Goal: Information Seeking & Learning: Understand process/instructions

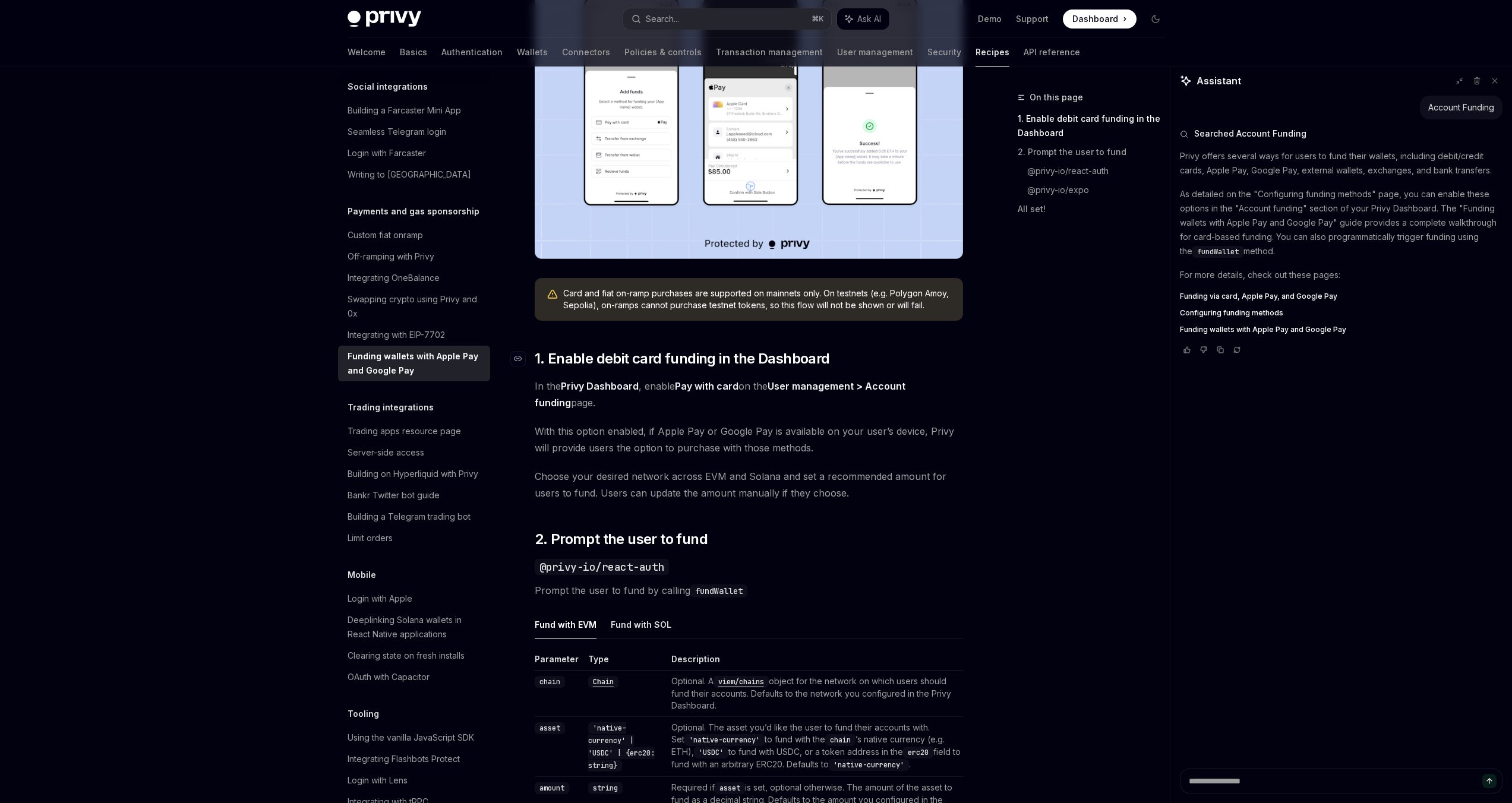
scroll to position [370, 0]
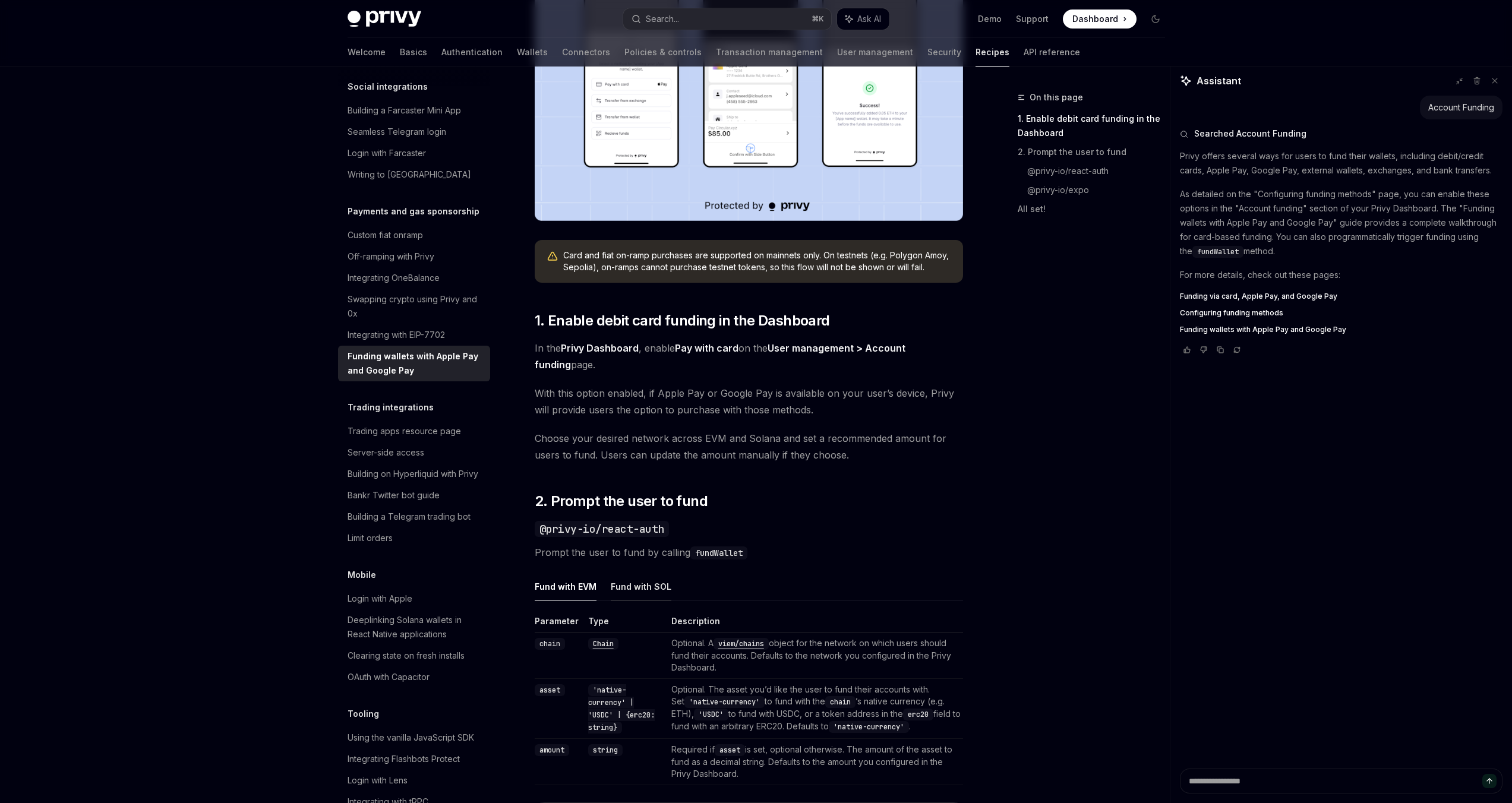
click at [632, 589] on button "Fund with SOL" at bounding box center [641, 587] width 61 height 28
type textarea "*"
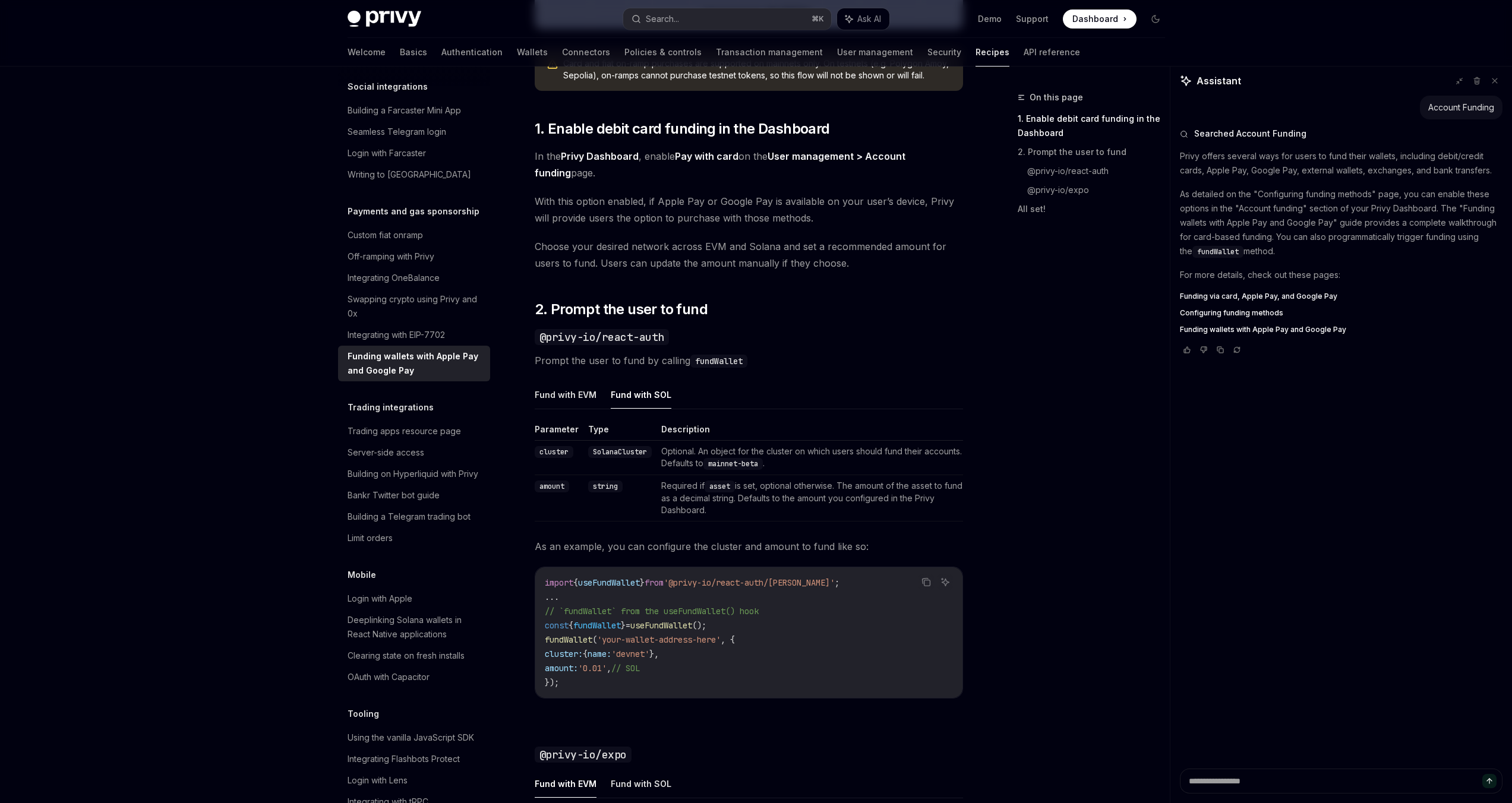
scroll to position [565, 0]
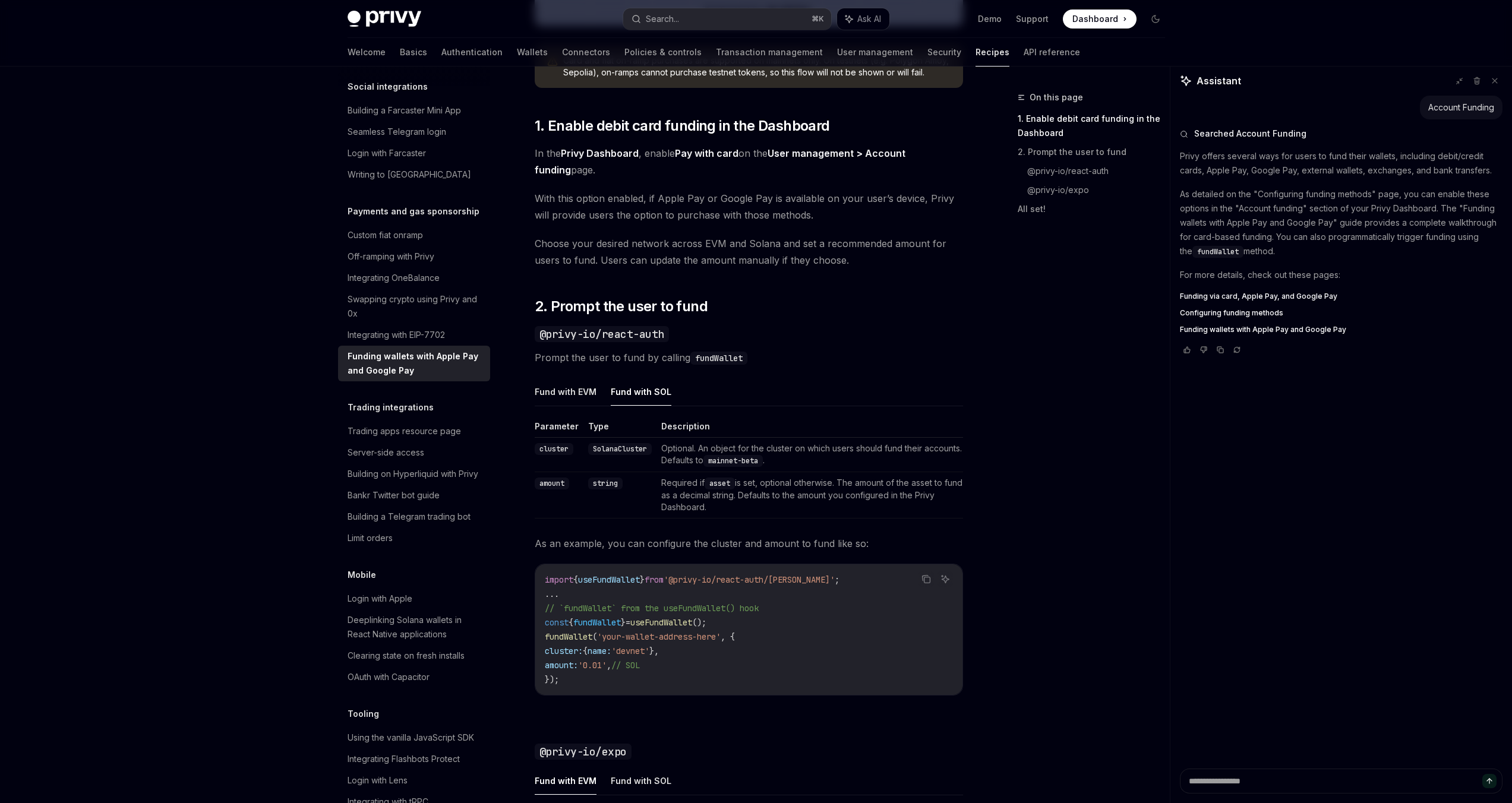
click at [284, 152] on div "Privy Docs home page Search... ⌘ K Ask AI Demo Support Dashboard Dashboard Sear…" at bounding box center [756, 456] width 1512 height 2044
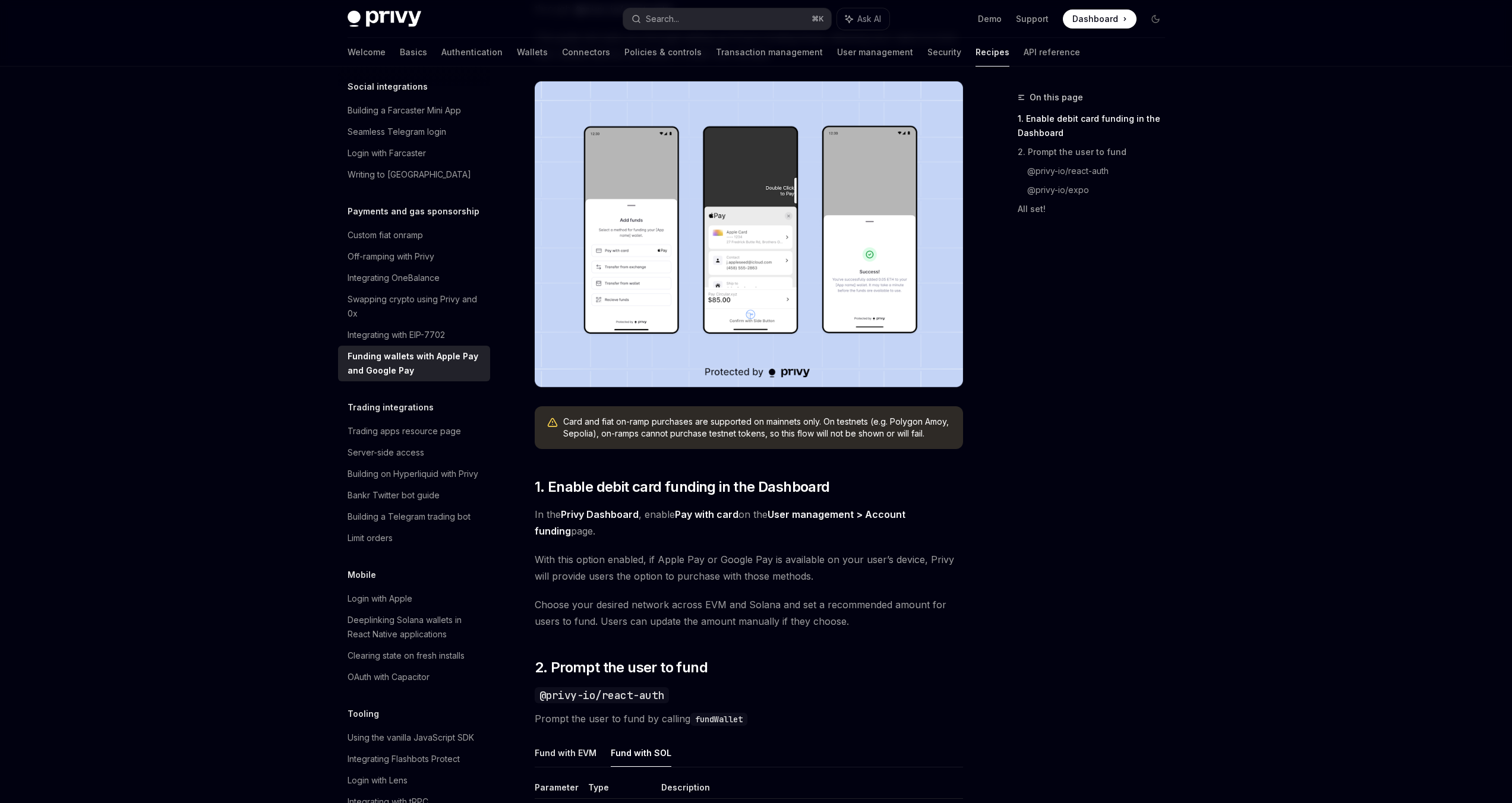
scroll to position [174, 0]
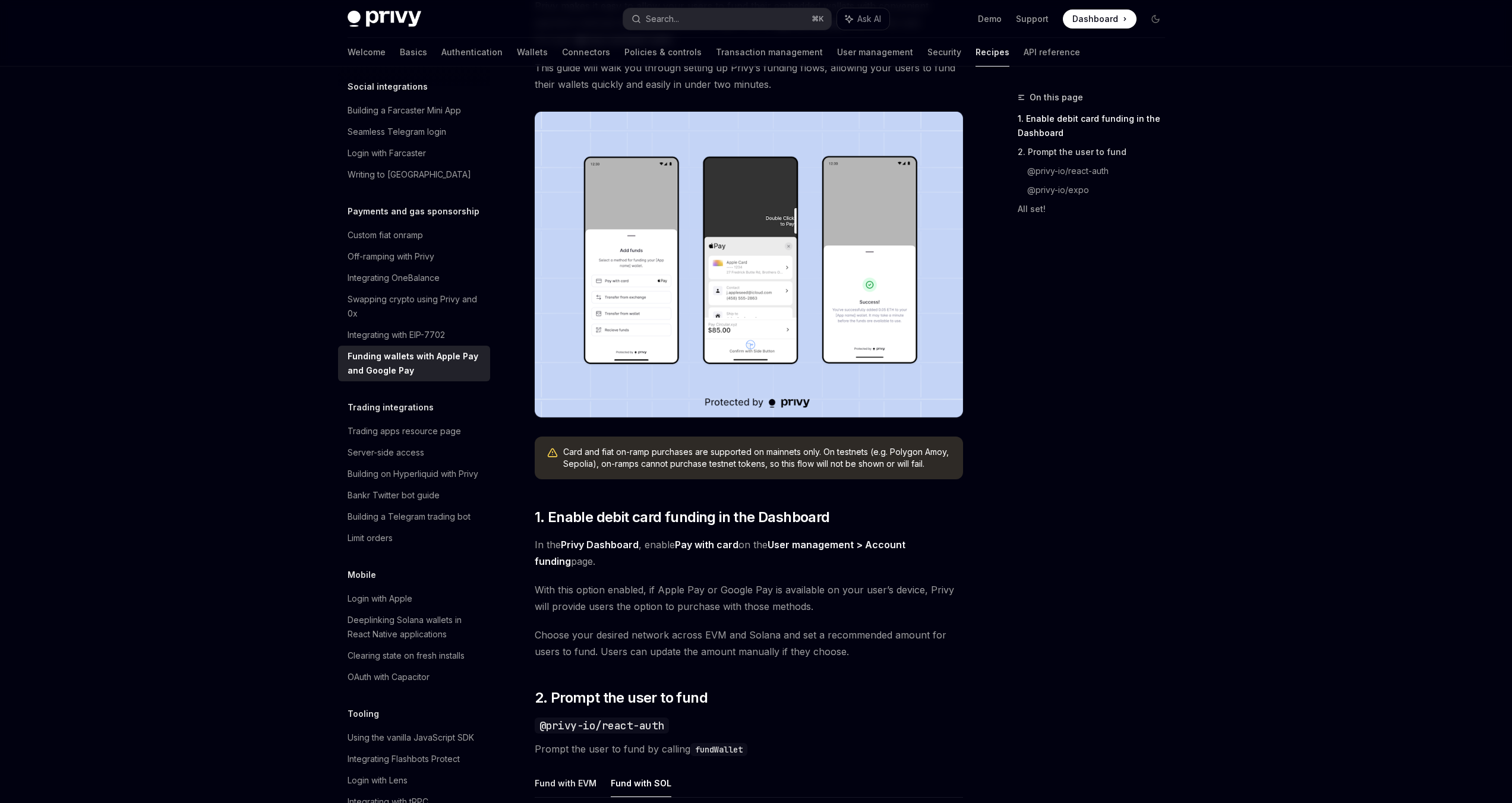
click at [1081, 153] on link "2. Prompt the user to fund" at bounding box center [1096, 152] width 157 height 19
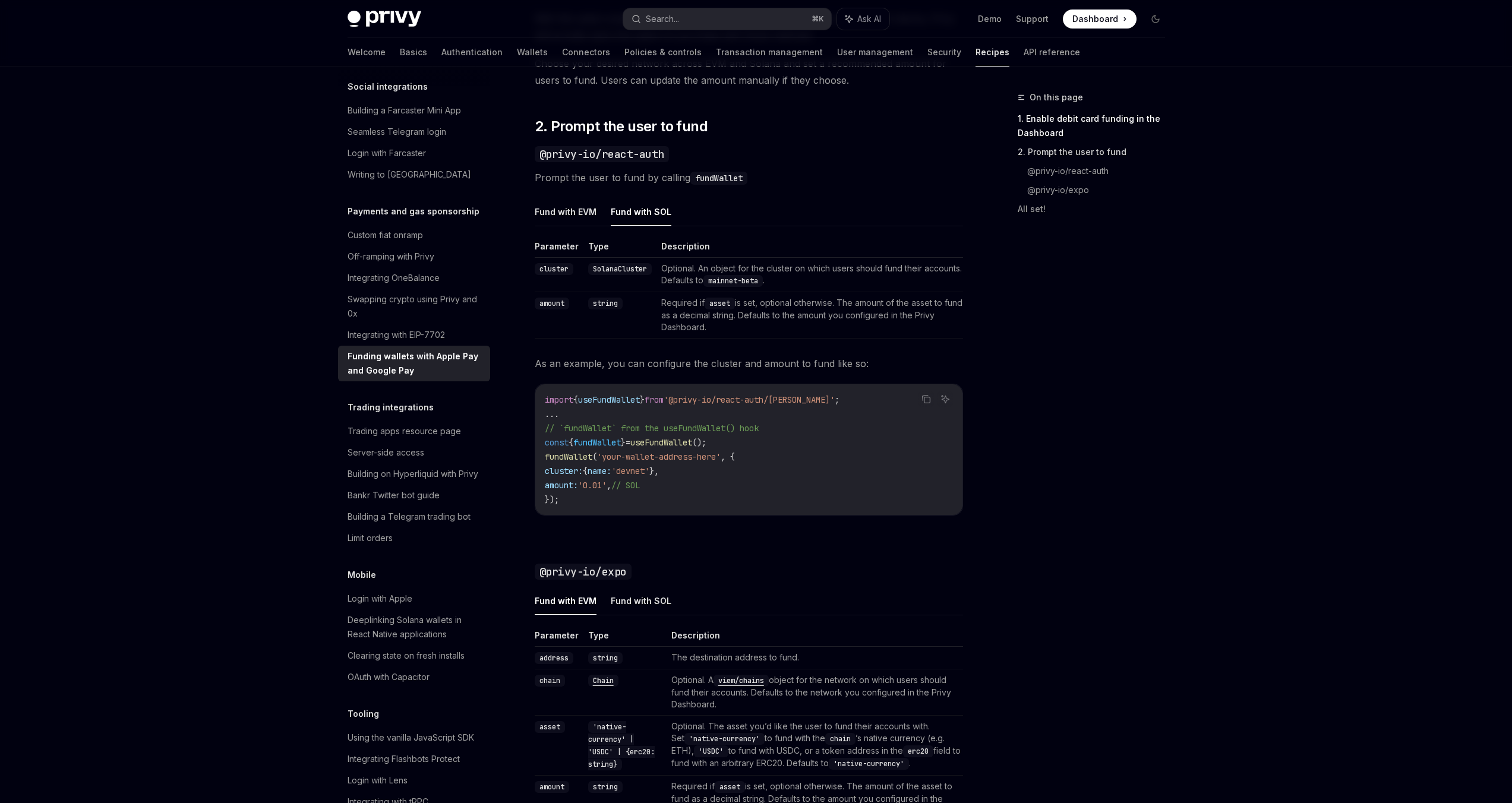
scroll to position [771, 0]
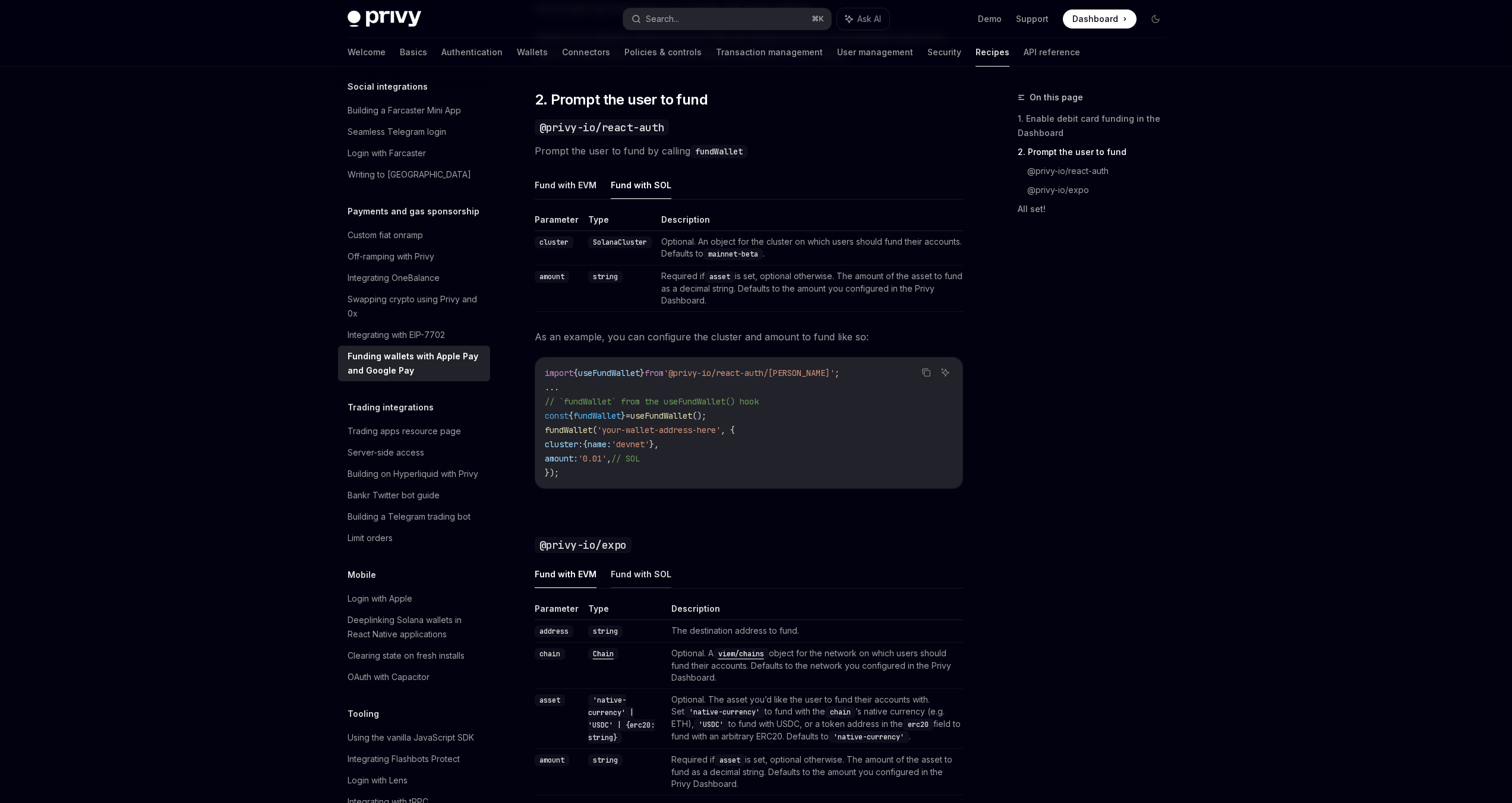
click at [642, 573] on button "Fund with SOL" at bounding box center [641, 574] width 61 height 28
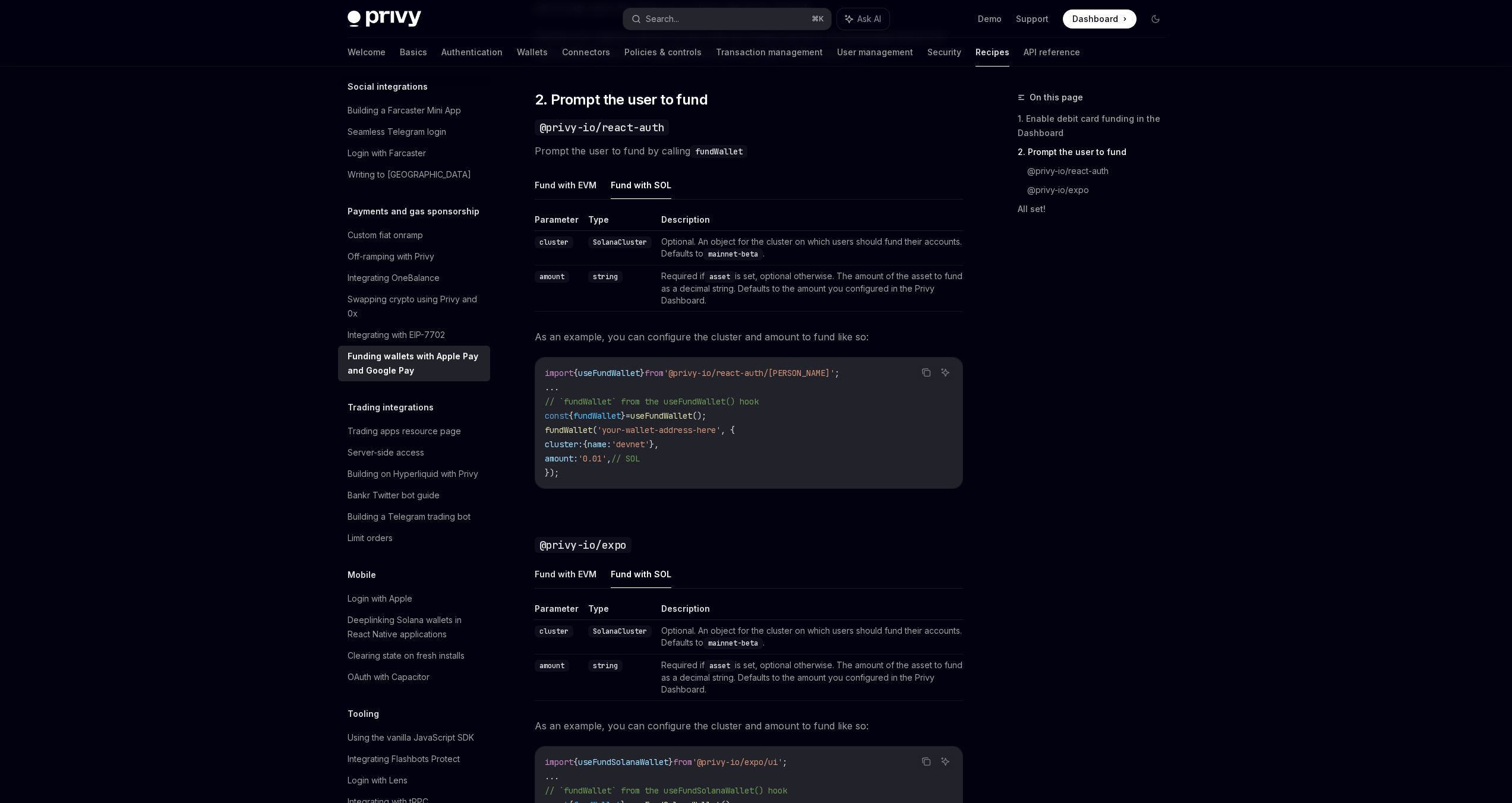
click at [627, 184] on button "Fund with SOL" at bounding box center [641, 185] width 61 height 28
click at [624, 571] on button "Fund with SOL" at bounding box center [641, 574] width 61 height 28
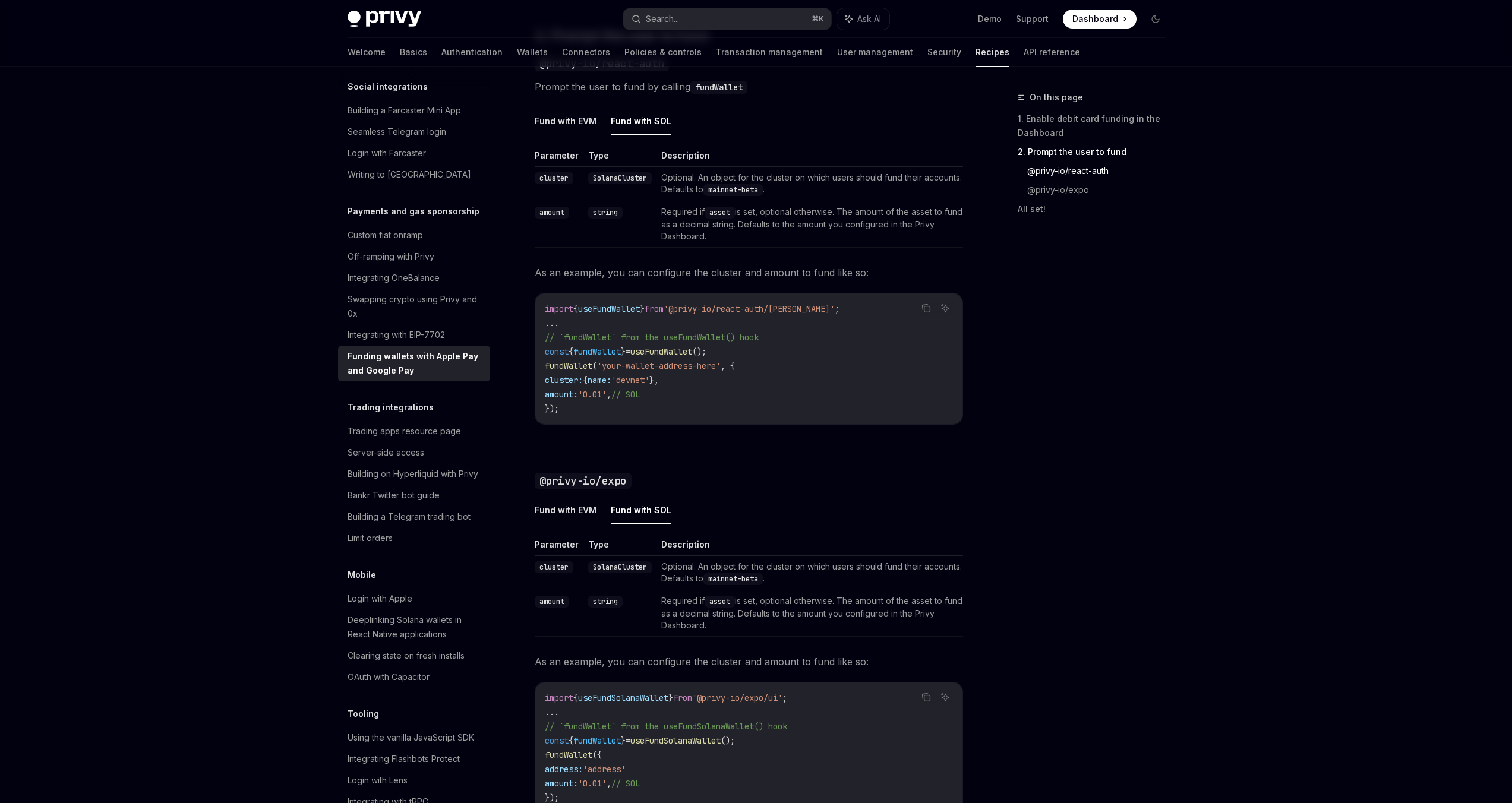
scroll to position [839, 0]
click at [726, 474] on h3 "​ @privy-io/expo" at bounding box center [748, 478] width 428 height 17
click at [643, 509] on button "Fund with SOL" at bounding box center [641, 507] width 61 height 28
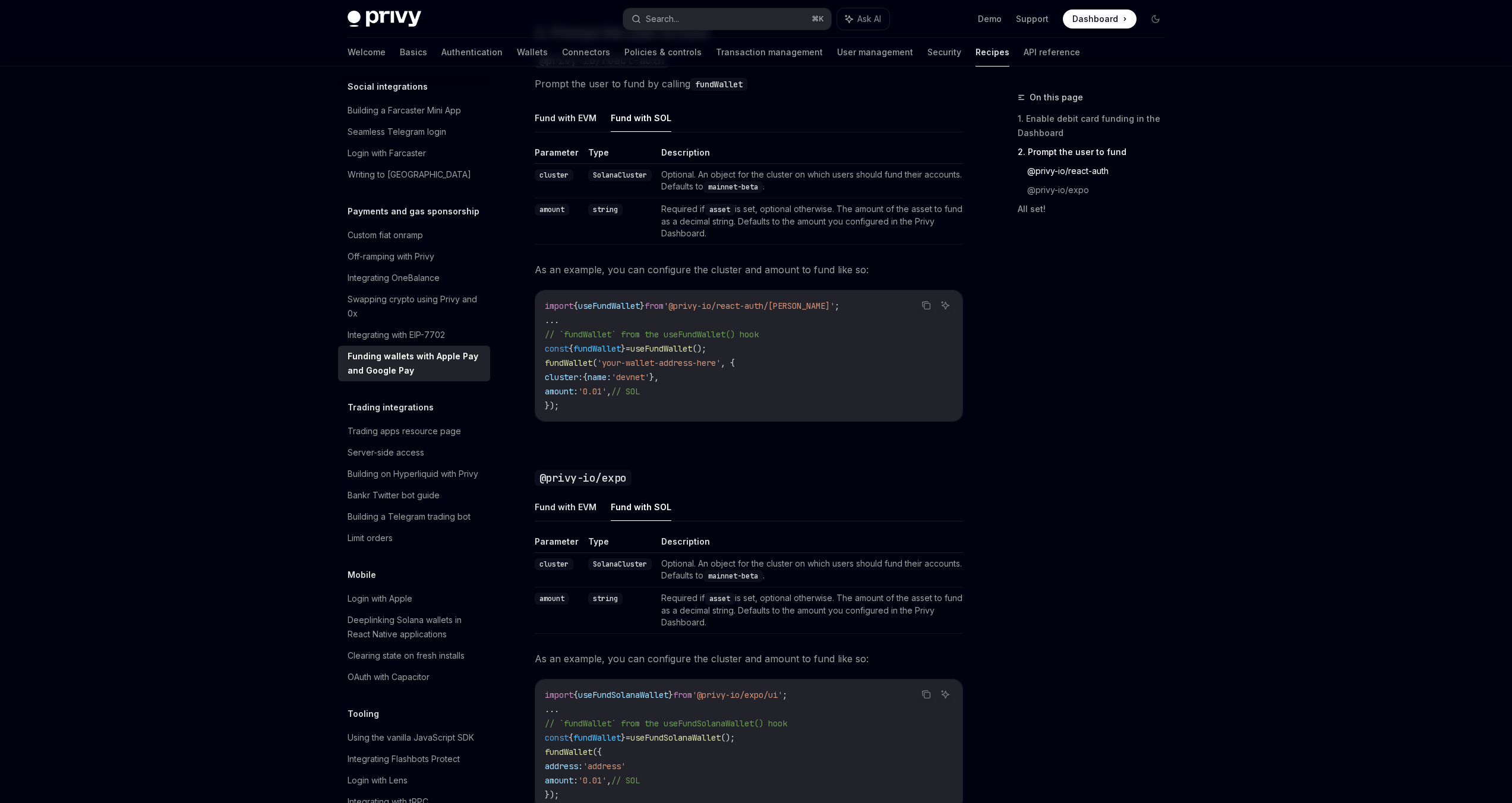
click at [632, 117] on button "Fund with SOL" at bounding box center [641, 118] width 61 height 28
type textarea "*"
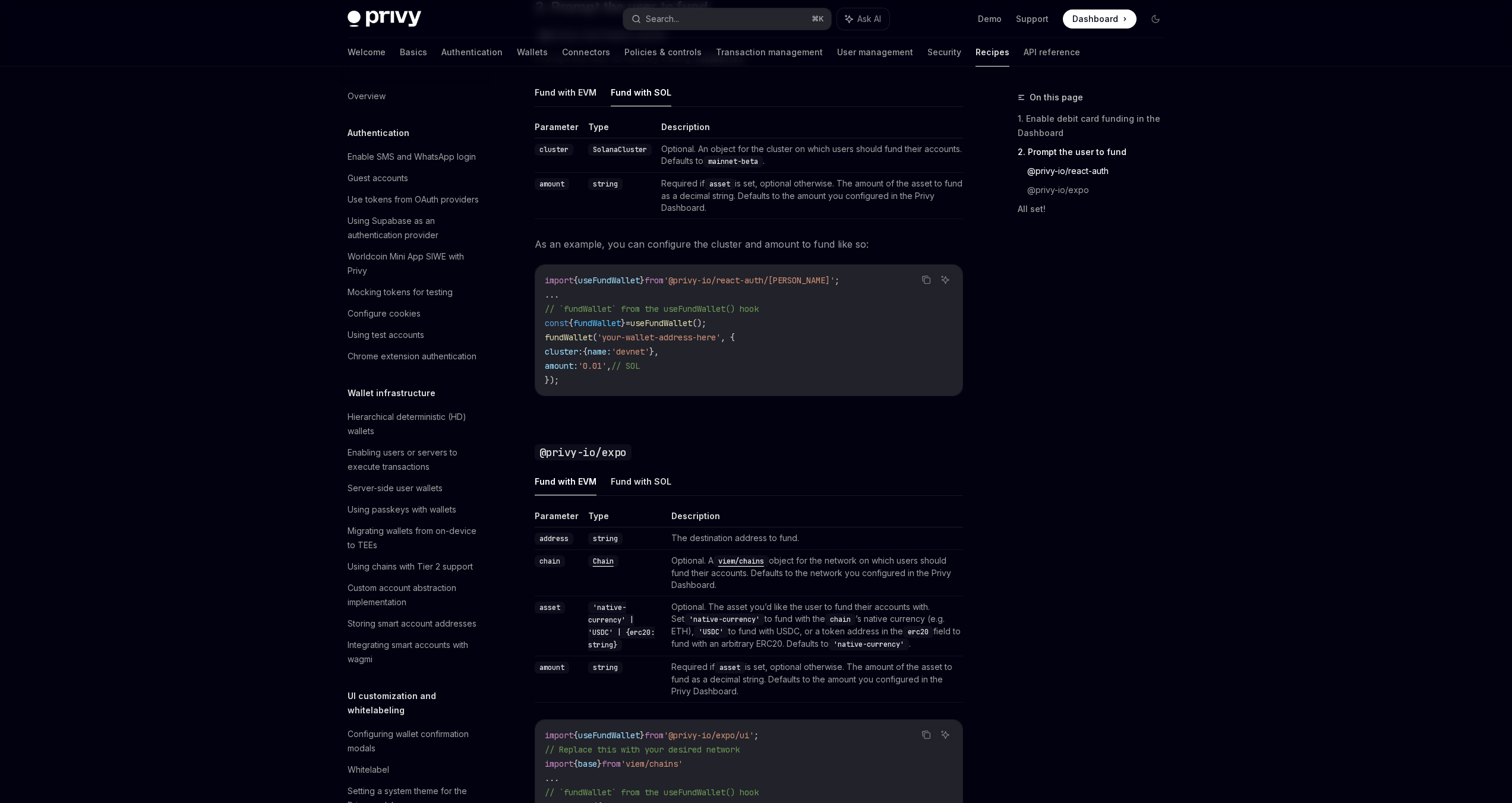
scroll to position [930, 0]
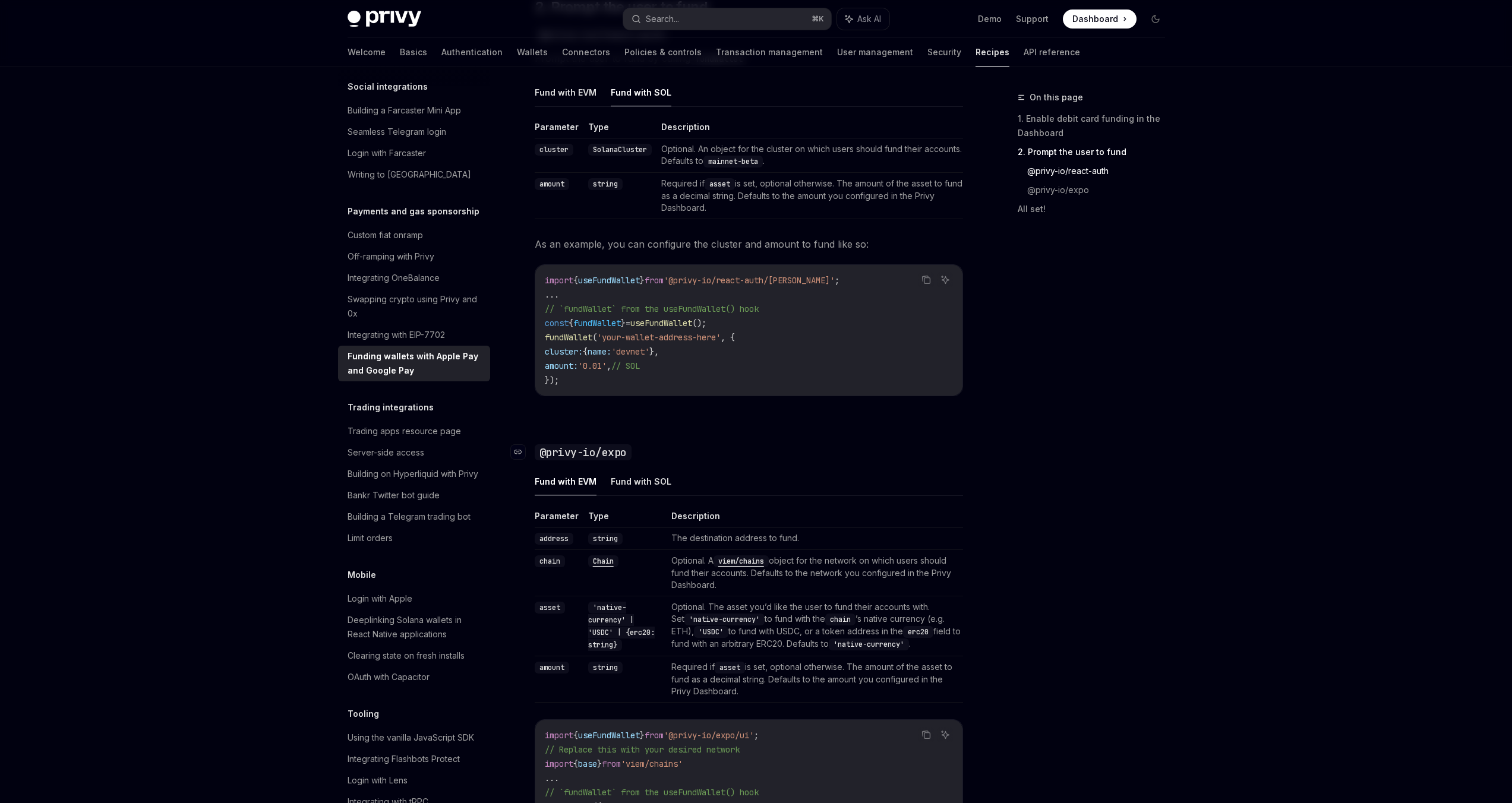
click at [593, 454] on code "@privy-io/expo" at bounding box center [583, 452] width 96 height 16
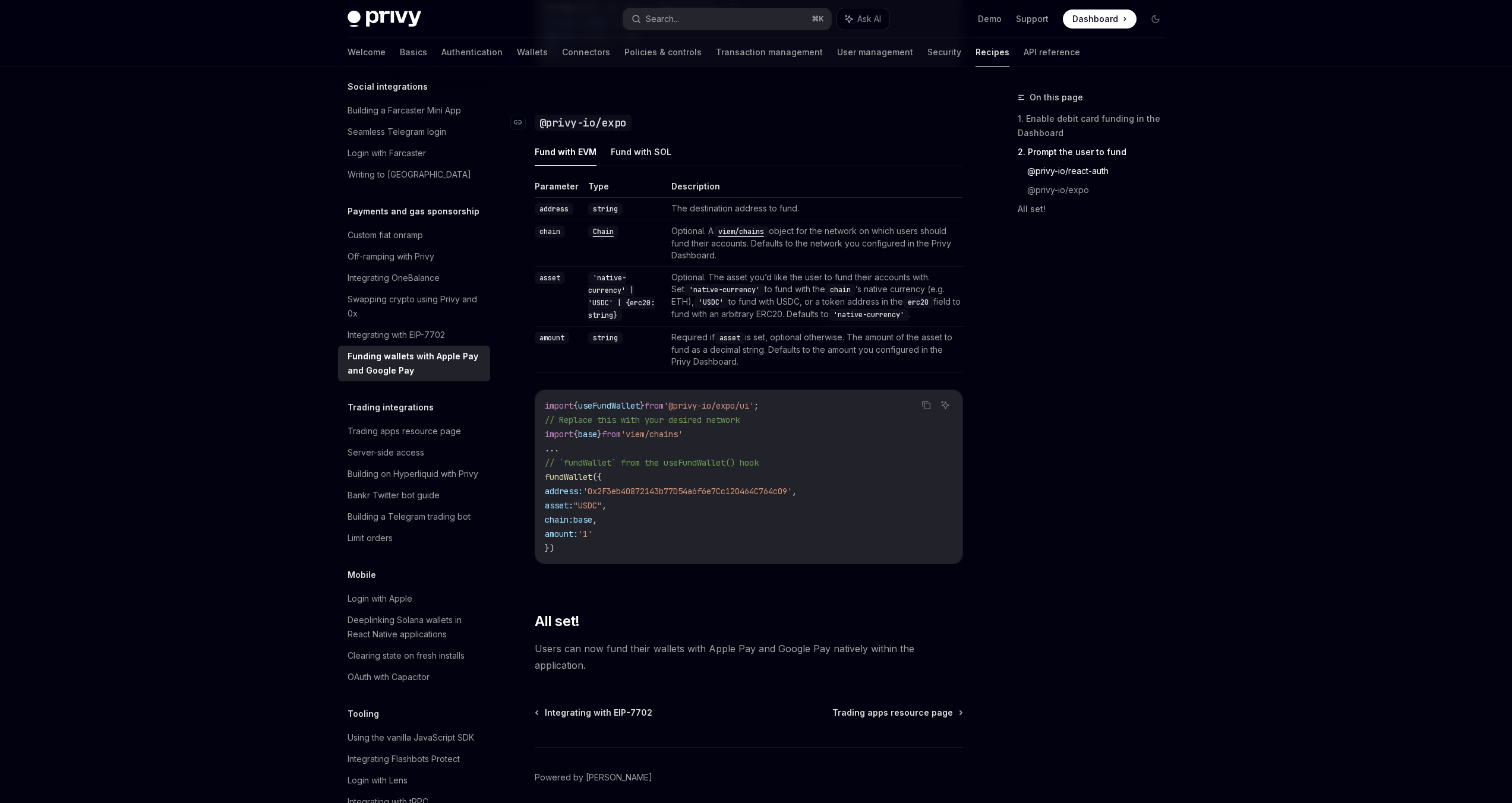
click at [593, 454] on div "Parameter Type Description address string The destination address to fund. chai…" at bounding box center [748, 382] width 428 height 403
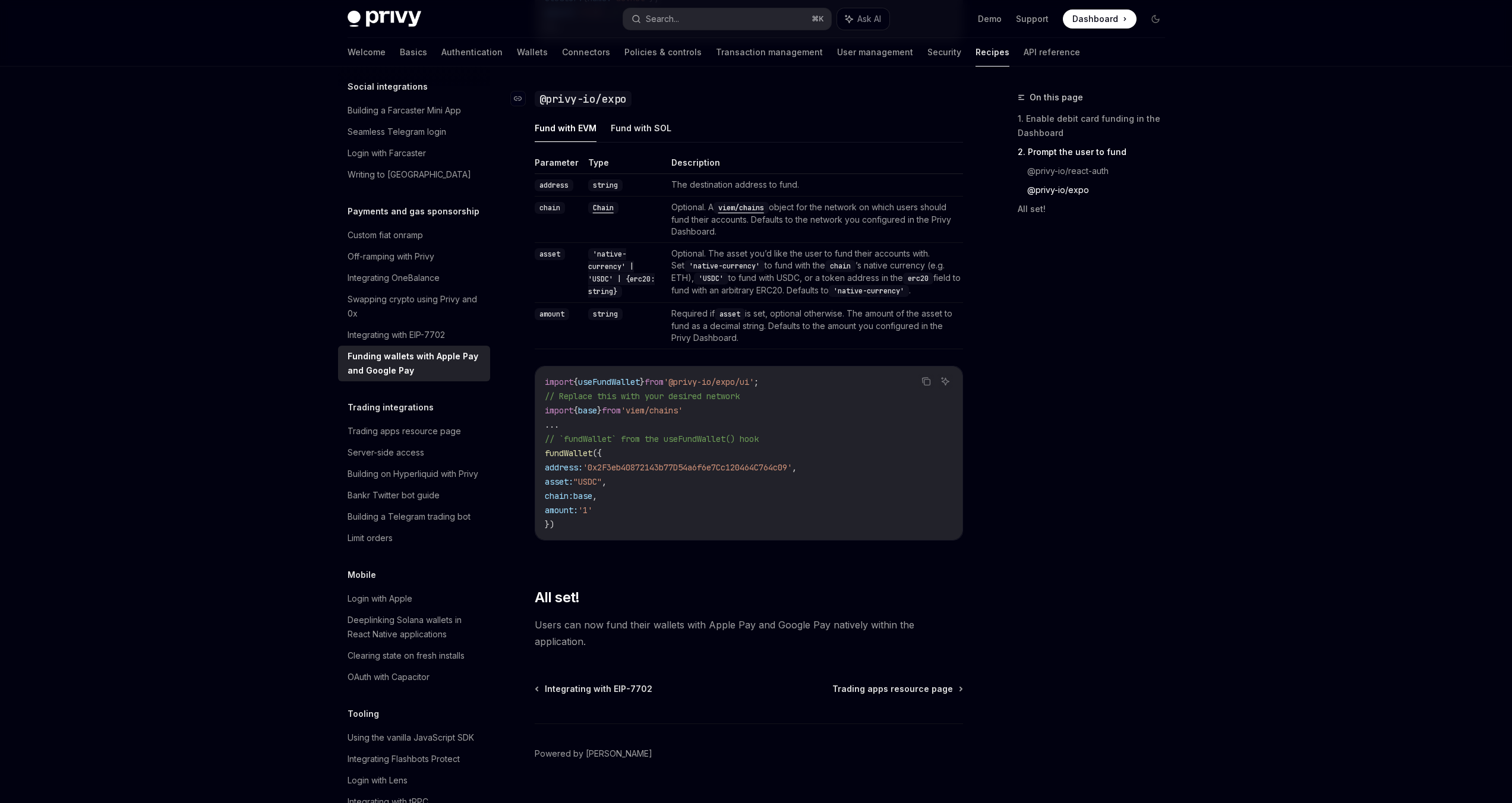
click at [595, 106] on code "@privy-io/expo" at bounding box center [583, 98] width 96 height 16
click at [684, 24] on button "Search... ⌘ K" at bounding box center [727, 19] width 208 height 22
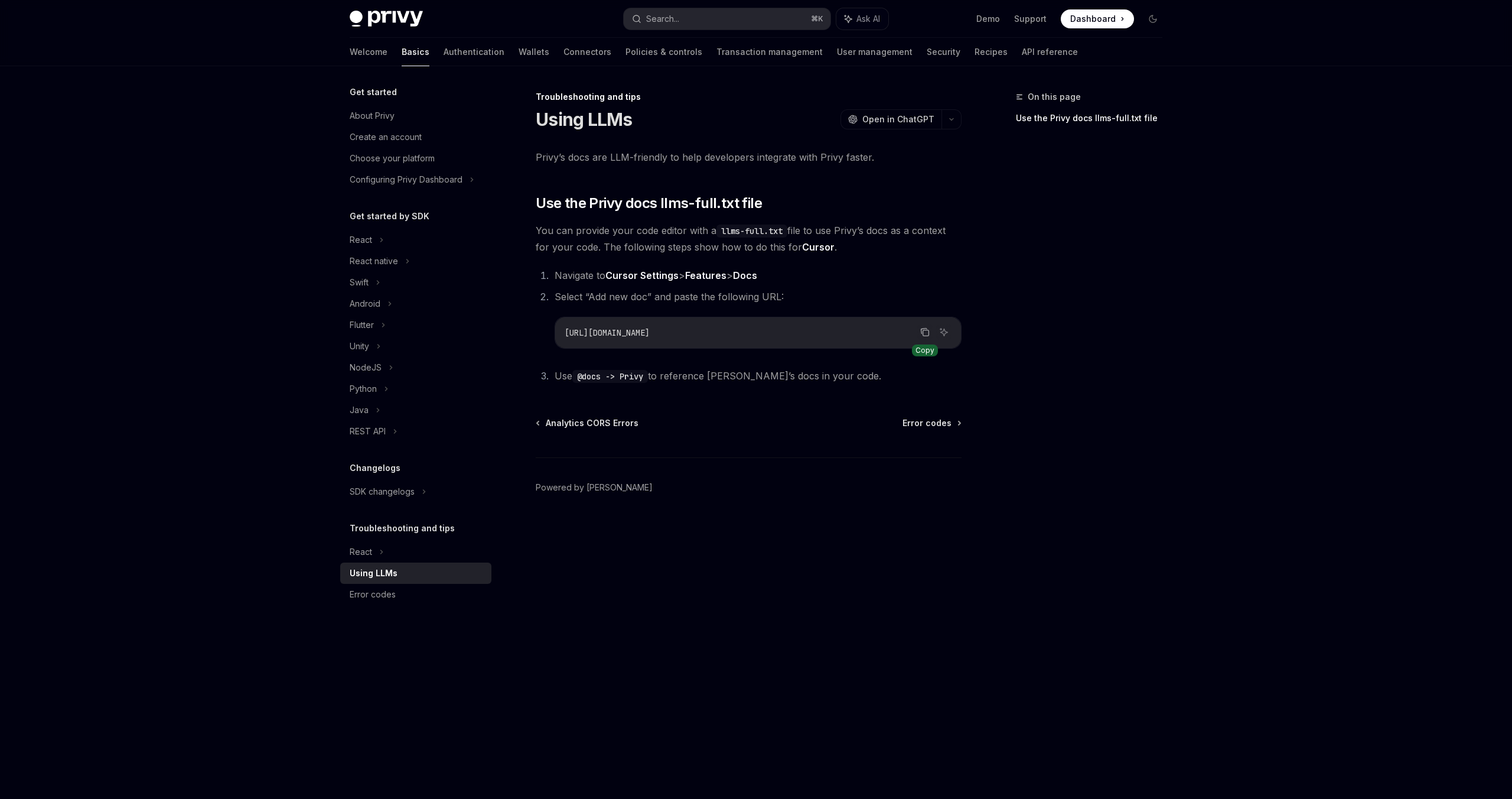
click at [927, 333] on icon "Copy the contents from the code block" at bounding box center [924, 332] width 9 height 9
type textarea "*"
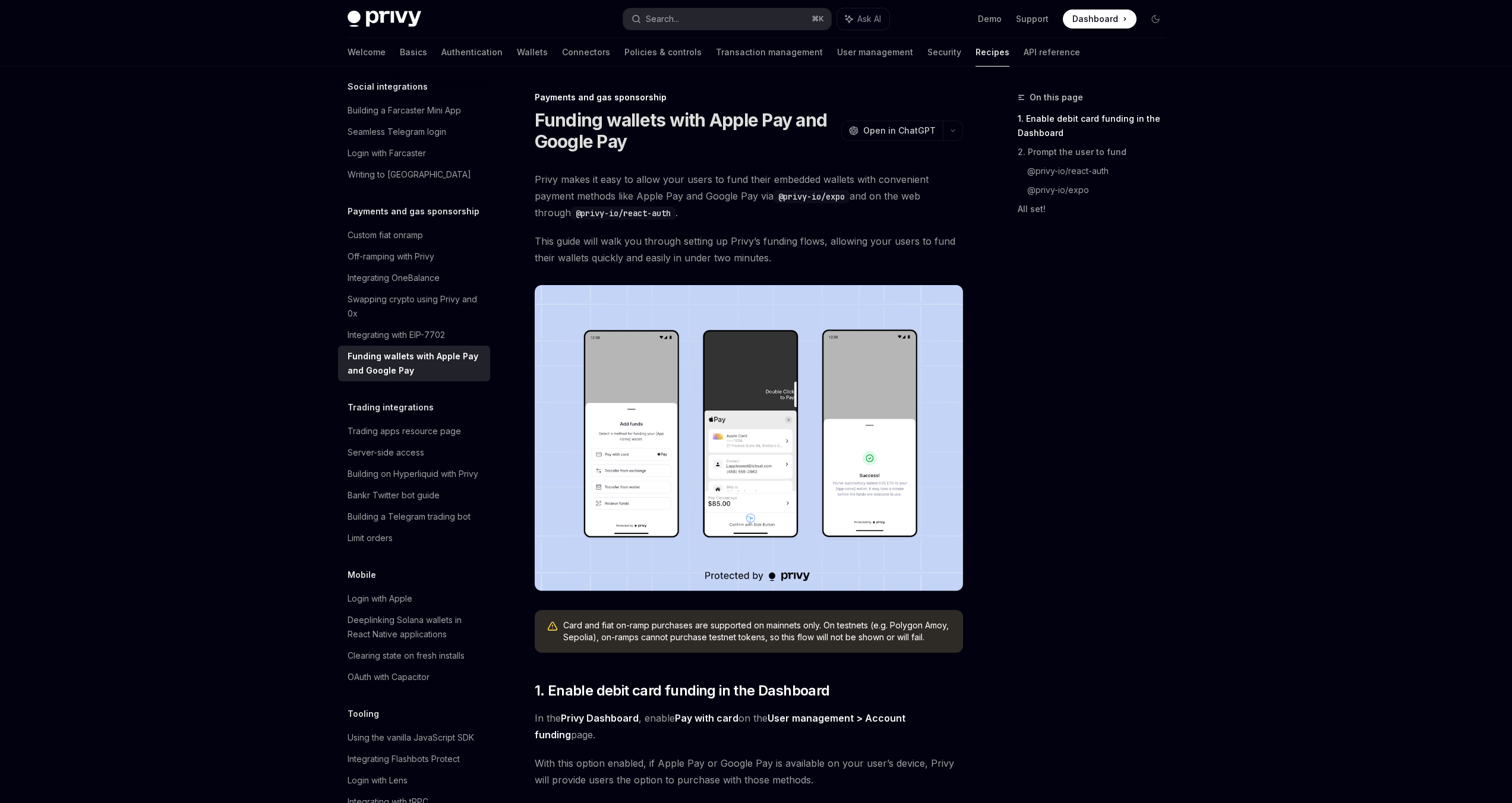
click at [549, 119] on h1 "Funding wallets with Apple Pay and Google Pay" at bounding box center [685, 130] width 302 height 42
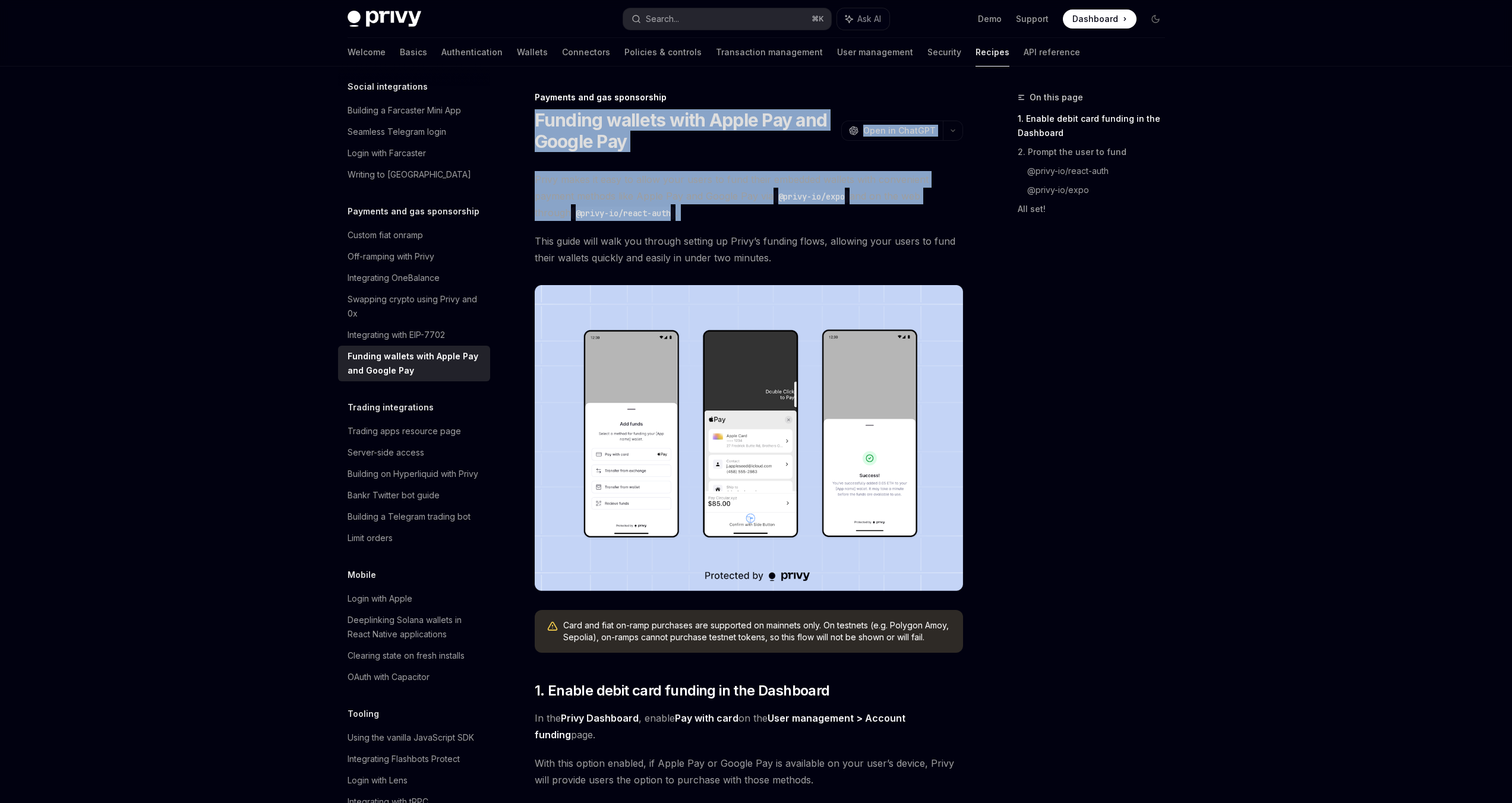
drag, startPoint x: 549, startPoint y: 119, endPoint x: 600, endPoint y: 166, distance: 69.4
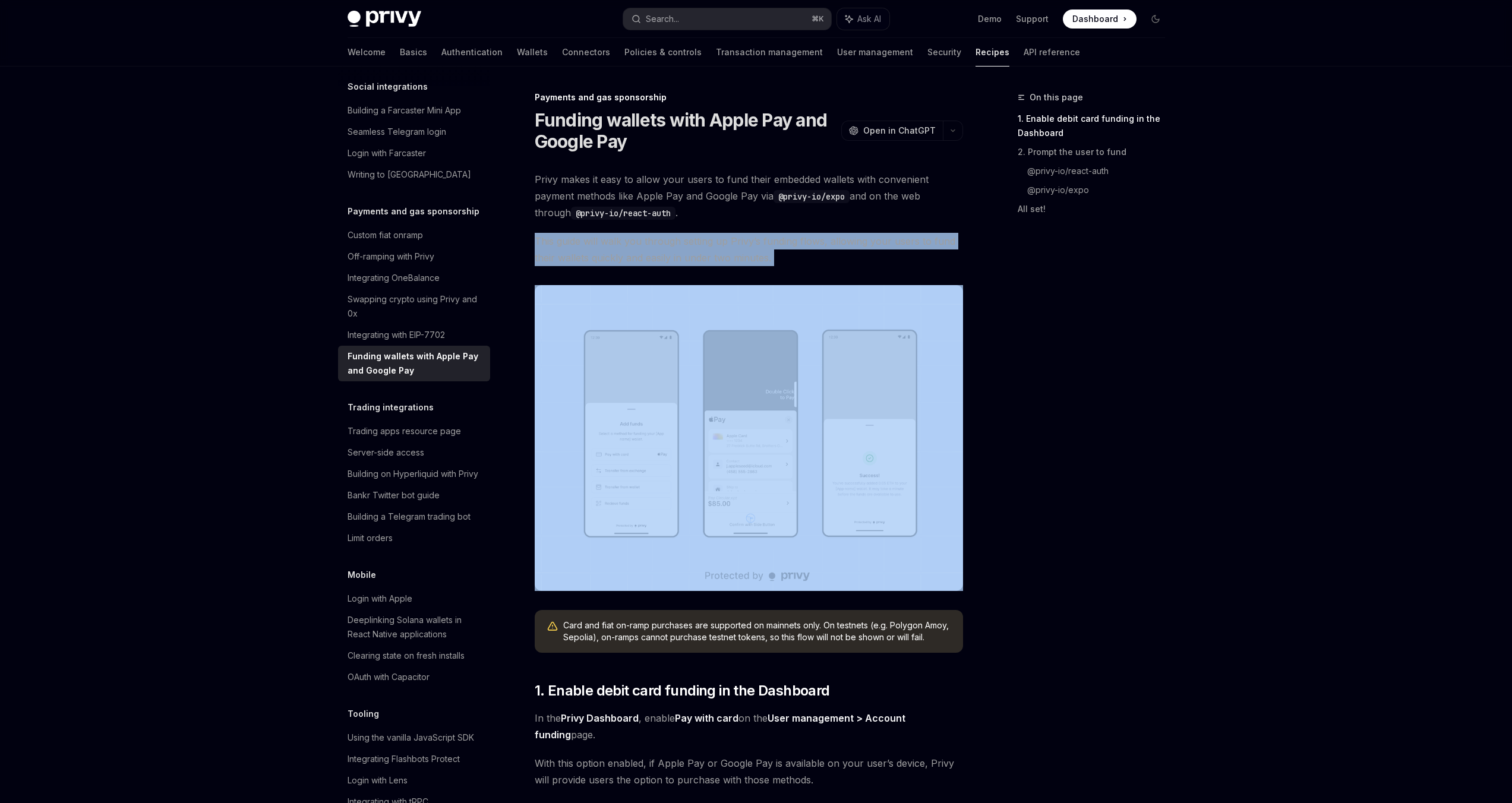
drag, startPoint x: 682, startPoint y: 221, endPoint x: 672, endPoint y: 219, distance: 10.2
click at [658, 219] on span "Privy makes it easy to allow your users to fund their embedded wallets with con…" at bounding box center [748, 196] width 428 height 50
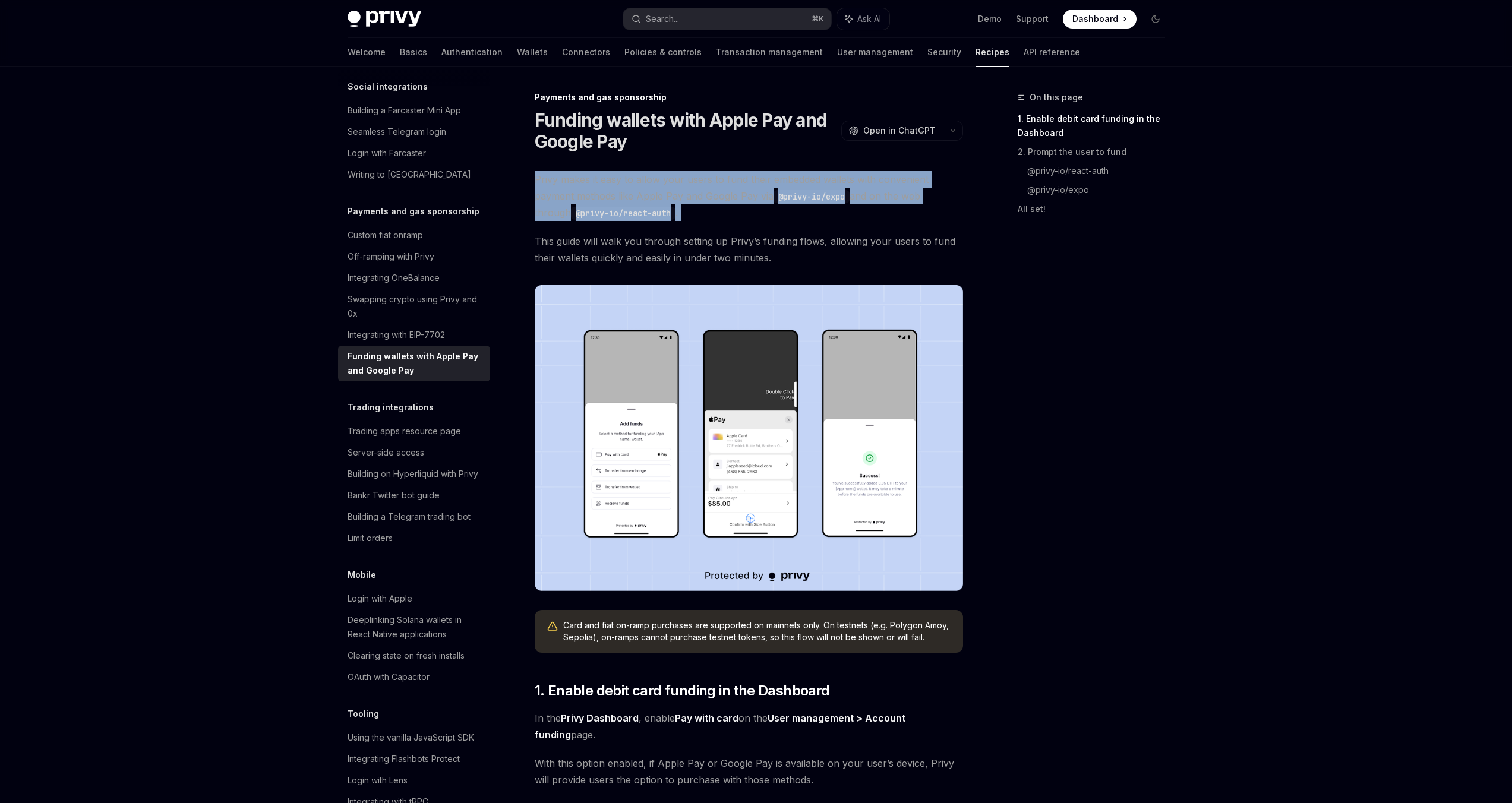
drag, startPoint x: 654, startPoint y: 214, endPoint x: 557, endPoint y: 187, distance: 100.7
click at [557, 187] on span "Privy makes it easy to allow your users to fund their embedded wallets with con…" at bounding box center [748, 196] width 428 height 50
copy div "Privy makes it easy to allow your users to fund their embedded wallets with con…"
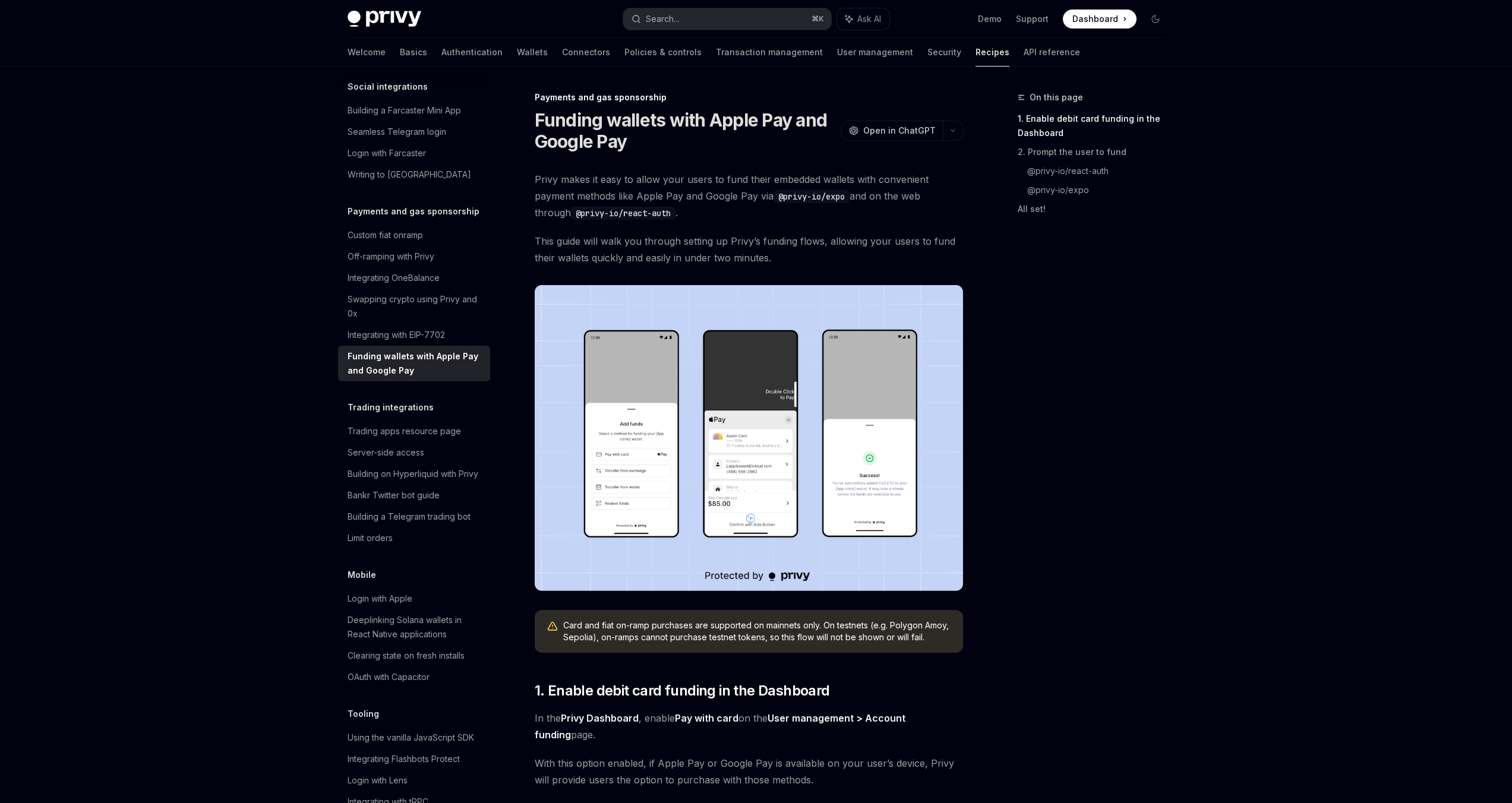
click at [803, 196] on code "@privy-io/expo" at bounding box center [810, 197] width 76 height 13
click at [548, 177] on span "Privy makes it easy to allow your users to fund their embedded wallets with con…" at bounding box center [748, 196] width 428 height 50
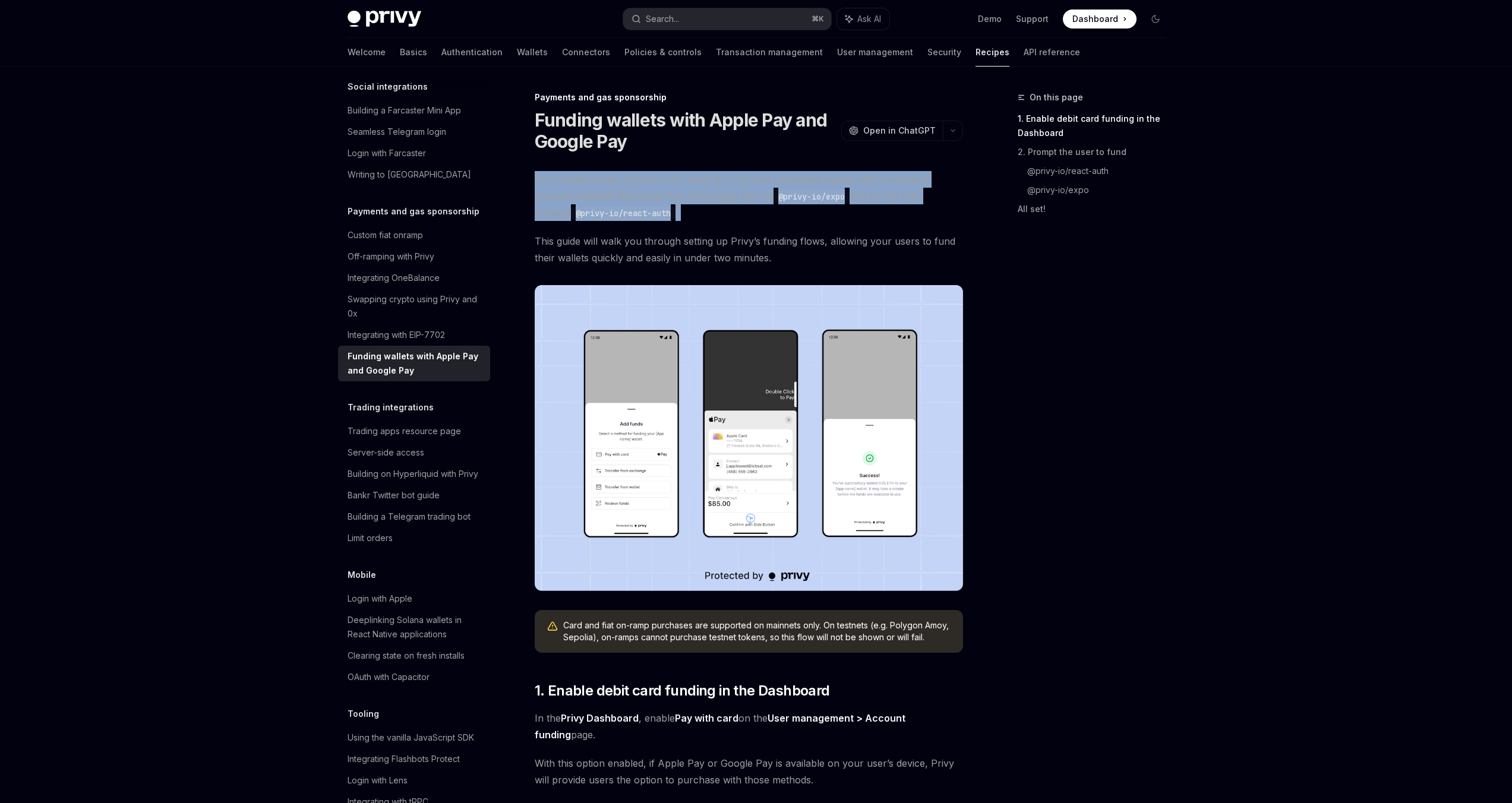
drag, startPoint x: 549, startPoint y: 179, endPoint x: 694, endPoint y: 185, distance: 145.1
click at [694, 185] on span "Privy makes it easy to allow your users to fund their embedded wallets with con…" at bounding box center [748, 196] width 428 height 50
copy div "Privy makes it easy to allow your users to fund their embedded wallets with con…"
click at [593, 195] on span "Privy makes it easy to allow your users to fund their embedded wallets with con…" at bounding box center [748, 196] width 428 height 50
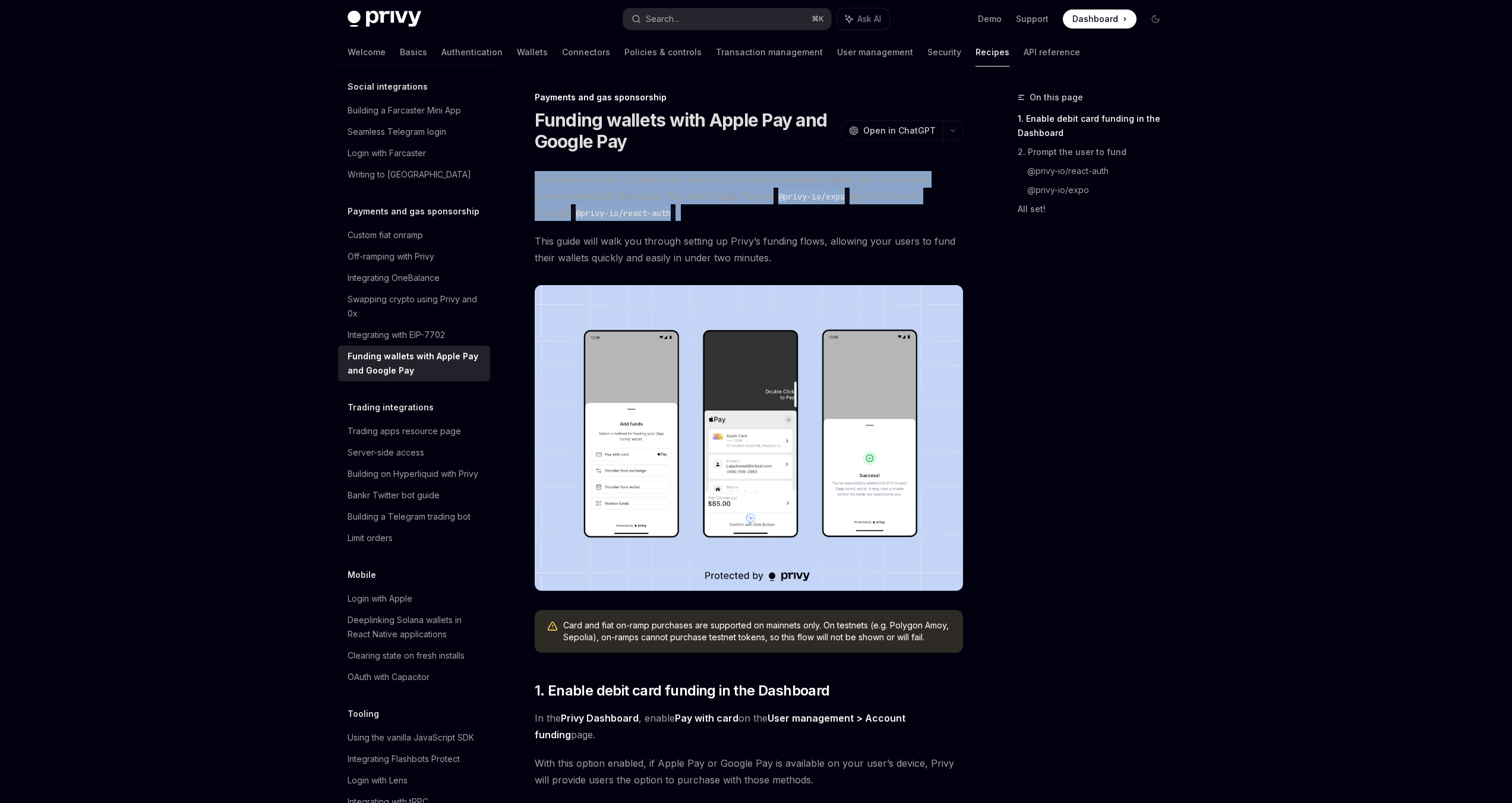
drag, startPoint x: 593, startPoint y: 195, endPoint x: 665, endPoint y: 197, distance: 72.0
click at [665, 197] on span "Privy makes it easy to allow your users to fund their embedded wallets with con…" at bounding box center [748, 196] width 428 height 50
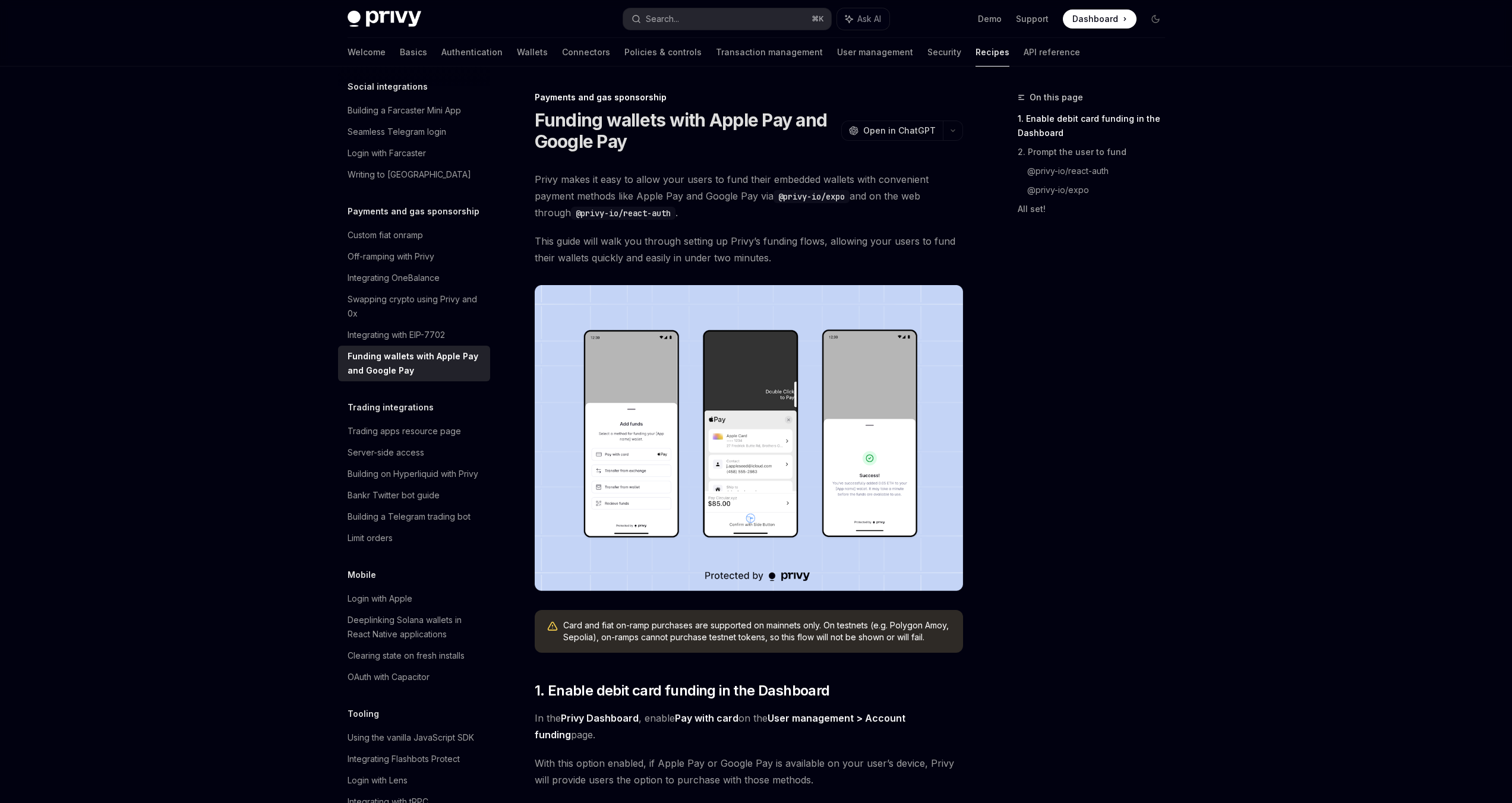
click at [601, 193] on span "Privy makes it easy to allow your users to fund their embedded wallets with con…" at bounding box center [748, 196] width 428 height 50
drag, startPoint x: 601, startPoint y: 193, endPoint x: 641, endPoint y: 195, distance: 40.0
click at [641, 195] on span "Privy makes it easy to allow your users to fund their embedded wallets with con…" at bounding box center [748, 196] width 428 height 50
click at [605, 195] on span "Privy makes it easy to allow your users to fund their embedded wallets with con…" at bounding box center [748, 196] width 428 height 50
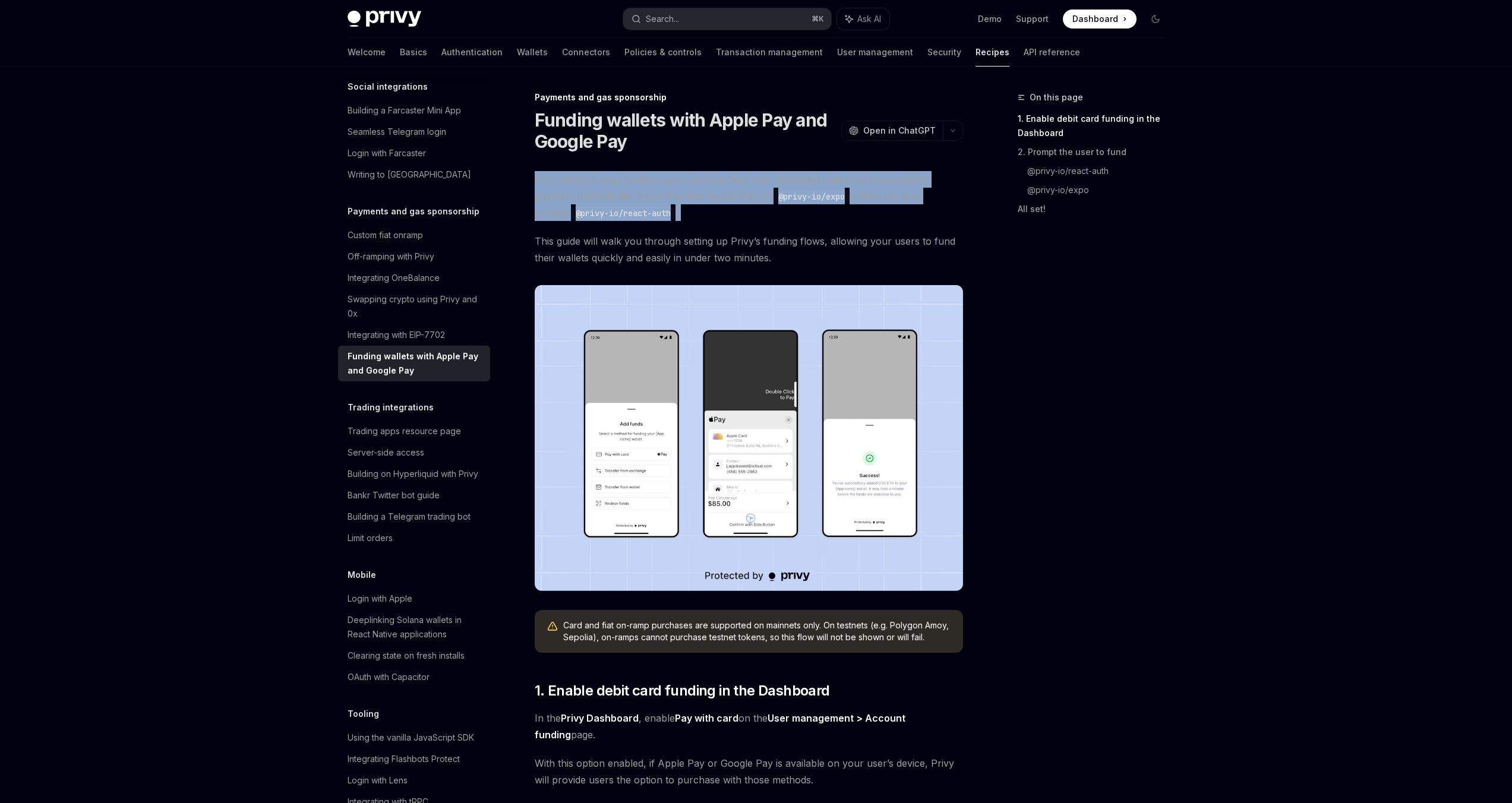
drag, startPoint x: 604, startPoint y: 195, endPoint x: 640, endPoint y: 195, distance: 36.0
click at [640, 195] on span "Privy makes it easy to allow your users to fund their embedded wallets with con…" at bounding box center [748, 196] width 428 height 50
click at [607, 195] on span "Privy makes it easy to allow your users to fund their embedded wallets with con…" at bounding box center [748, 196] width 428 height 50
click at [589, 195] on span "Privy makes it easy to allow your users to fund their embedded wallets with con…" at bounding box center [748, 196] width 428 height 50
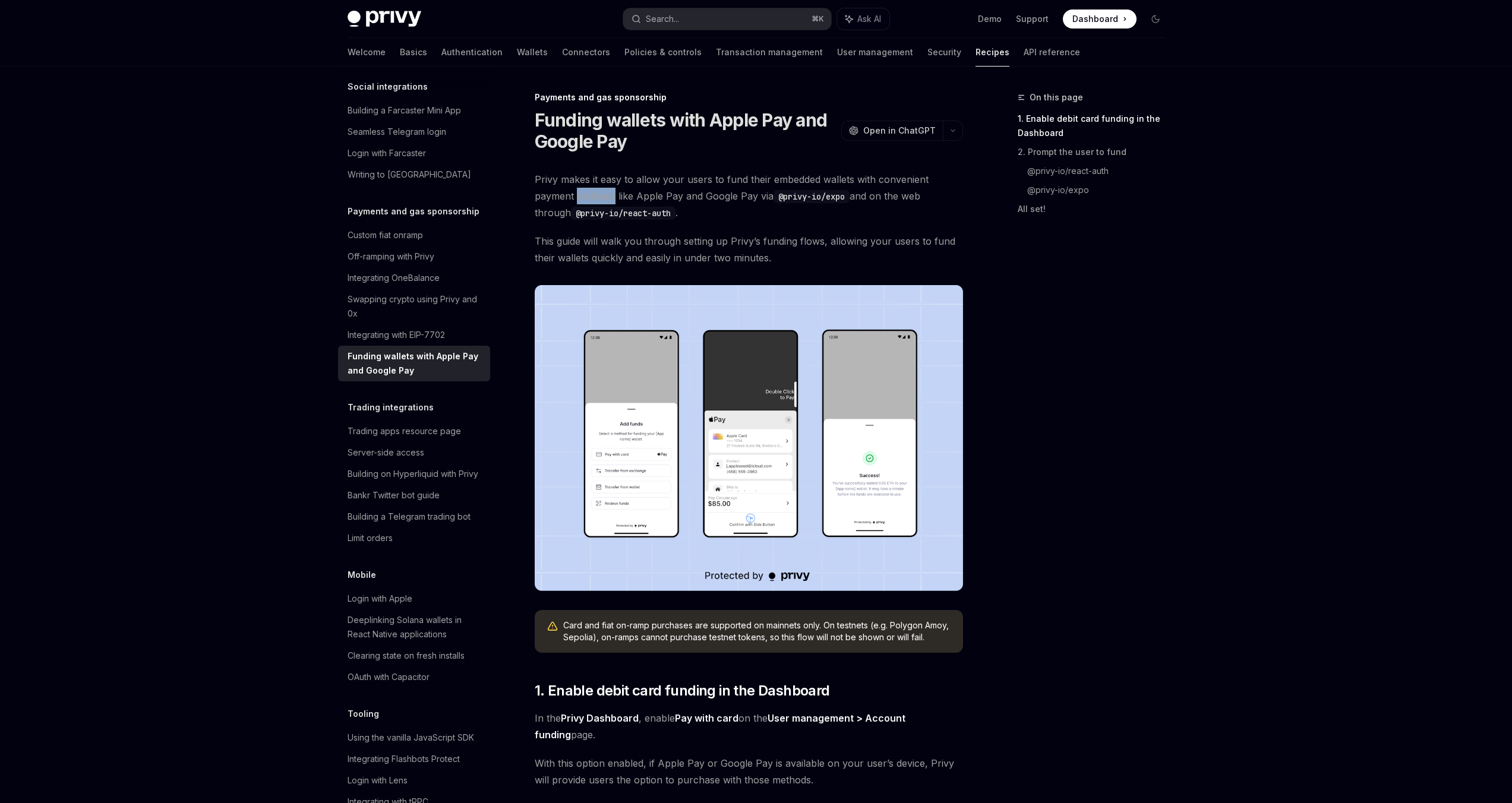
click at [589, 195] on span "Privy makes it easy to allow your users to fund their embedded wallets with con…" at bounding box center [748, 196] width 428 height 50
click at [590, 195] on span "Privy makes it easy to allow your users to fund their embedded wallets with con…" at bounding box center [748, 196] width 428 height 50
drag, startPoint x: 590, startPoint y: 195, endPoint x: 671, endPoint y: 198, distance: 81.1
click at [671, 198] on span "Privy makes it easy to allow your users to fund their embedded wallets with con…" at bounding box center [748, 196] width 428 height 50
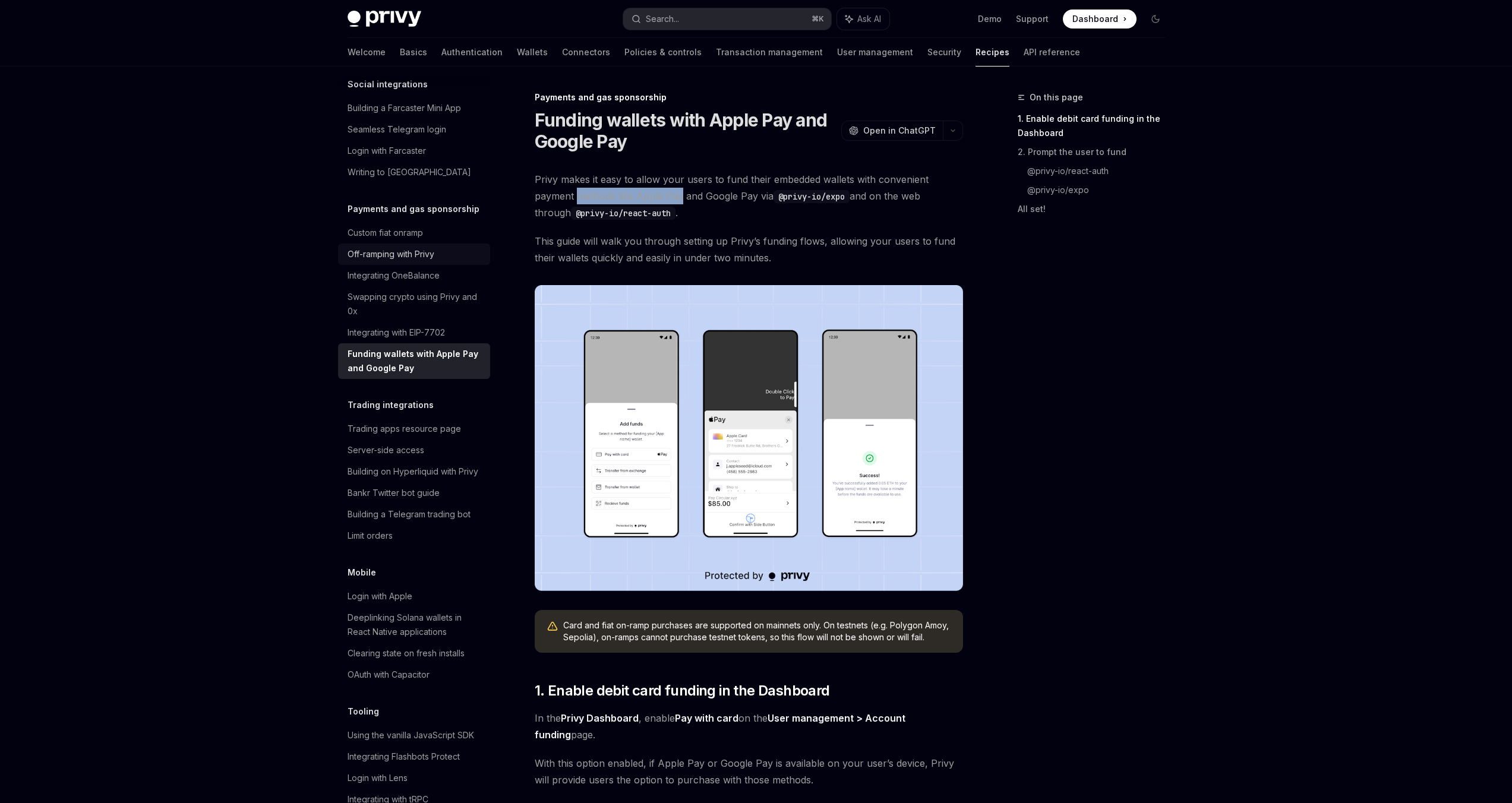
click at [388, 261] on div "Off-ramping with Privy" at bounding box center [391, 254] width 86 height 14
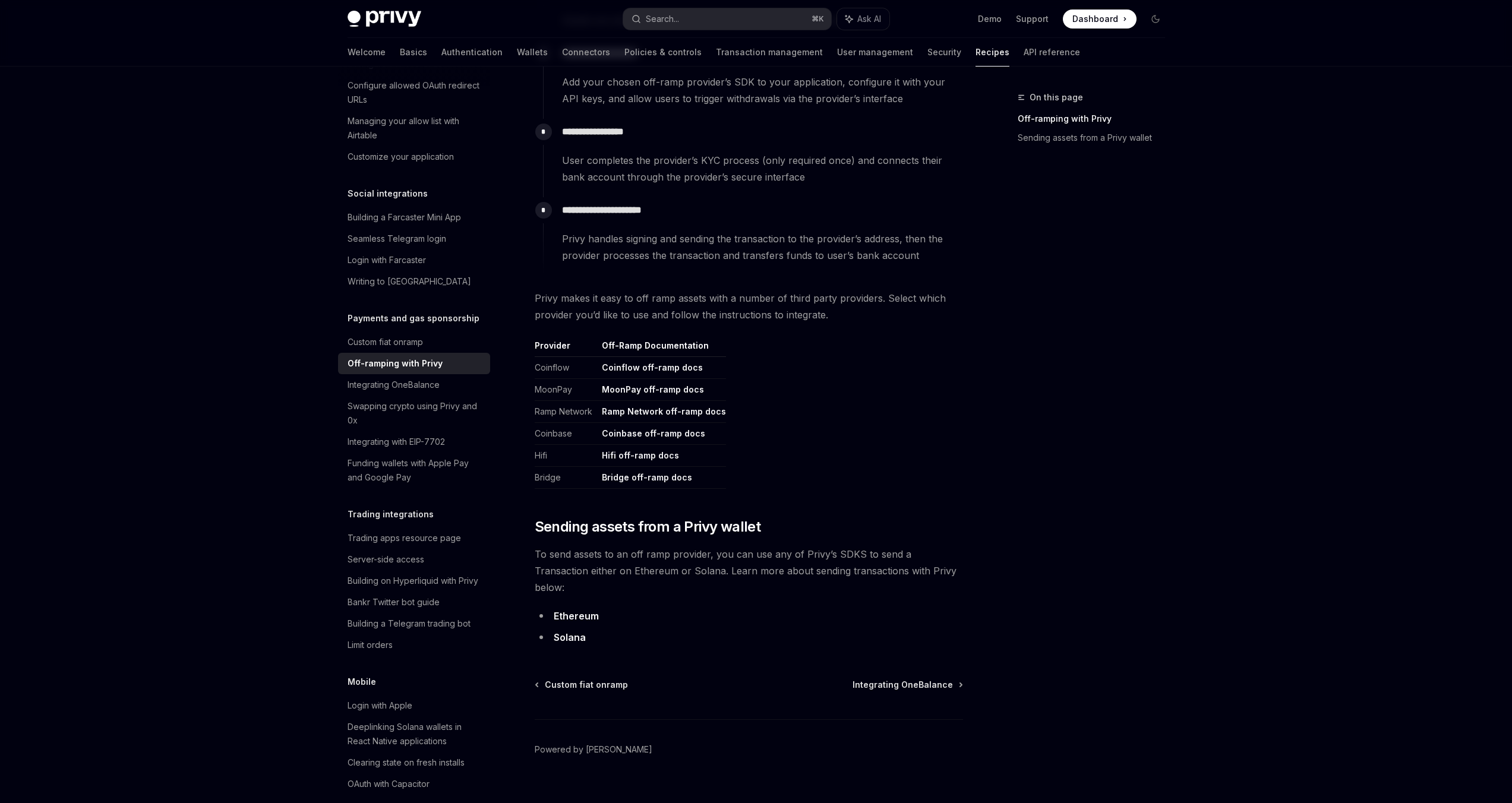
scroll to position [357, 0]
click at [415, 485] on div "Funding wallets with Apple Pay and Google Pay" at bounding box center [415, 470] width 135 height 28
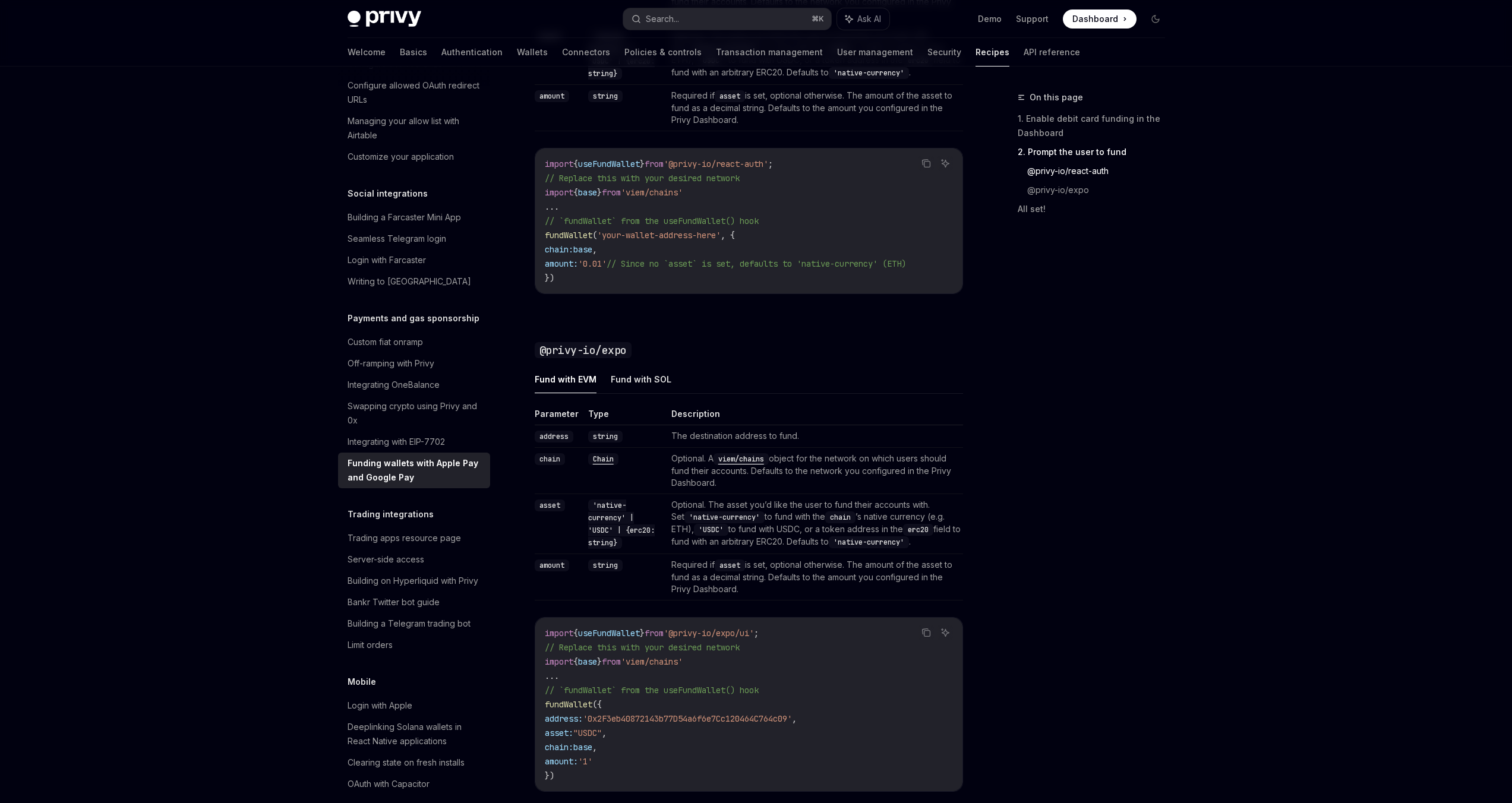
scroll to position [1046, 0]
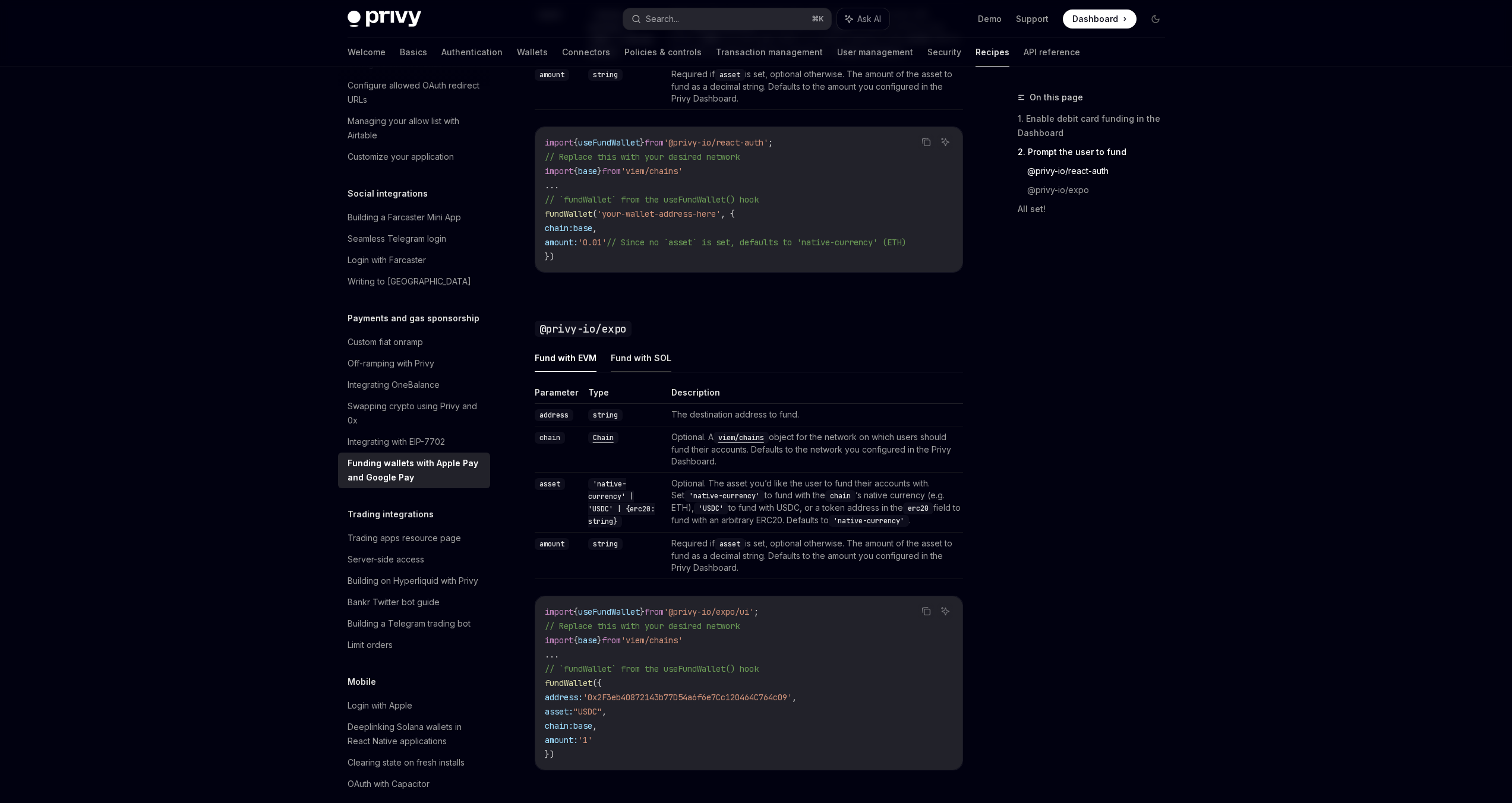
click at [653, 362] on button "Fund with SOL" at bounding box center [641, 358] width 61 height 28
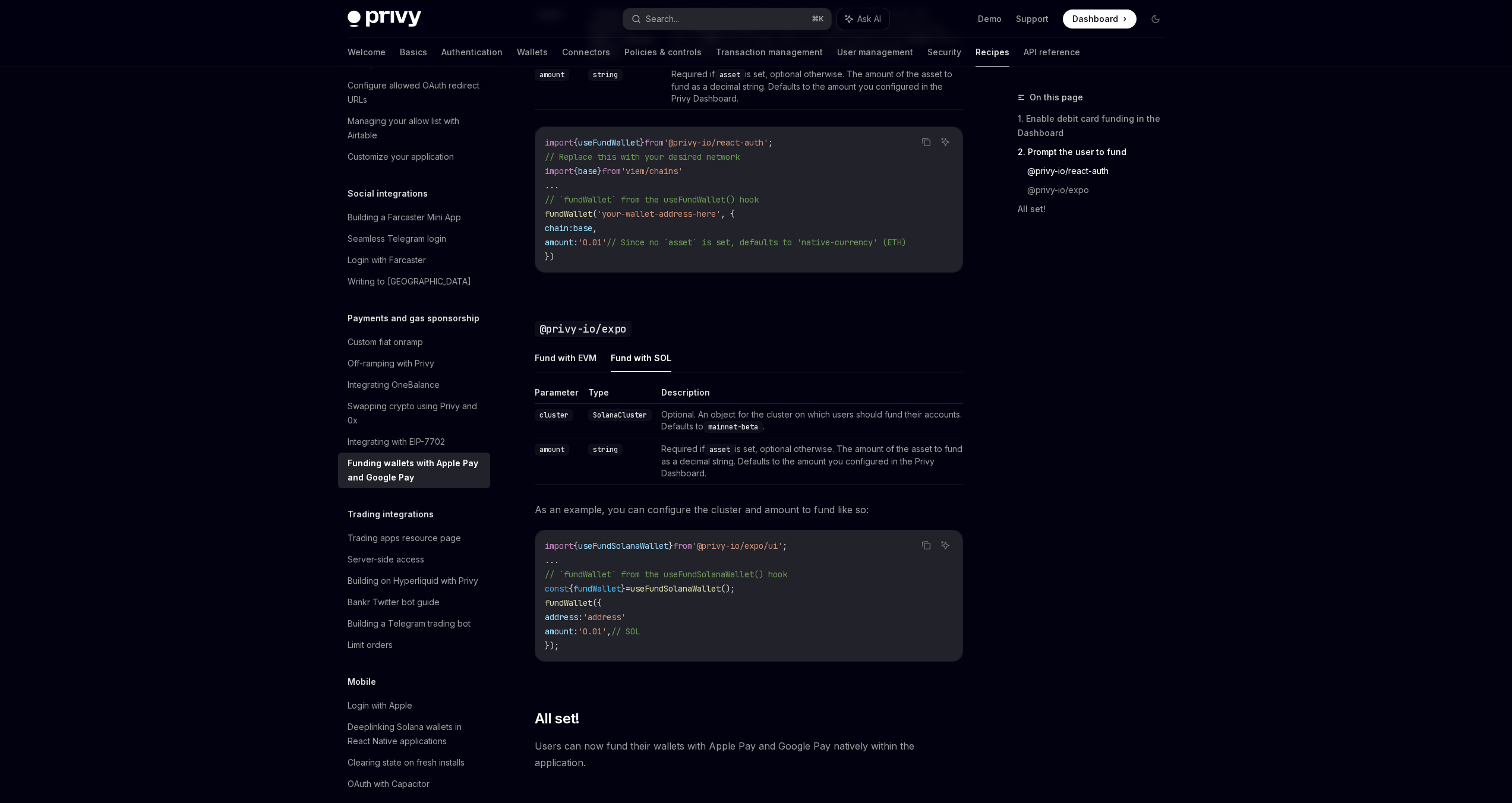
click at [657, 366] on button "Fund with SOL" at bounding box center [641, 358] width 61 height 28
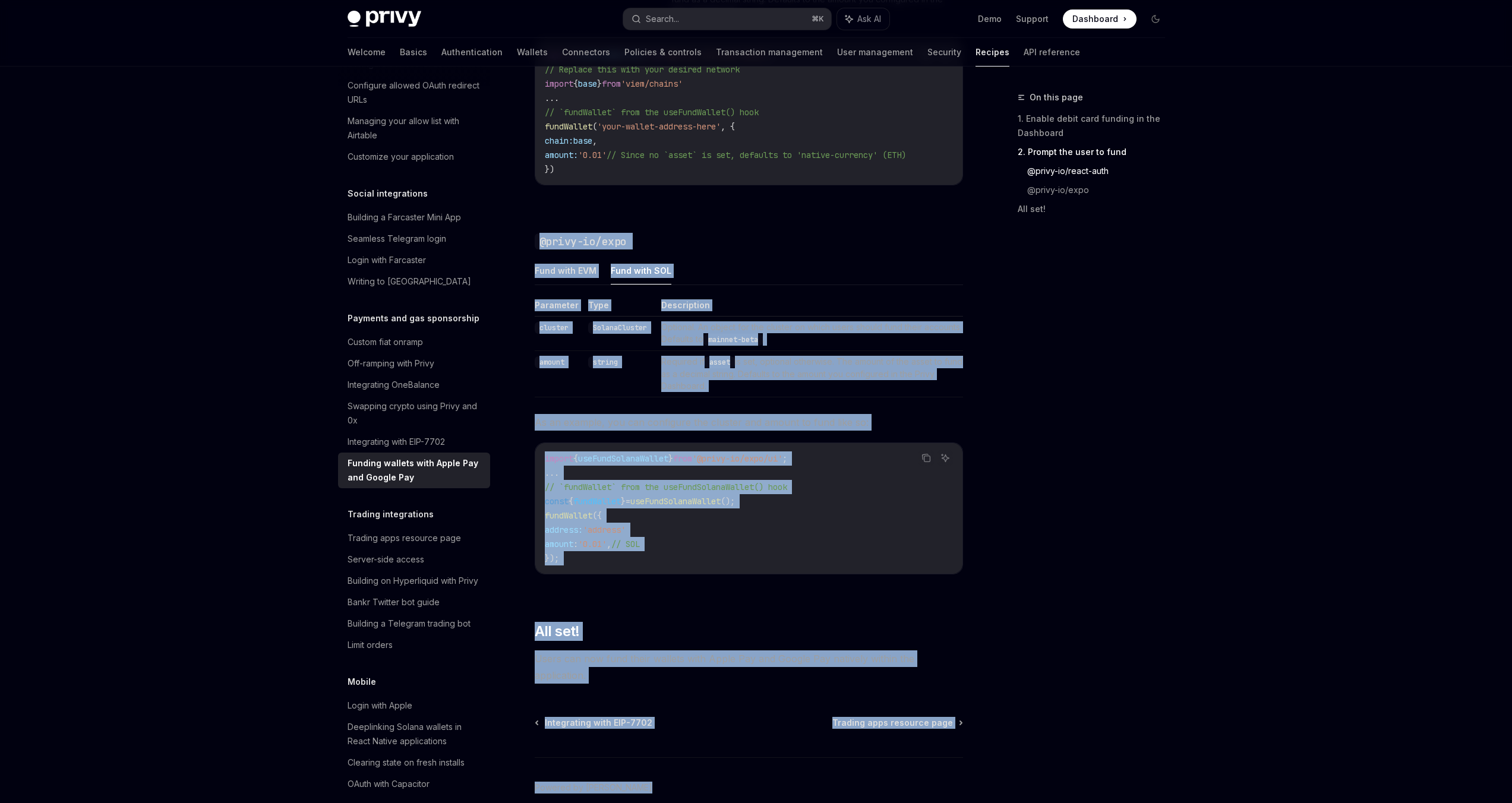
scroll to position [1194, 0]
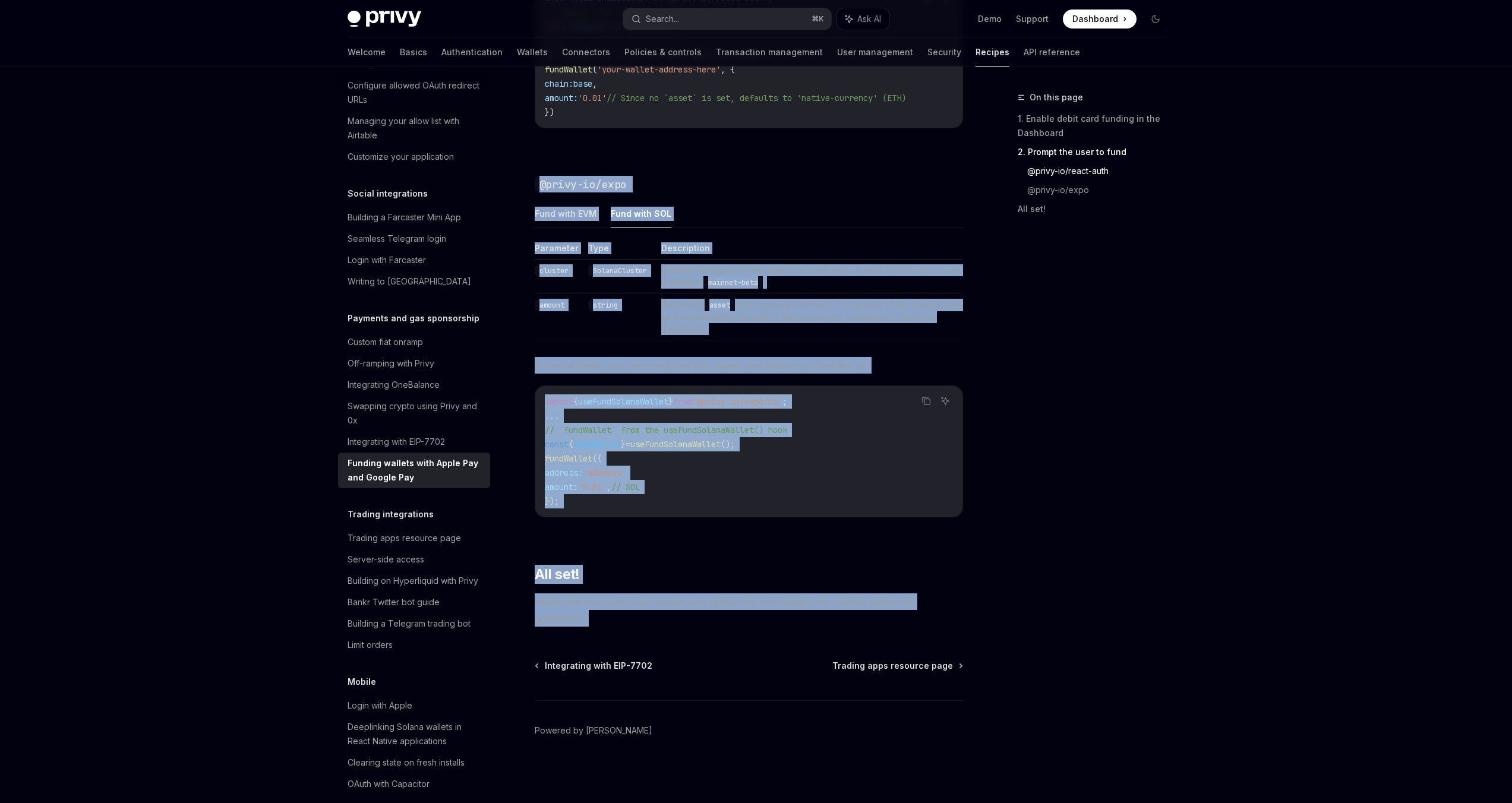
drag, startPoint x: 528, startPoint y: 319, endPoint x: 719, endPoint y: 615, distance: 352.3
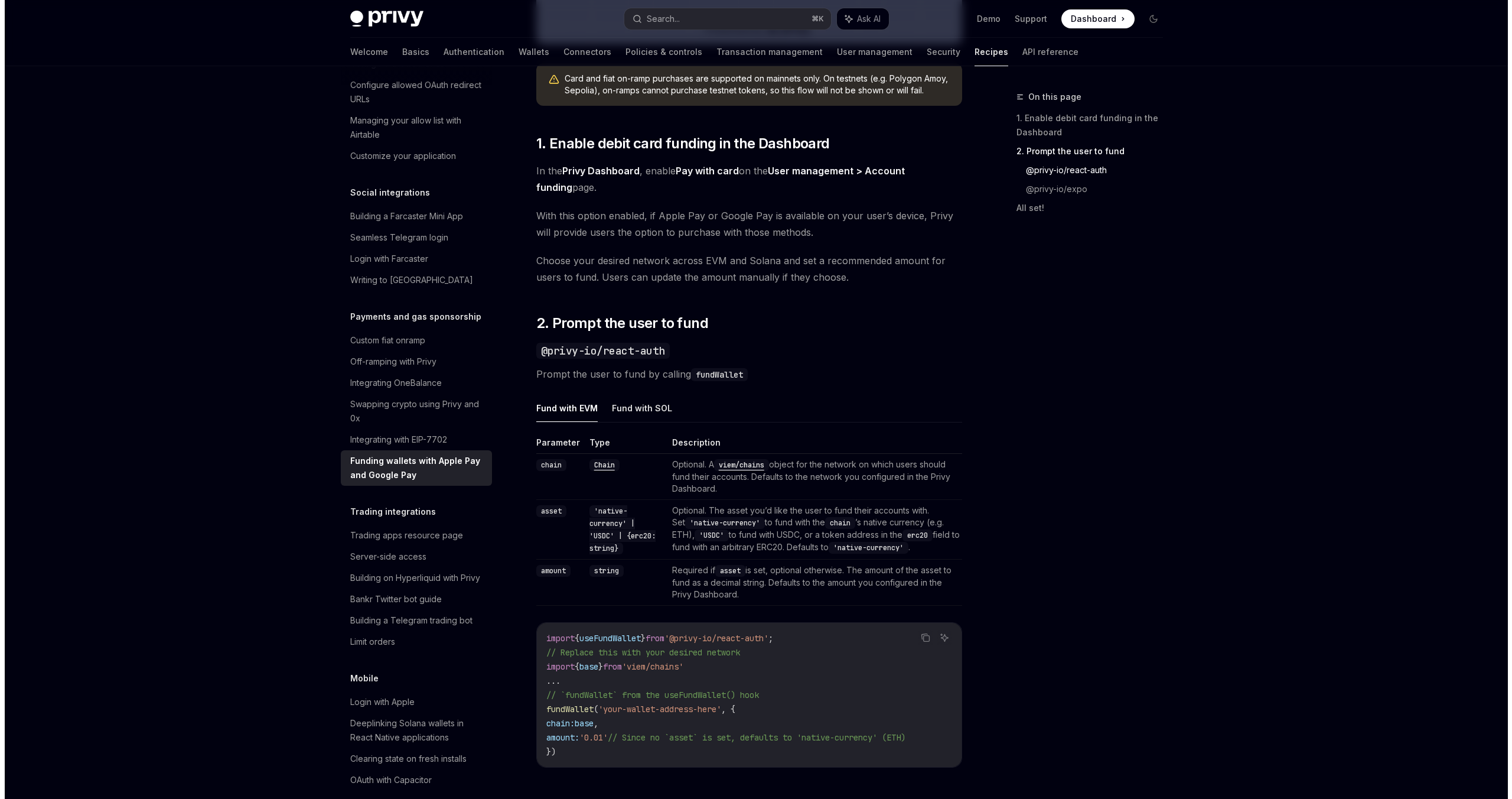
scroll to position [419, 0]
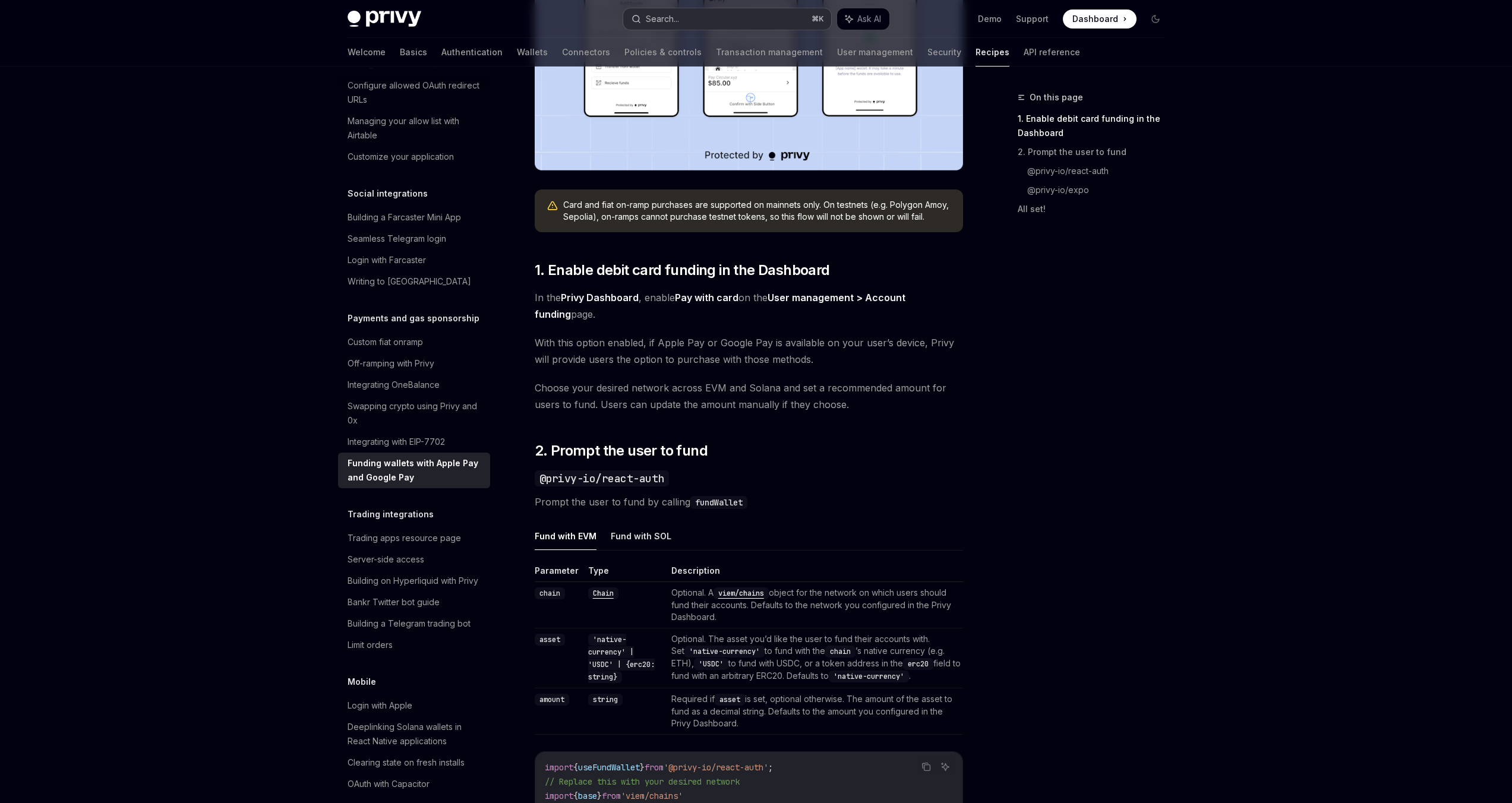
click at [667, 25] on div "Search..." at bounding box center [662, 18] width 33 height 14
click at [690, 18] on button "Search... ⌘ K" at bounding box center [727, 19] width 208 height 22
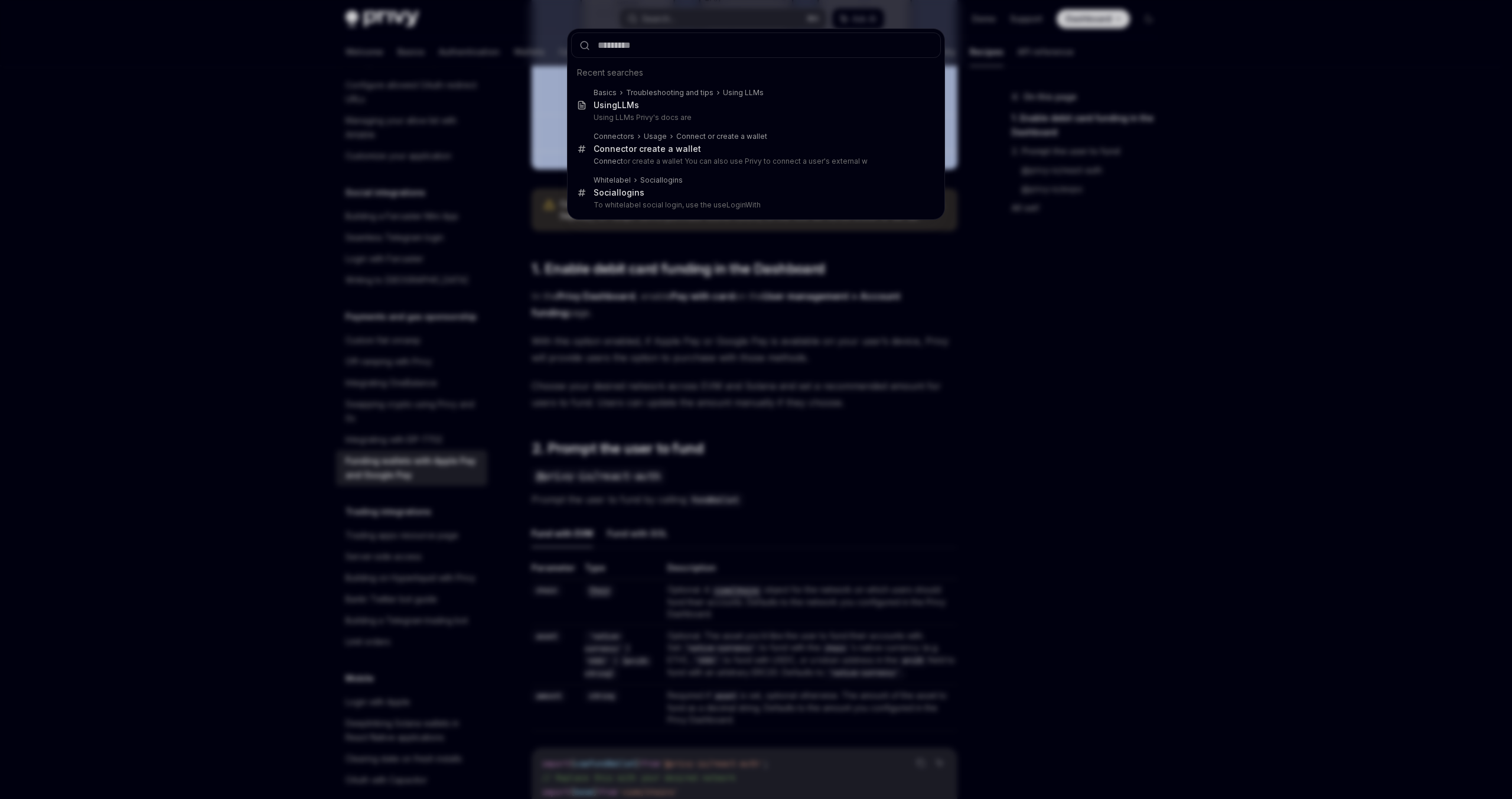
type textarea "*"
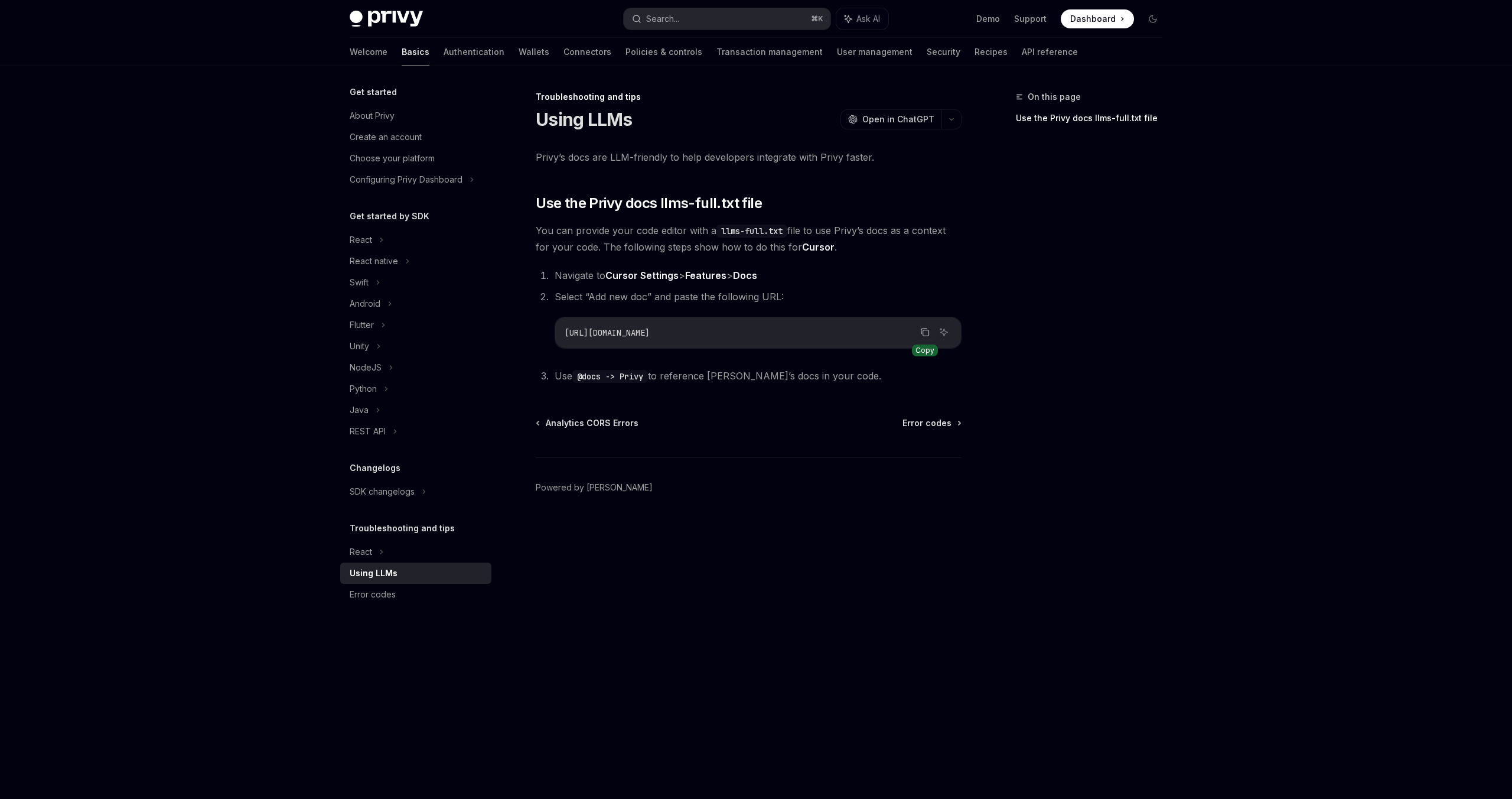
click at [928, 330] on icon "Copy the contents from the code block" at bounding box center [926, 333] width 6 height 6
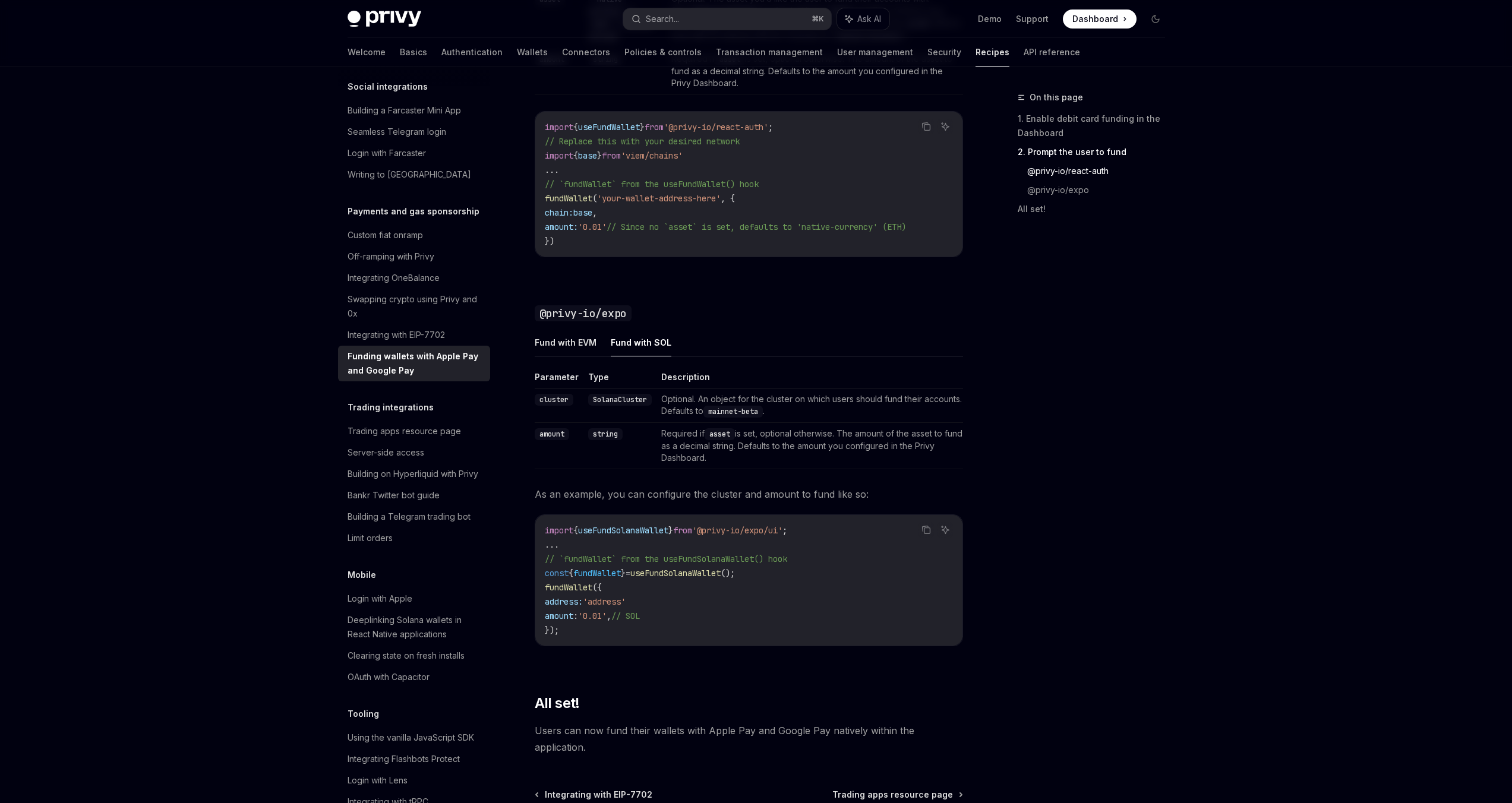
scroll to position [1106, 0]
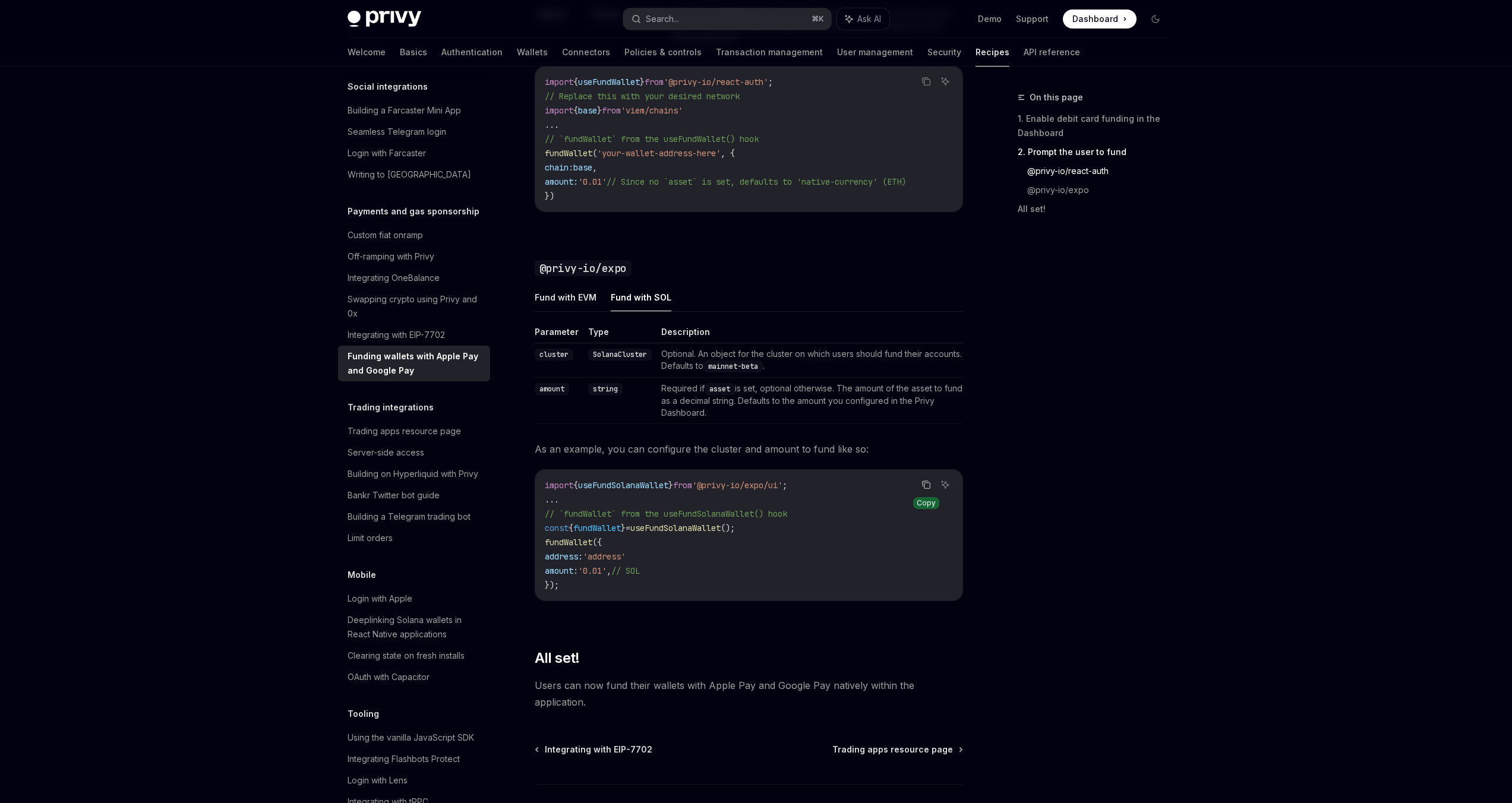
click at [932, 491] on button "Copy the contents from the code block" at bounding box center [926, 485] width 16 height 16
click at [365, 285] on div "Integrating OneBalance" at bounding box center [393, 278] width 92 height 14
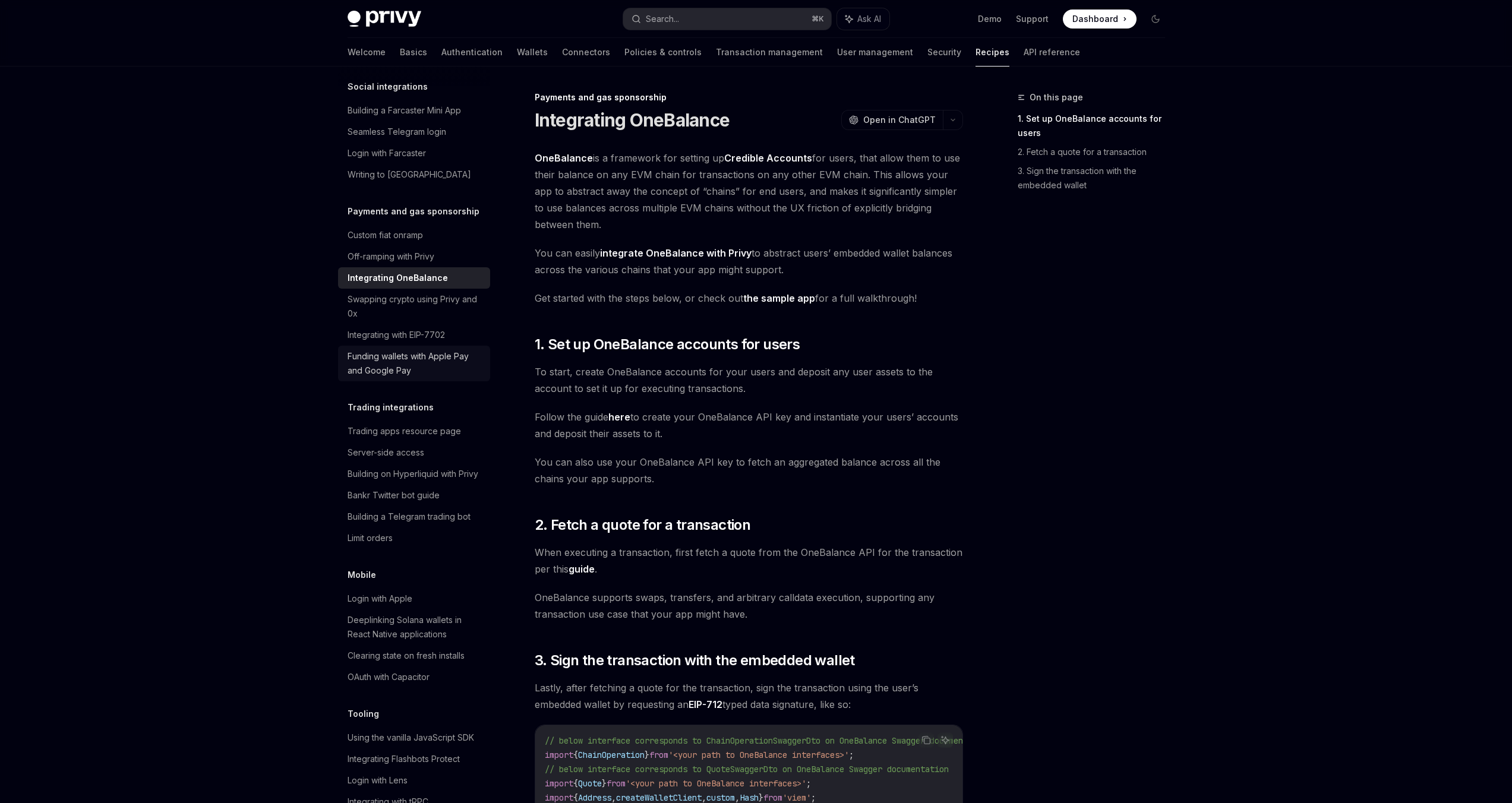
click at [389, 377] on div "Funding wallets with Apple Pay and Google Pay" at bounding box center [415, 363] width 135 height 28
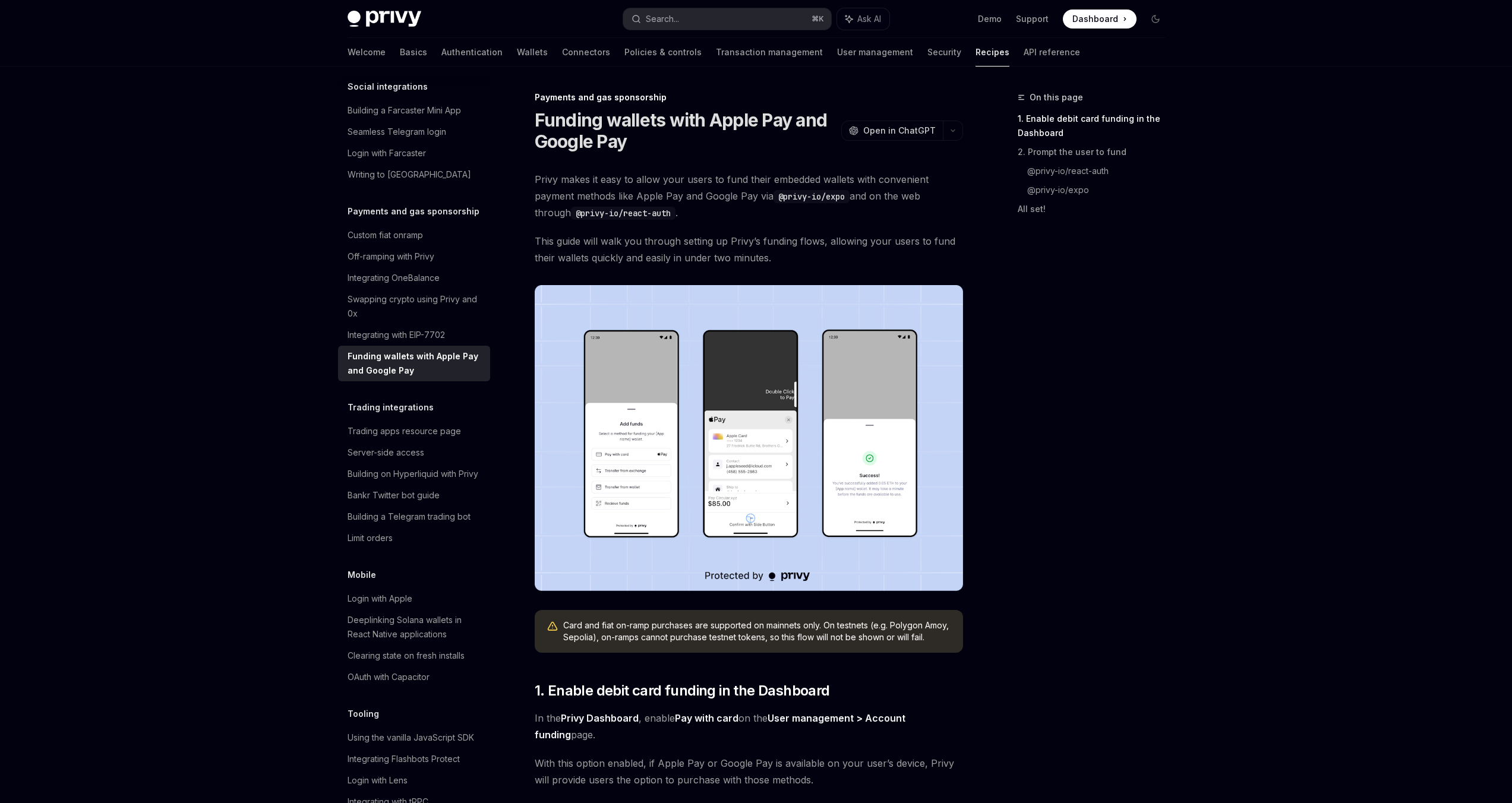
type textarea "*"
click at [1036, 193] on link "@privy-io/expo" at bounding box center [1101, 190] width 147 height 19
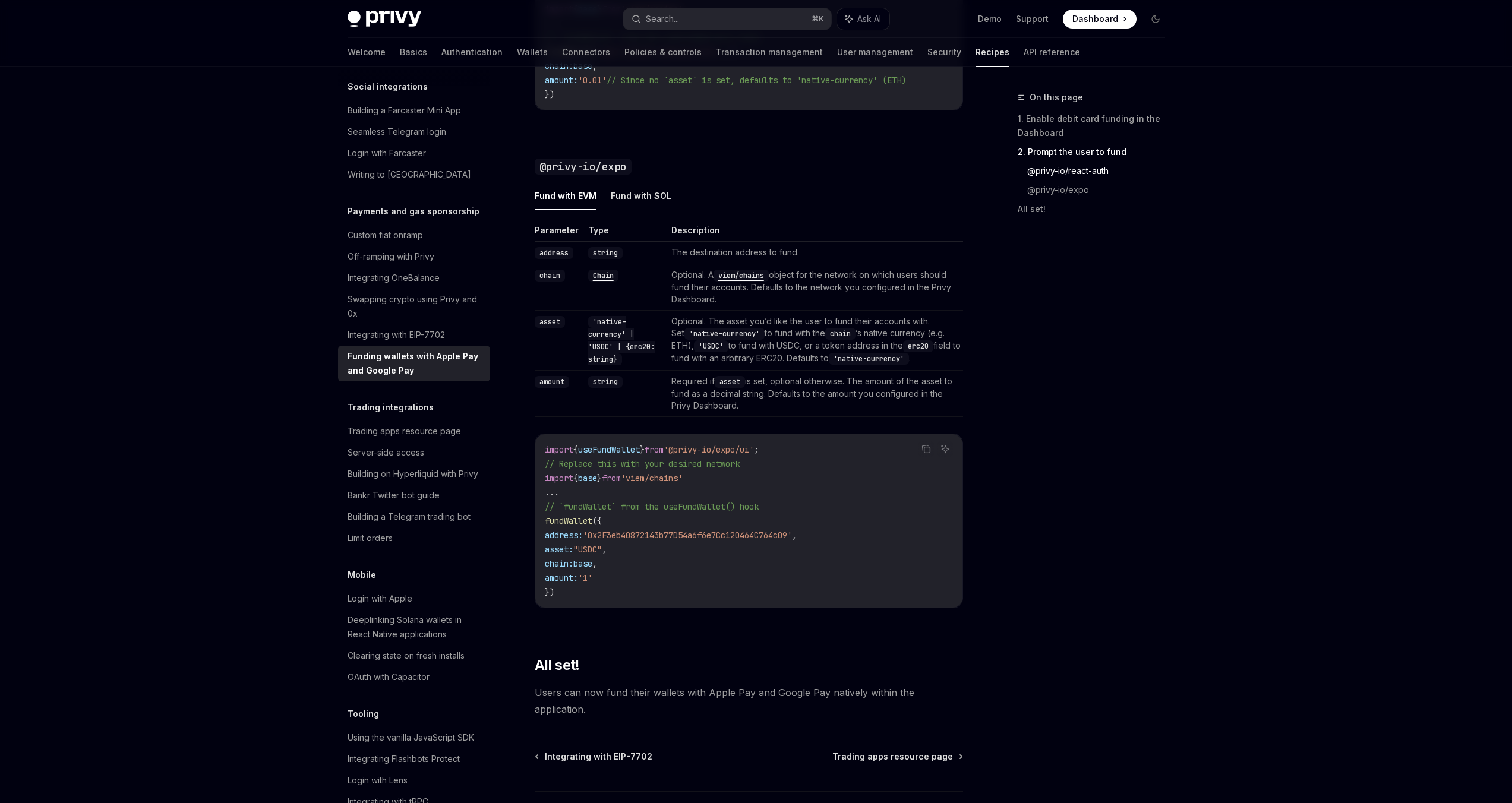
scroll to position [1279, 0]
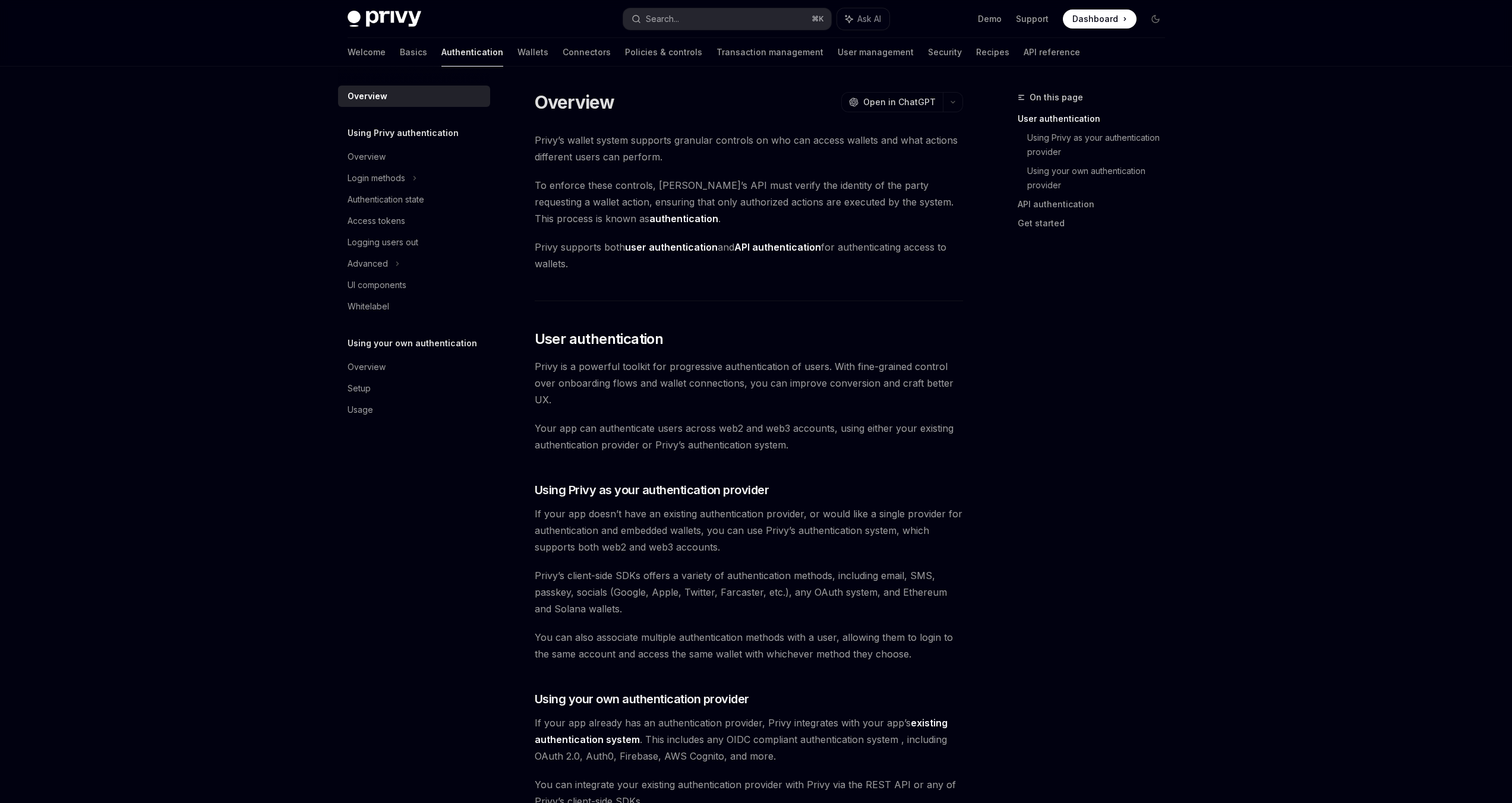
scroll to position [239, 0]
click at [656, 247] on strong "user authentication" at bounding box center [671, 247] width 92 height 12
click at [649, 217] on strong "authentication" at bounding box center [683, 219] width 69 height 12
click at [871, 24] on span "Ask AI" at bounding box center [869, 19] width 24 height 12
type textarea "*"
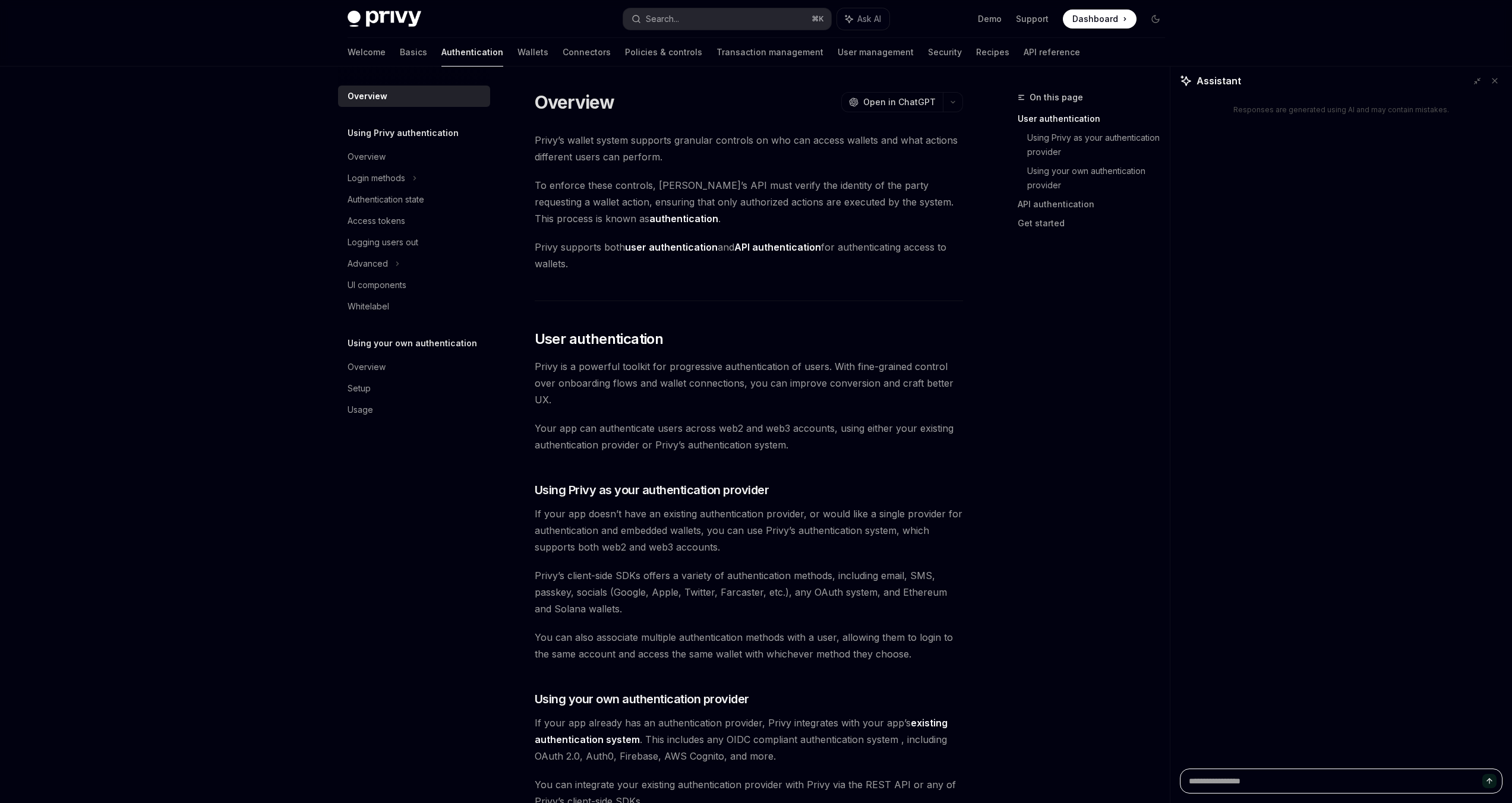
paste textarea "**********"
type textarea "**********"
type textarea "*"
type textarea "**********"
type textarea "*"
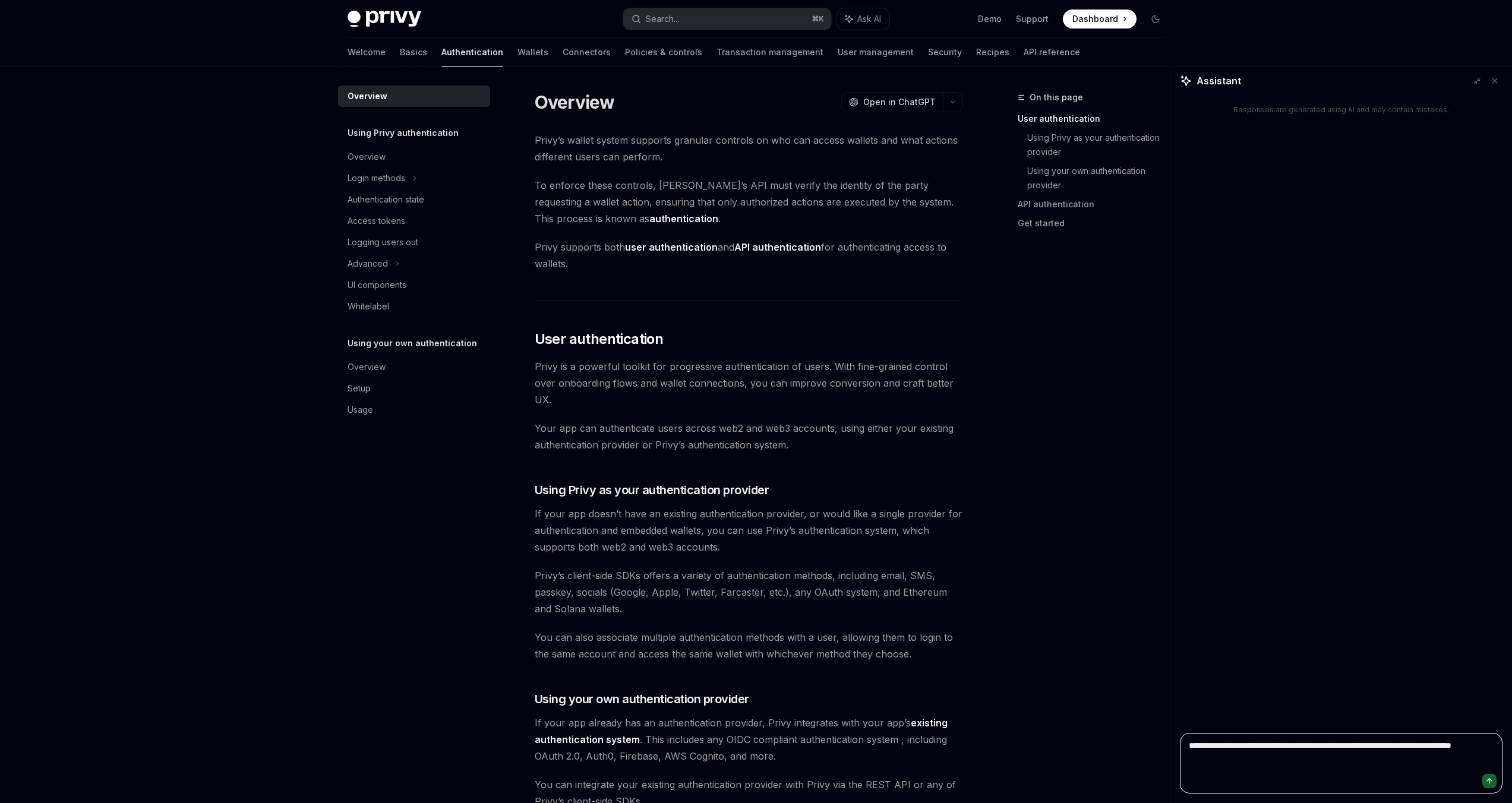
type textarea "**********"
type textarea "*"
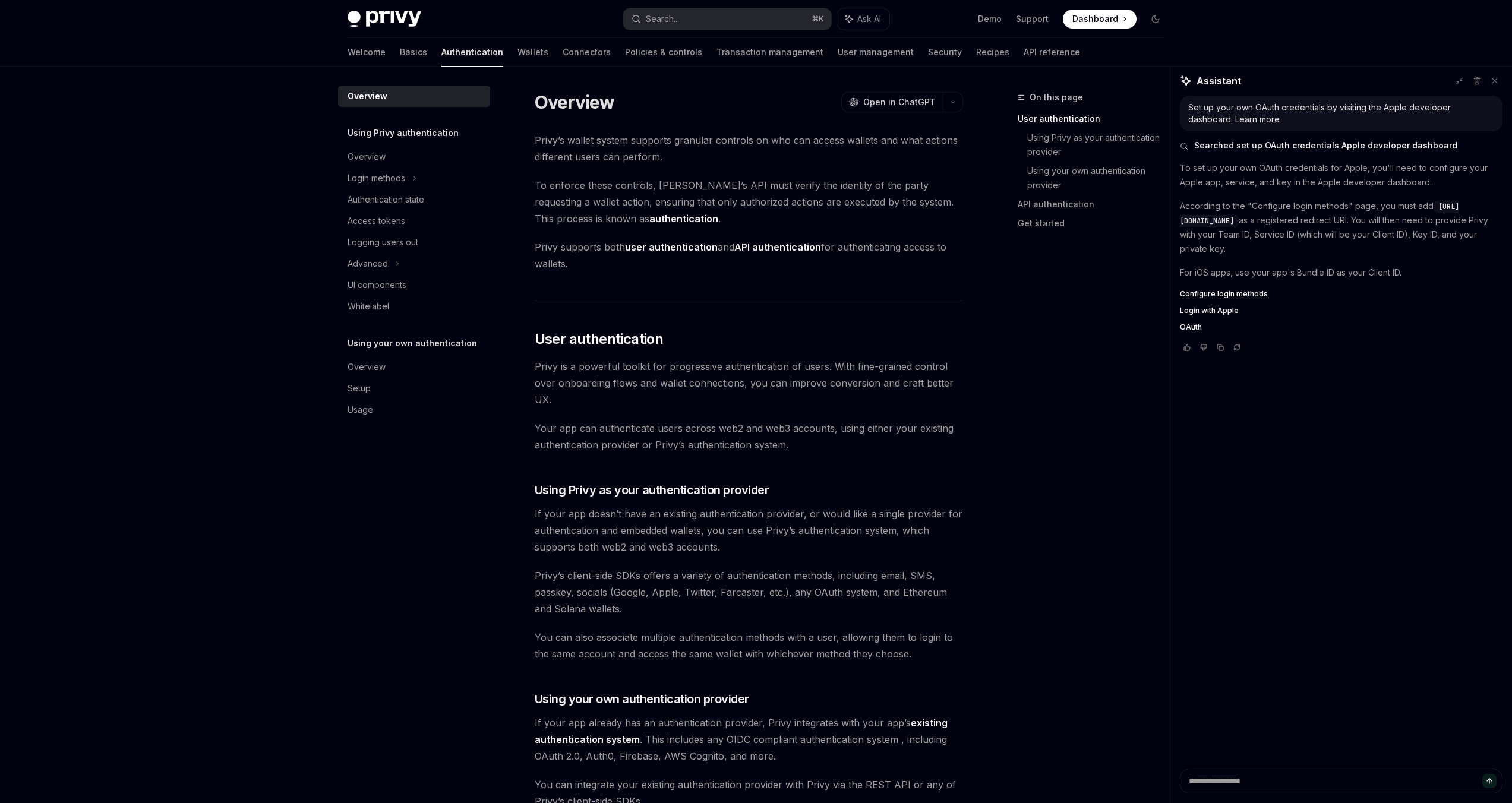
click at [1293, 218] on span "[URL][DOMAIN_NAME]" at bounding box center [1319, 214] width 279 height 24
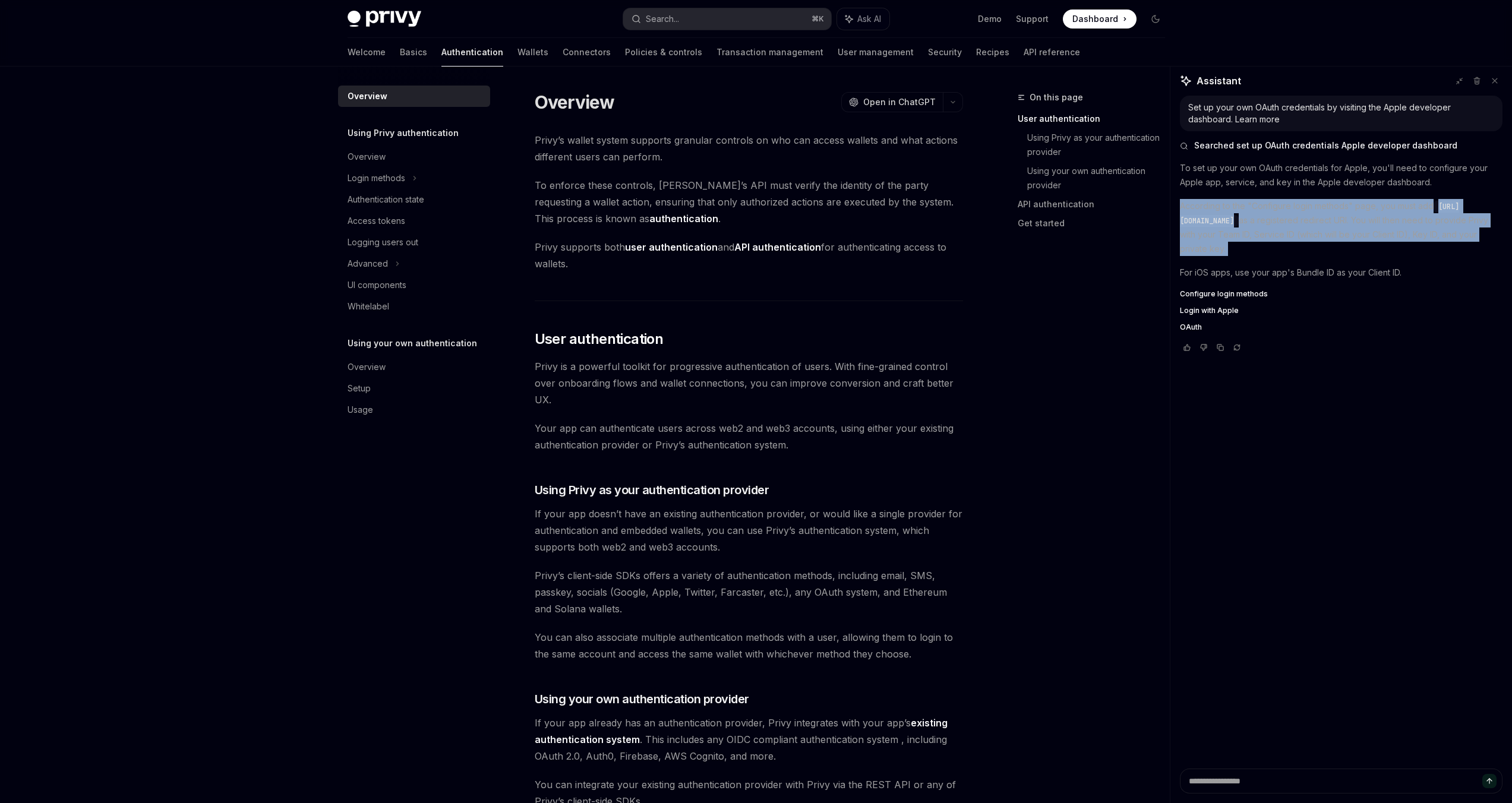
click at [1293, 218] on span "[URL][DOMAIN_NAME]" at bounding box center [1319, 214] width 279 height 24
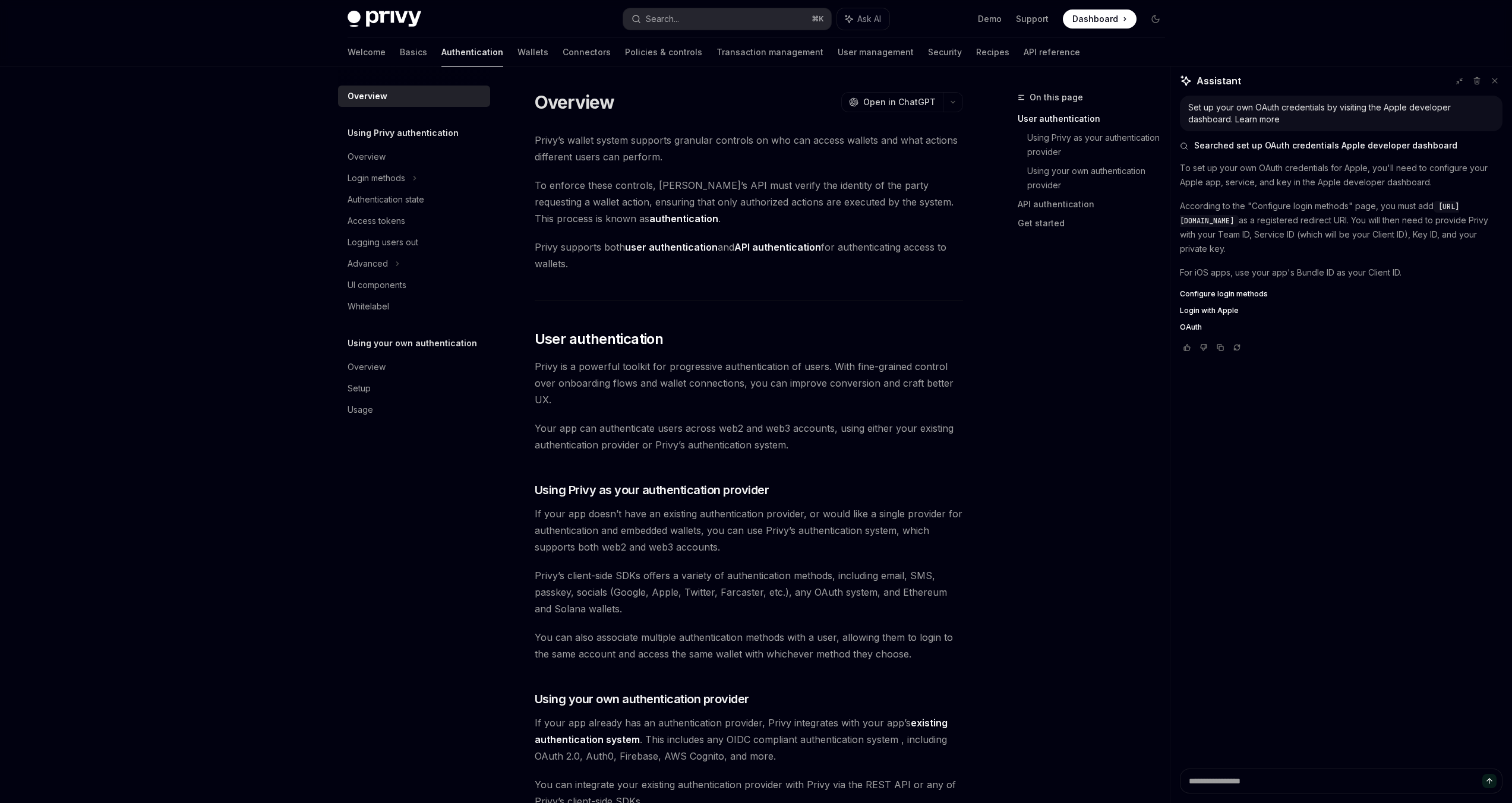
click at [1264, 218] on span "[URL][DOMAIN_NAME]" at bounding box center [1319, 214] width 279 height 24
click at [1189, 219] on span "[URL][DOMAIN_NAME]" at bounding box center [1319, 214] width 279 height 24
drag, startPoint x: 1189, startPoint y: 219, endPoint x: 1360, endPoint y: 224, distance: 171.1
click at [1360, 224] on span "[URL][DOMAIN_NAME]" at bounding box center [1319, 214] width 279 height 24
copy span "[URL][DOMAIN_NAME]"
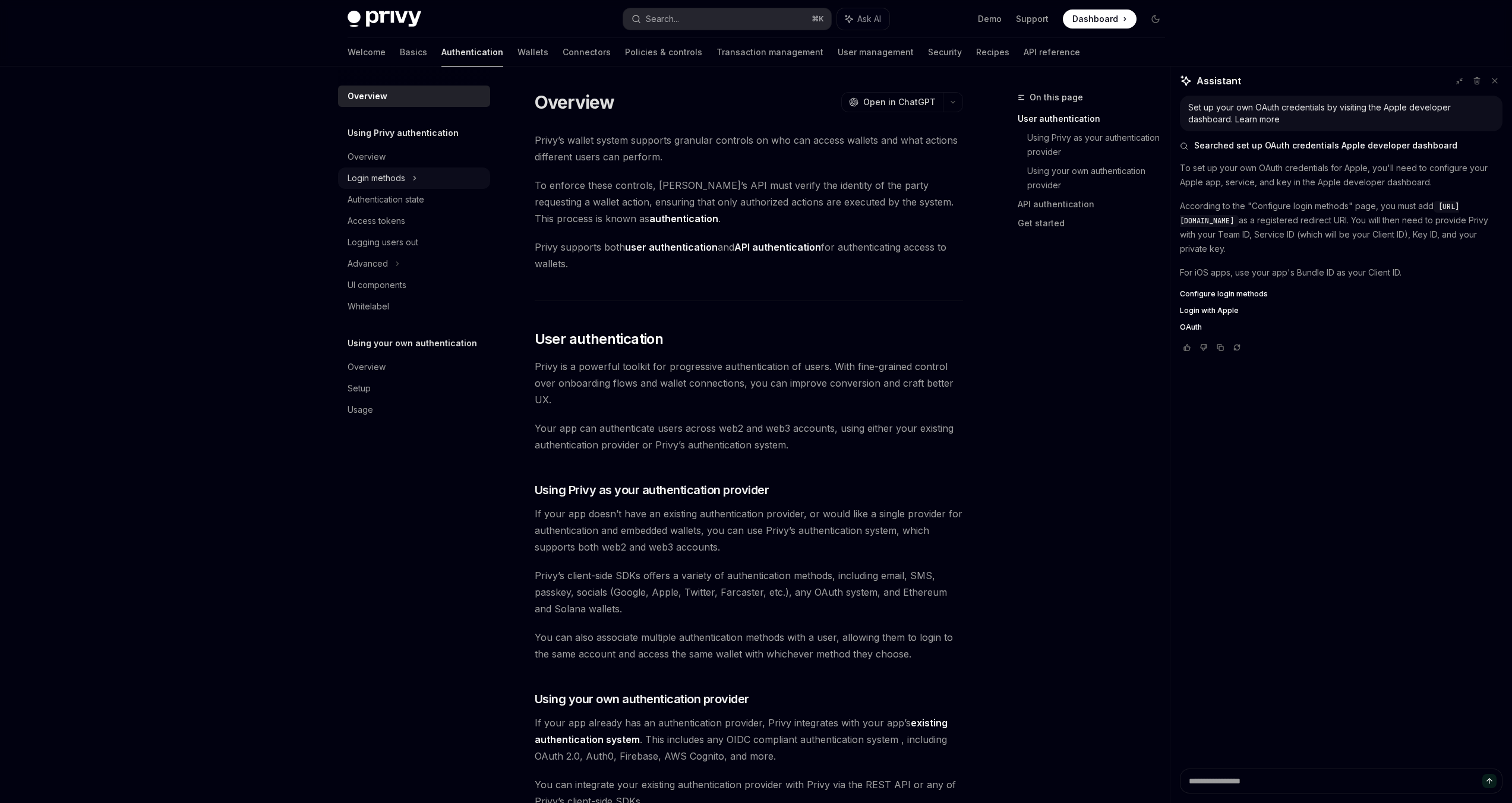
click at [394, 174] on div "Login methods" at bounding box center [376, 178] width 57 height 14
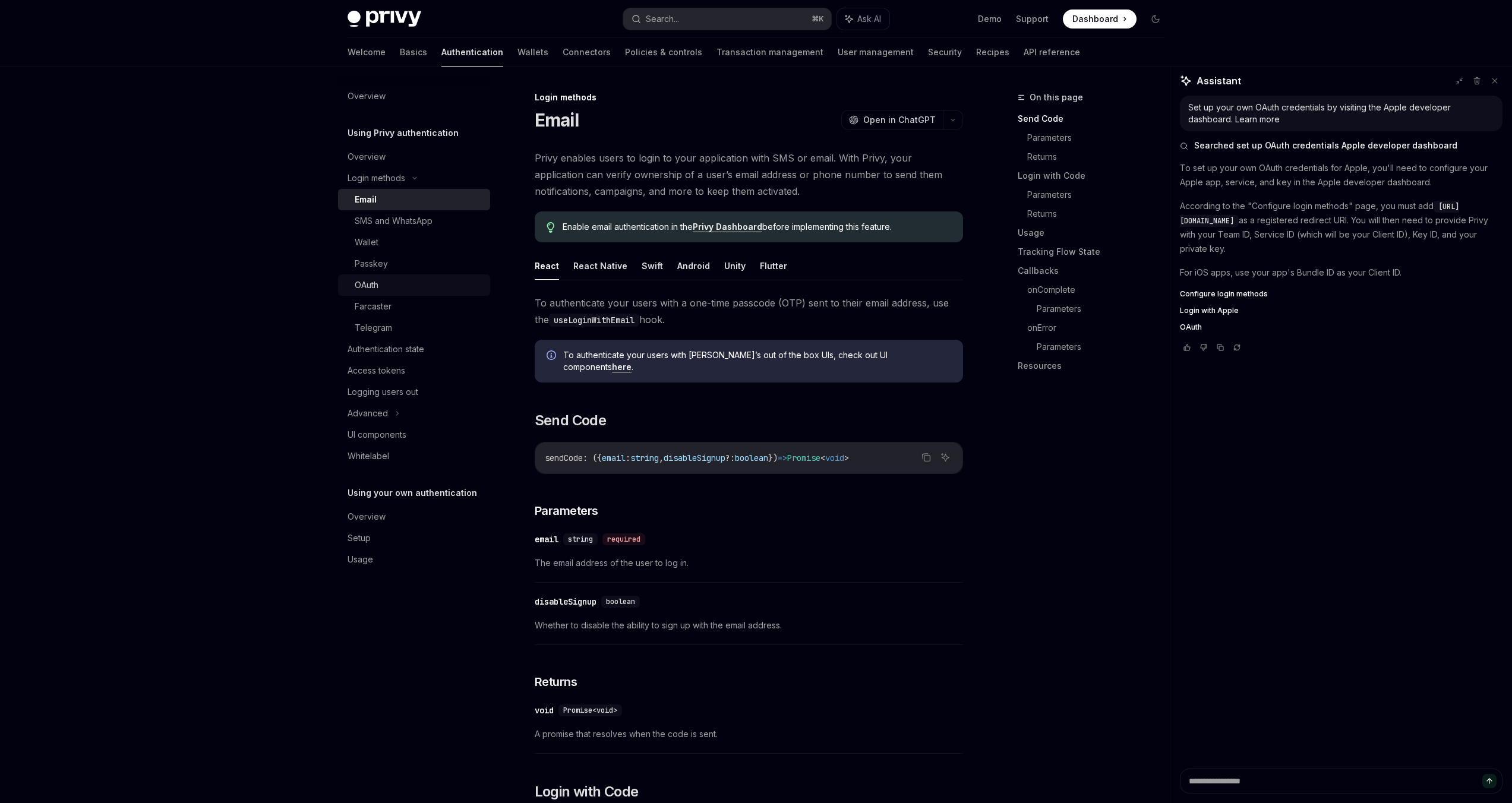
click at [374, 288] on div "OAuth" at bounding box center [367, 284] width 24 height 14
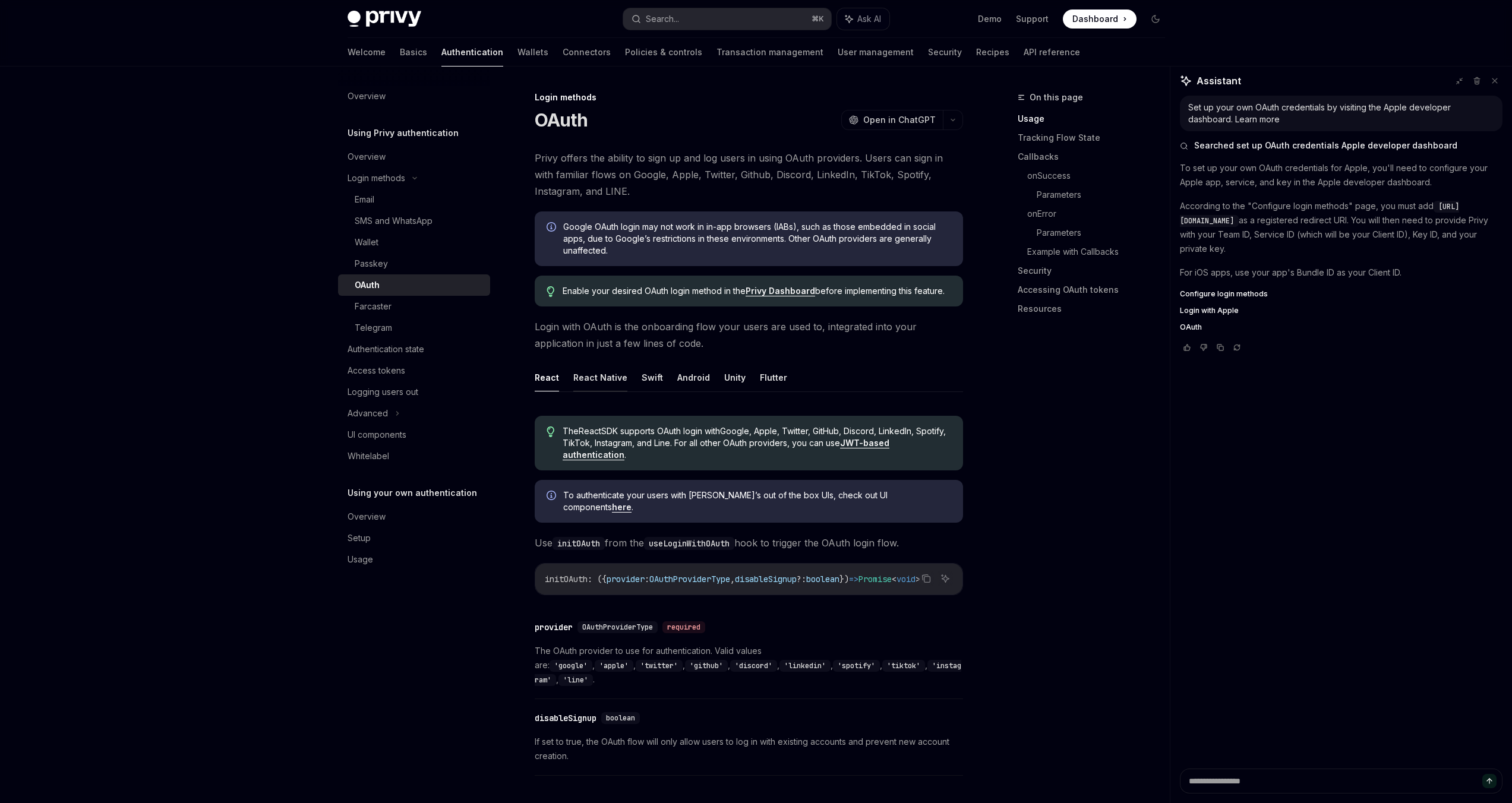
click at [583, 372] on button "React Native" at bounding box center [600, 377] width 54 height 28
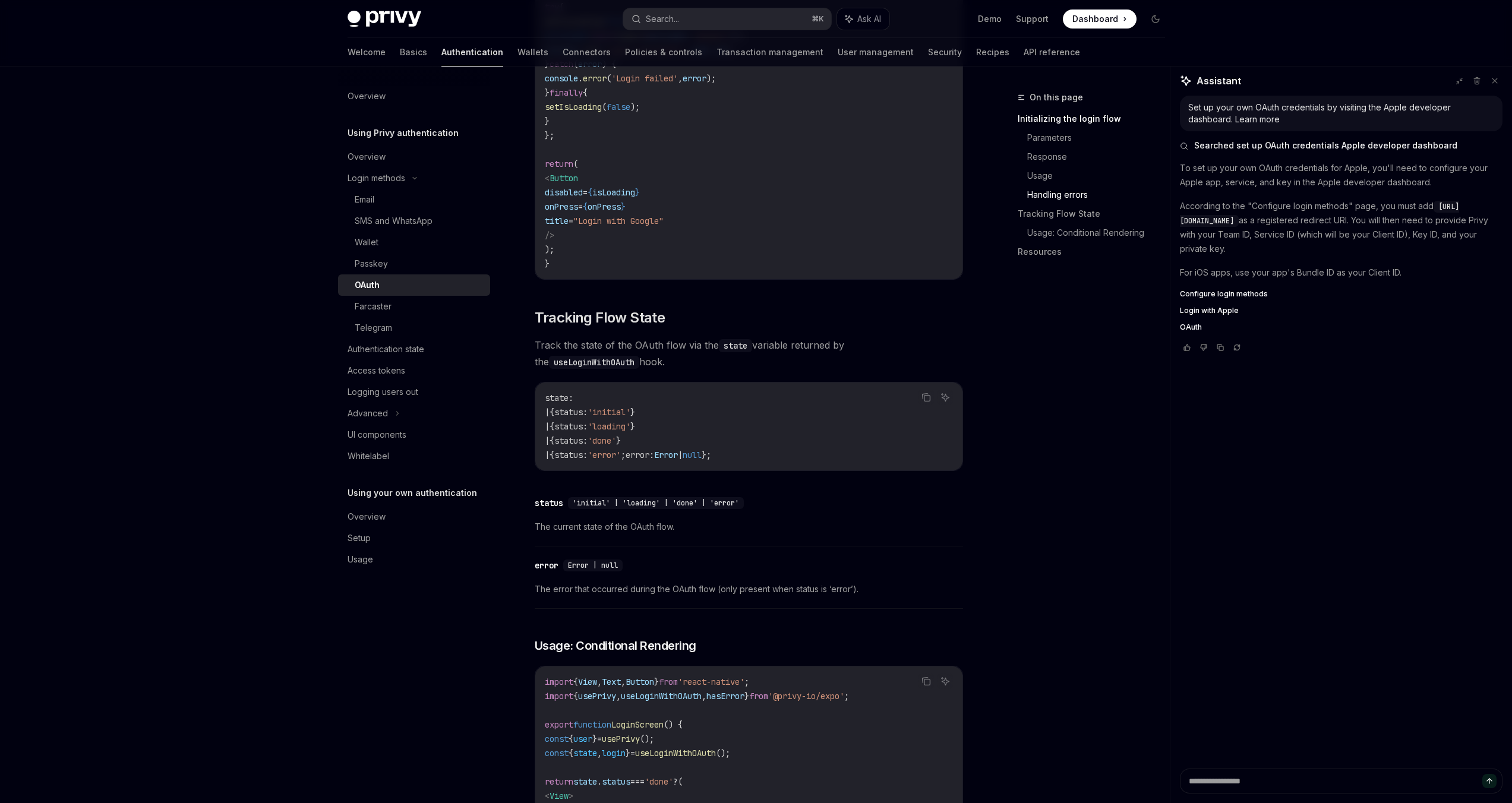
scroll to position [1651, 0]
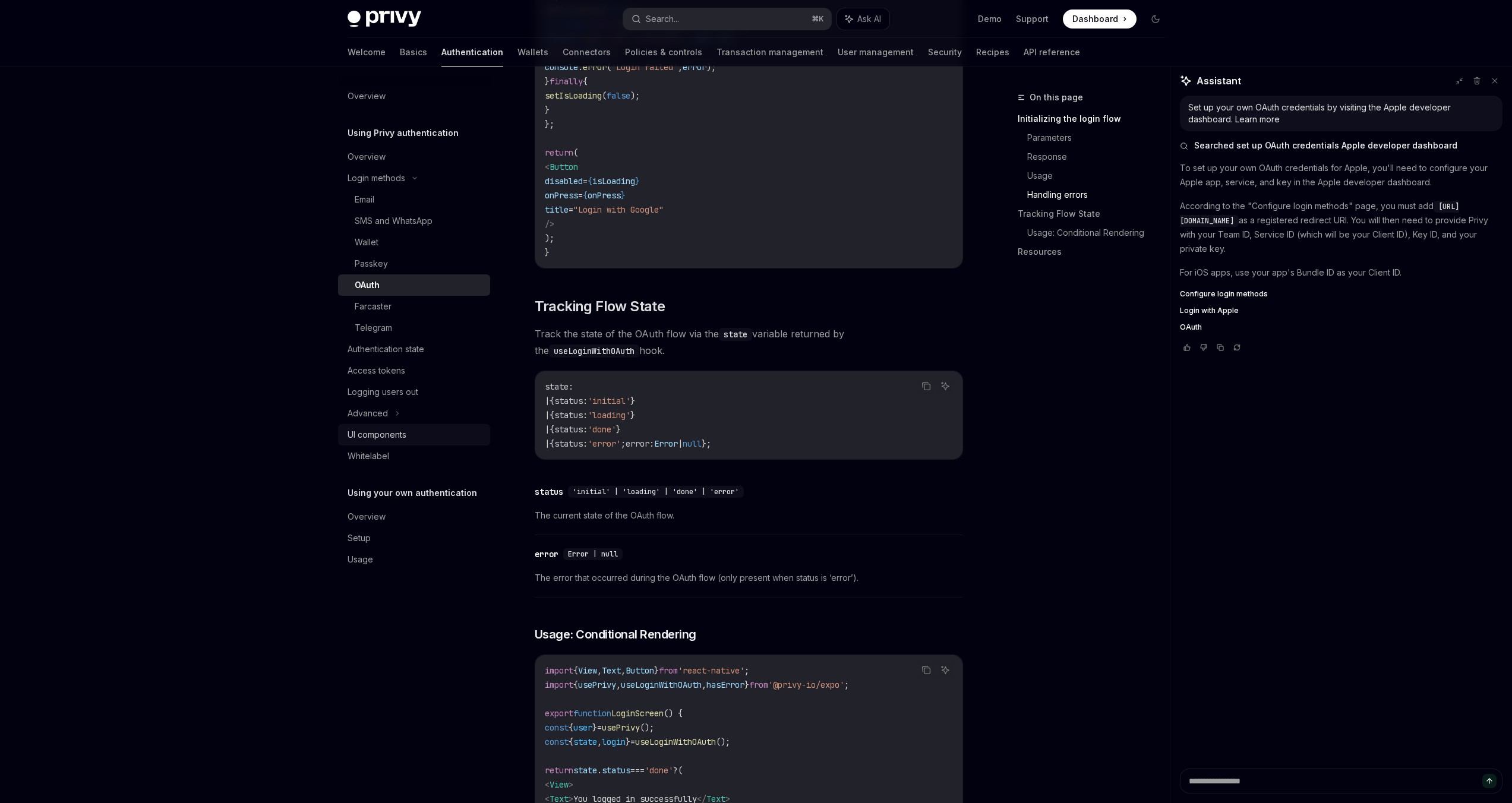
click at [378, 436] on div "UI components" at bounding box center [377, 435] width 59 height 14
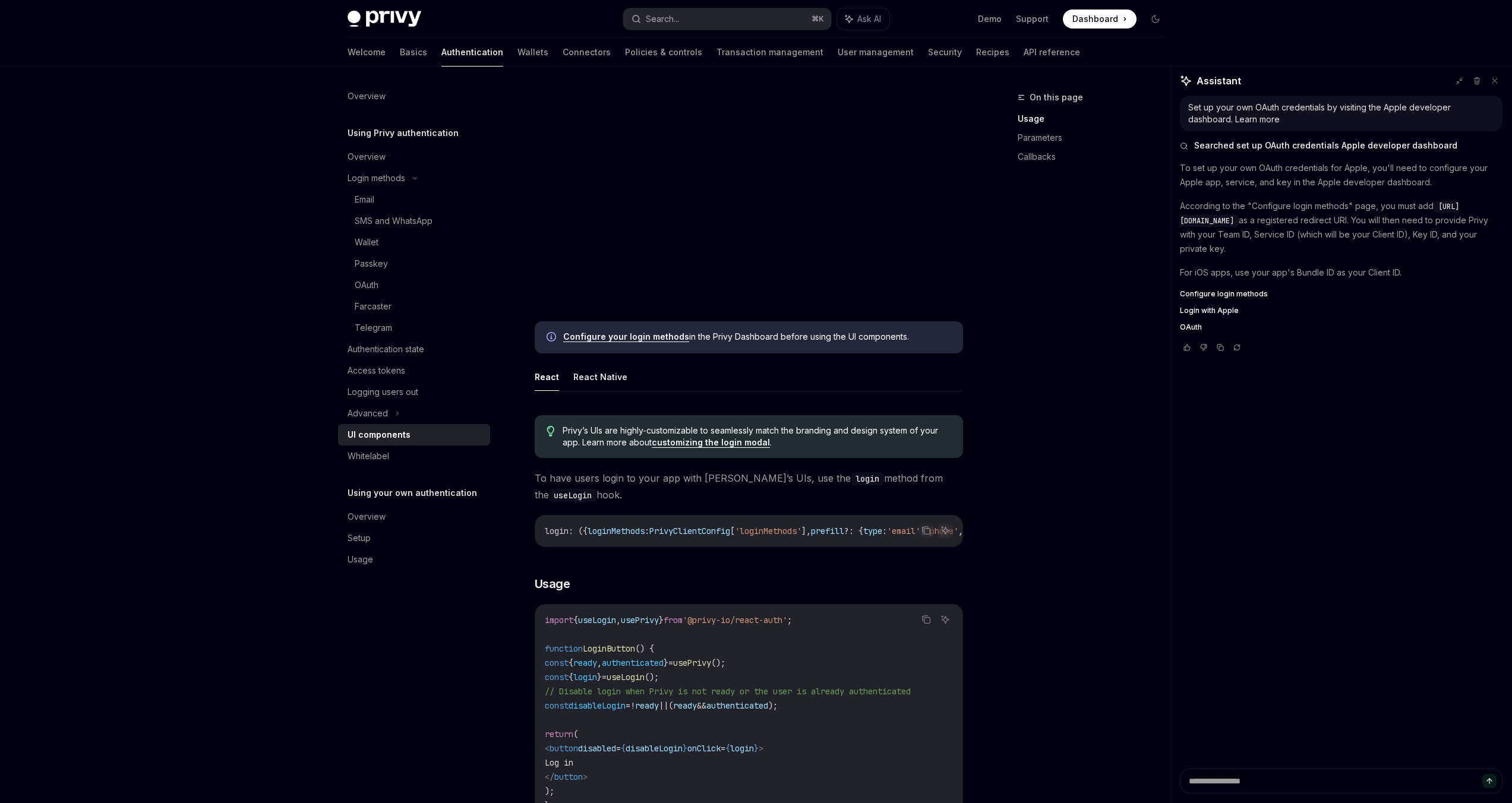
scroll to position [301, 0]
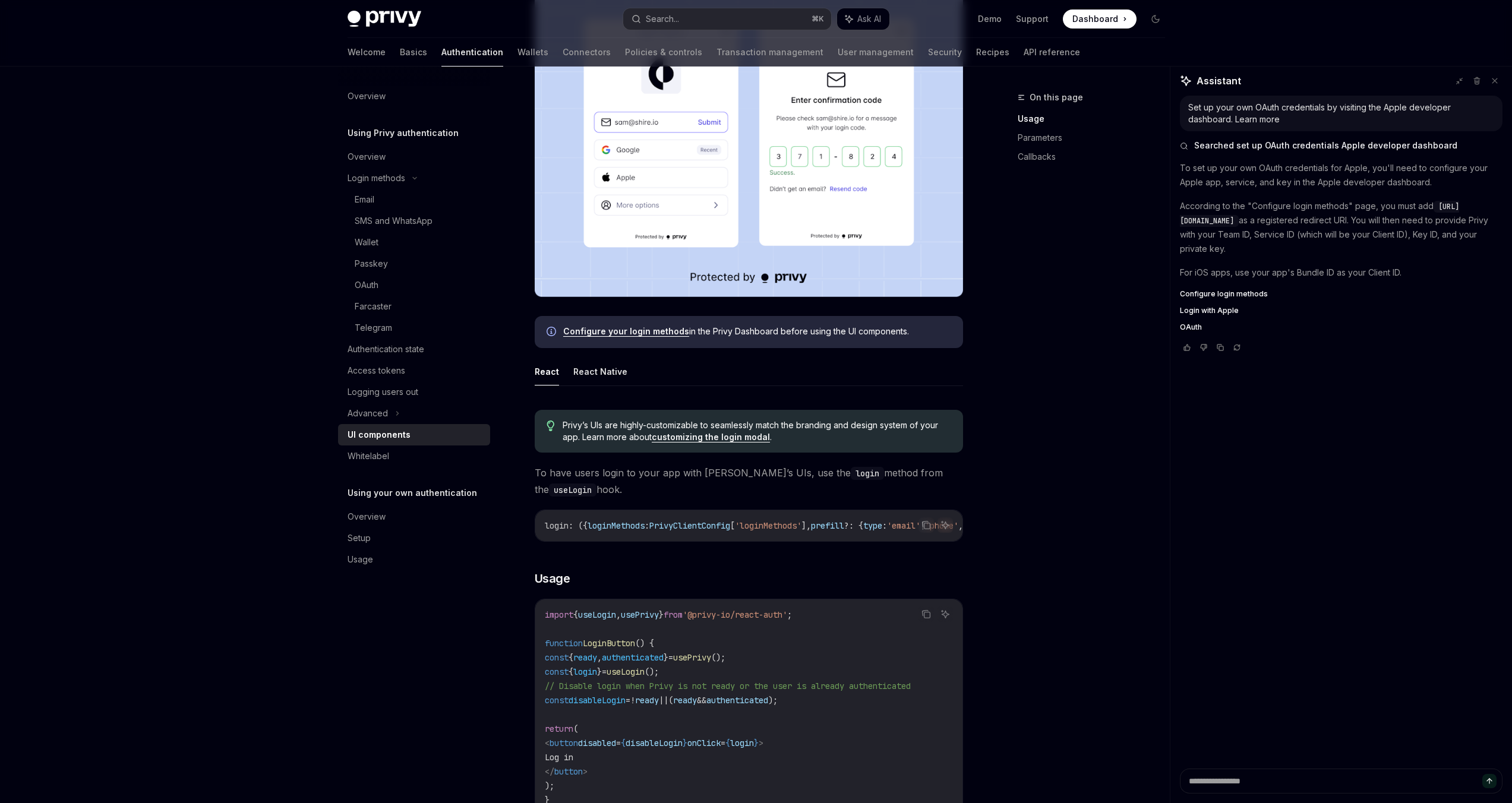
click at [611, 427] on span "Privy’s UIs are highly-customizable to seamlessly match the branding and design…" at bounding box center [756, 431] width 388 height 24
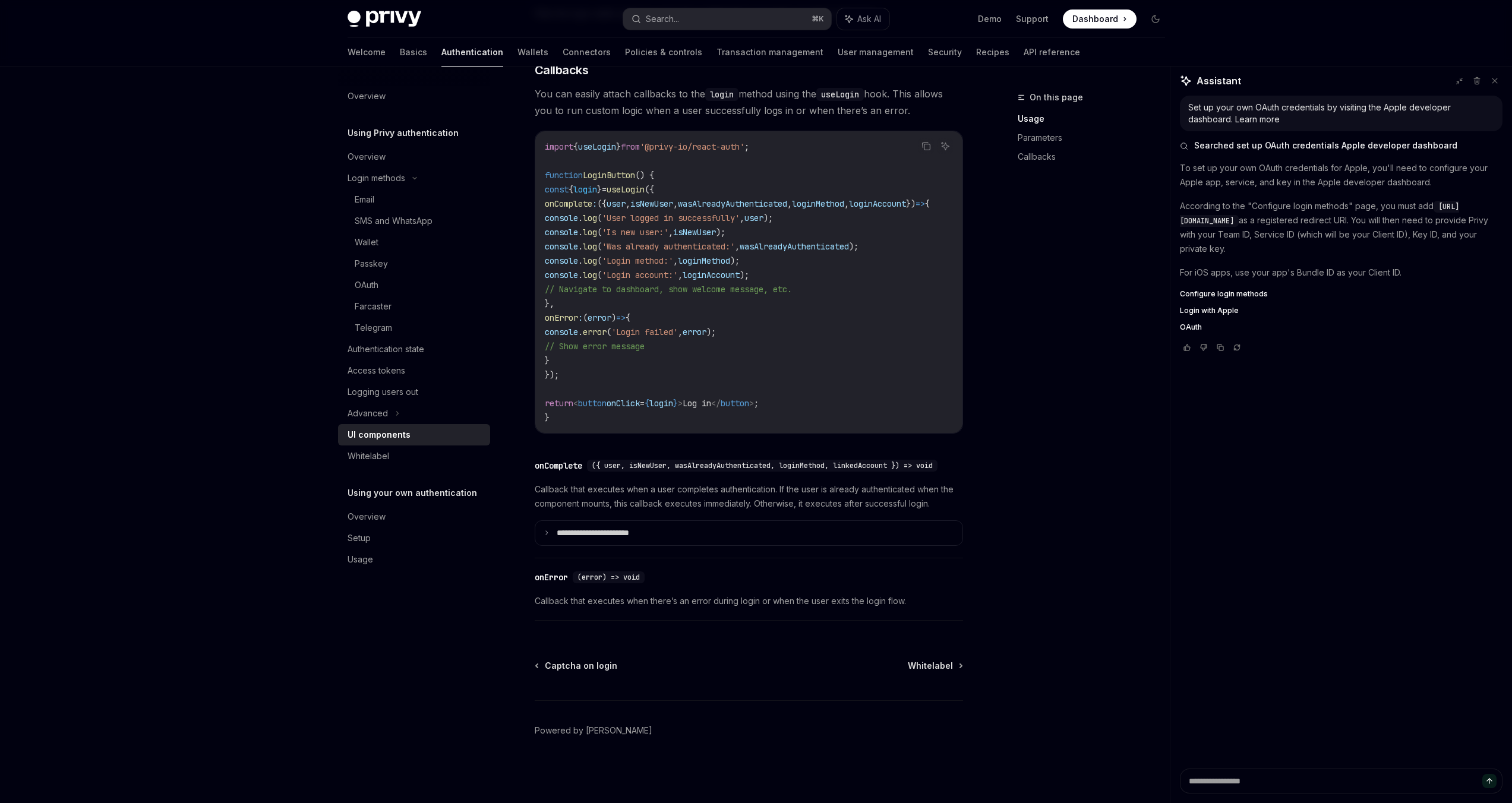
scroll to position [1461, 0]
click at [395, 457] on div "Whitelabel" at bounding box center [415, 456] width 135 height 14
type textarea "*"
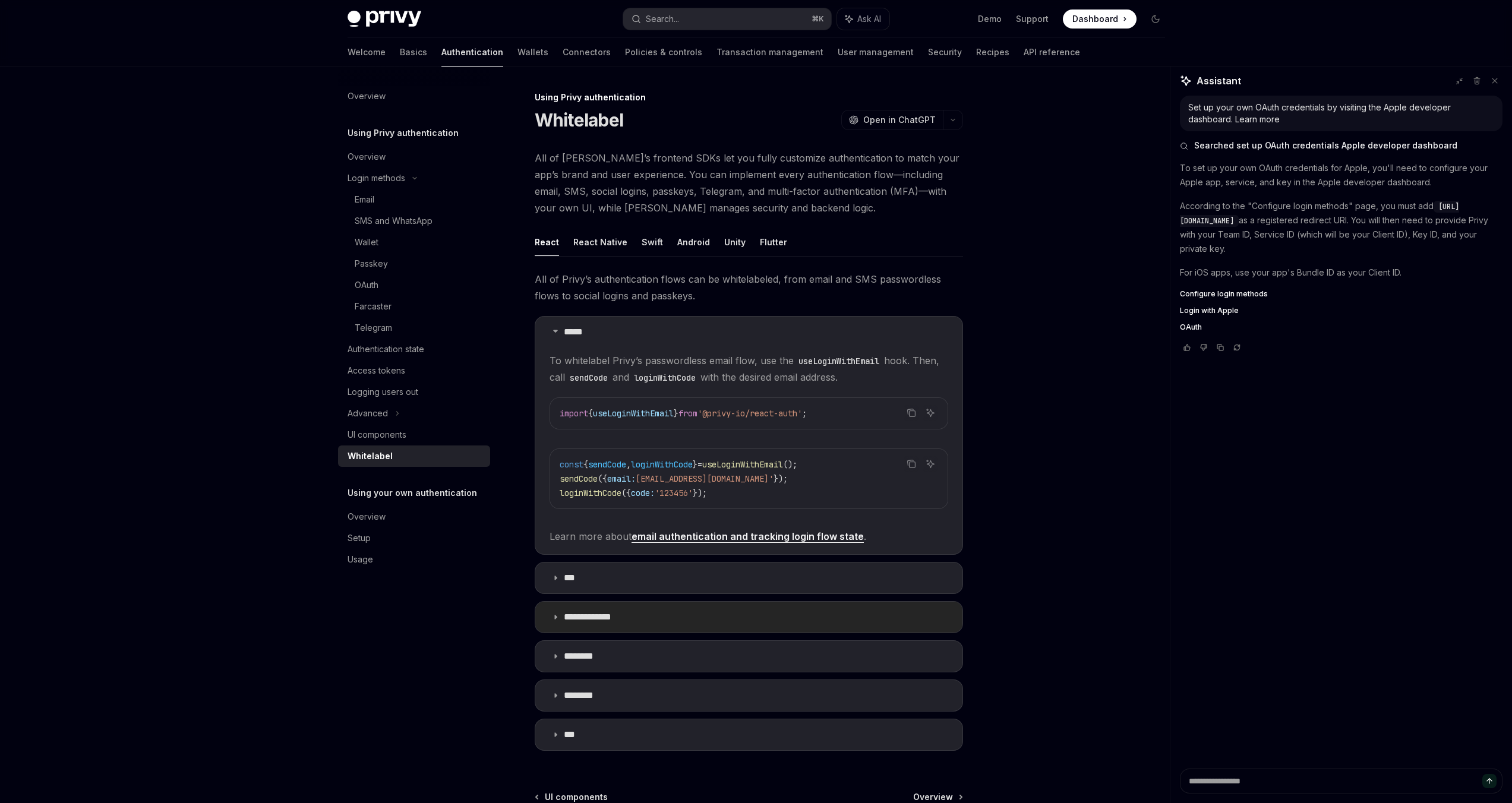
click at [554, 624] on summary "**********" at bounding box center [749, 617] width 427 height 31
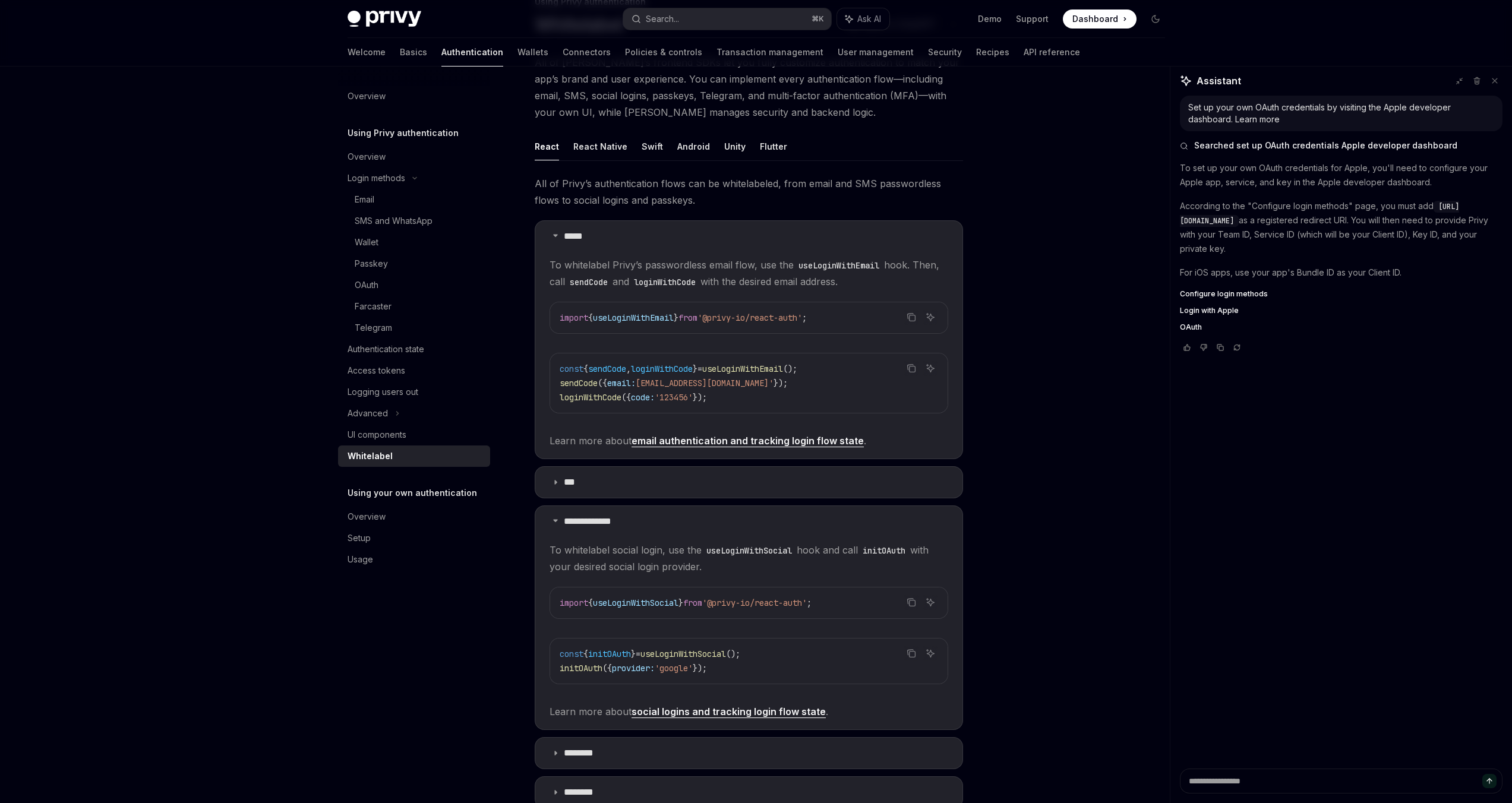
scroll to position [323, 0]
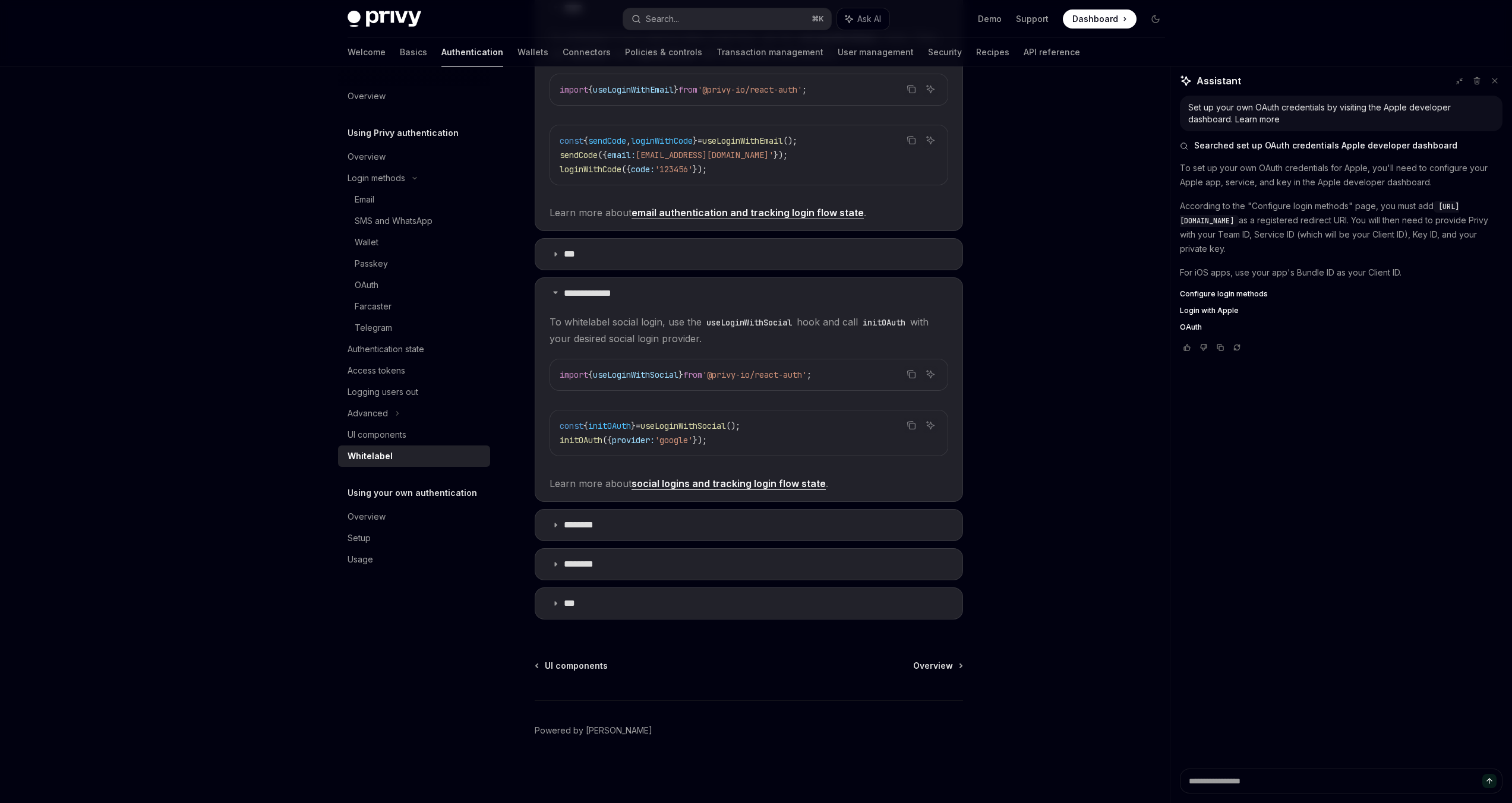
click at [1194, 219] on span "[URL][DOMAIN_NAME]" at bounding box center [1319, 214] width 279 height 24
drag, startPoint x: 1194, startPoint y: 219, endPoint x: 1342, endPoint y: 217, distance: 148.0
click at [1342, 217] on span "[URL][DOMAIN_NAME]" at bounding box center [1319, 214] width 279 height 24
copy span "[URL][DOMAIN_NAME]"
click at [1229, 222] on span "[URL][DOMAIN_NAME]" at bounding box center [1319, 214] width 279 height 24
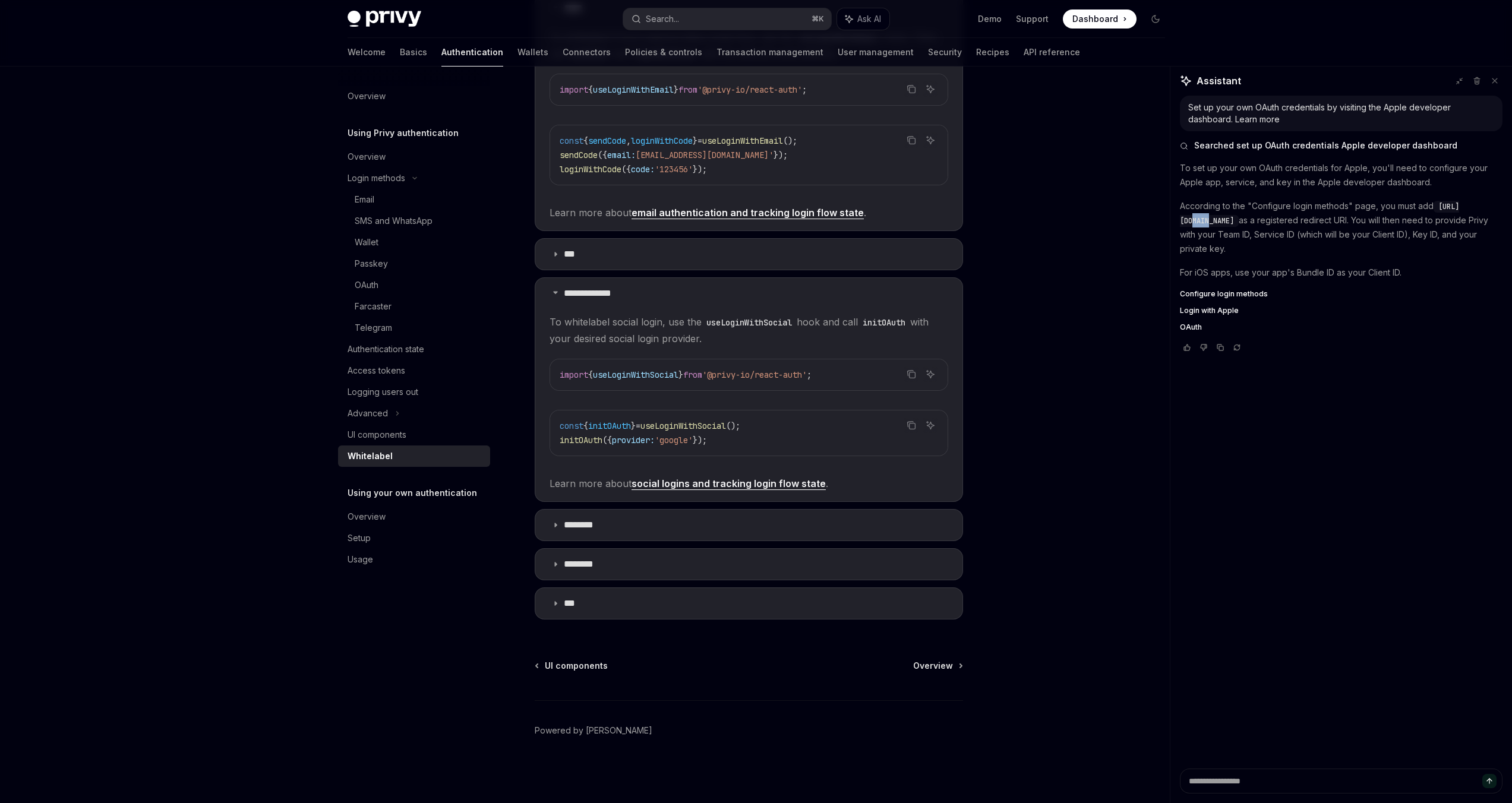
click at [1229, 222] on span "[URL][DOMAIN_NAME]" at bounding box center [1319, 214] width 279 height 24
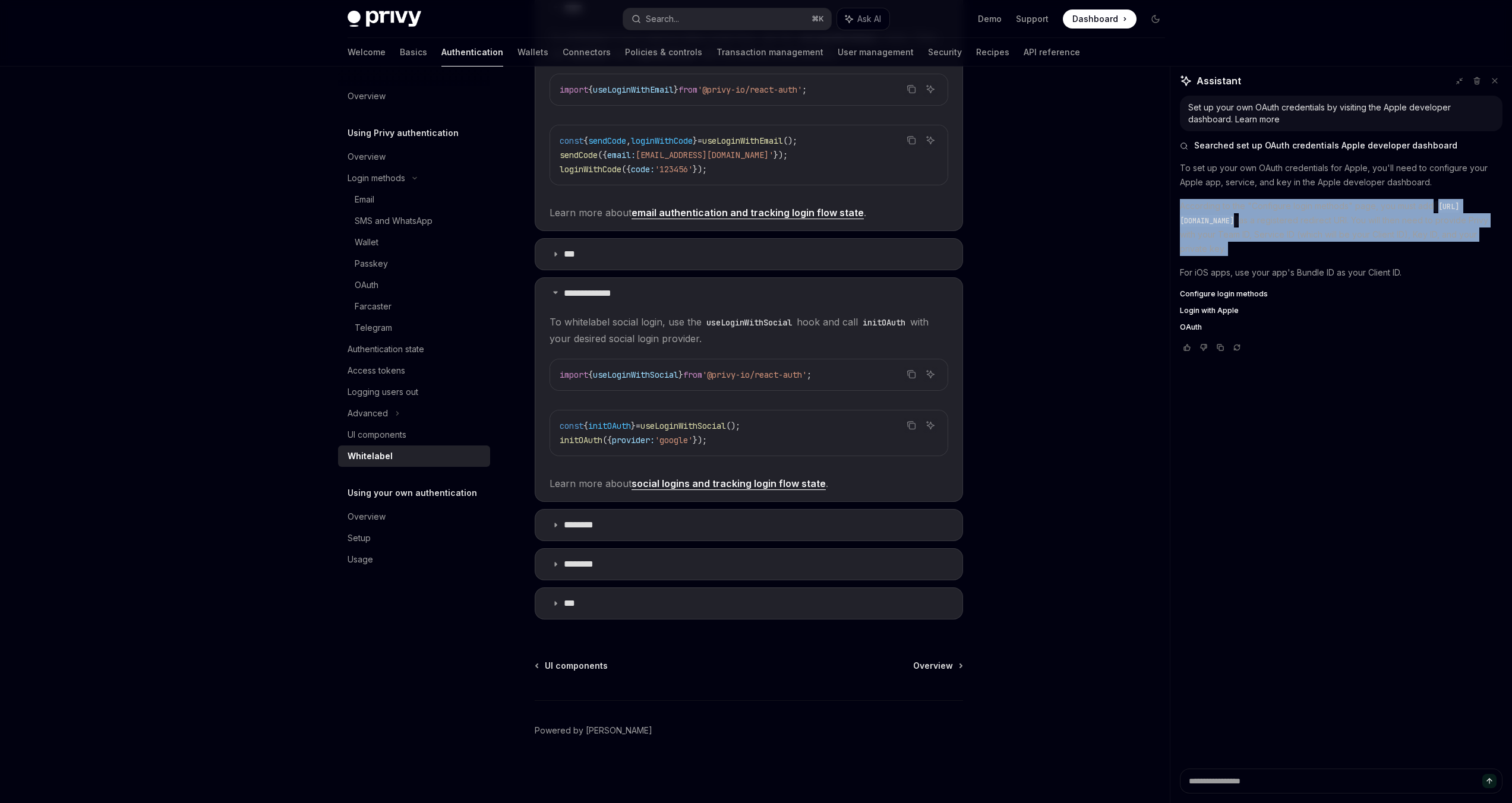
click at [1229, 222] on span "[URL][DOMAIN_NAME]" at bounding box center [1319, 214] width 279 height 24
click at [1201, 217] on span "[URL][DOMAIN_NAME]" at bounding box center [1319, 214] width 279 height 24
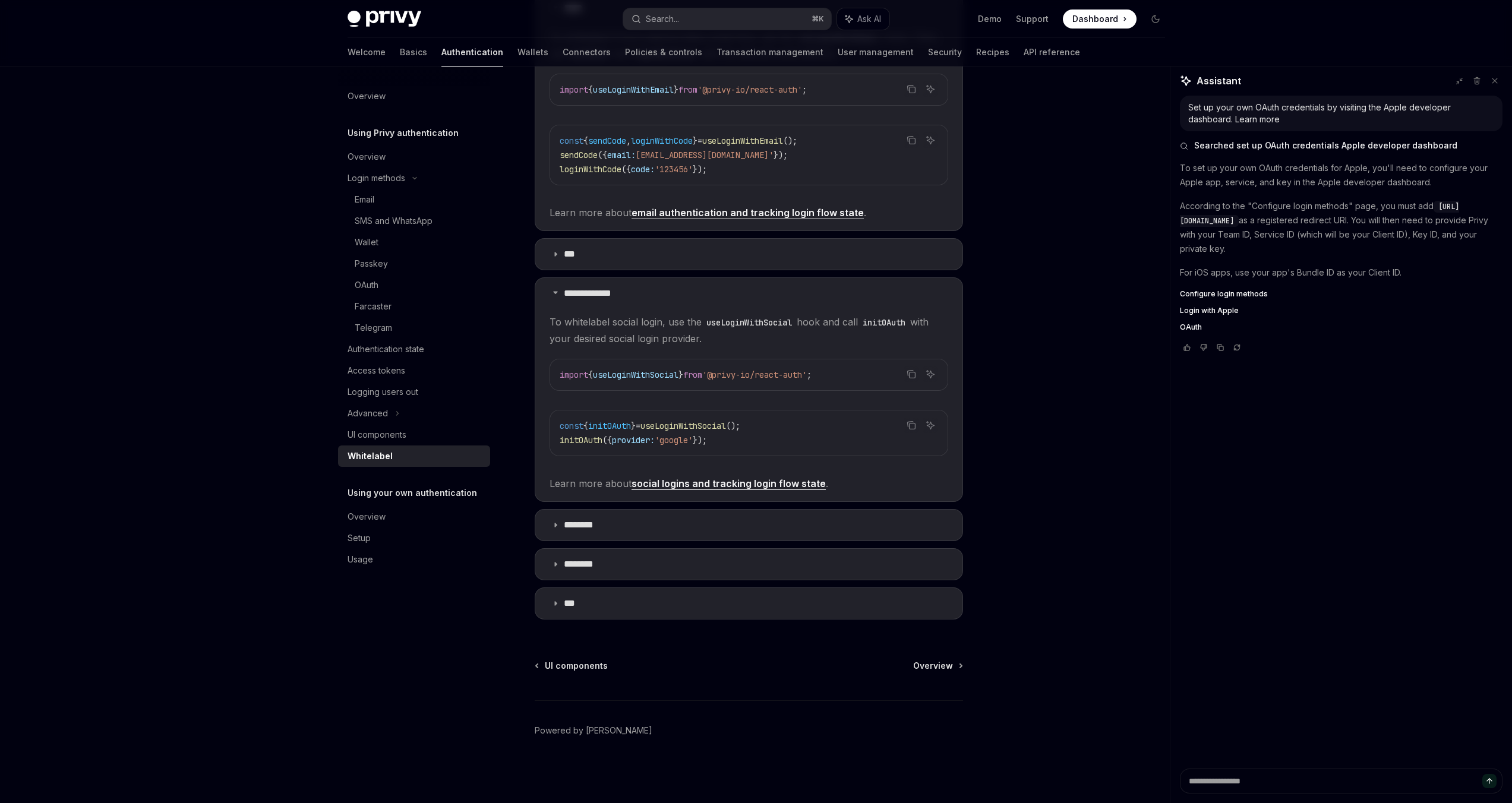
drag, startPoint x: 1201, startPoint y: 217, endPoint x: 1297, endPoint y: 218, distance: 96.0
click at [1297, 218] on span "[URL][DOMAIN_NAME]" at bounding box center [1319, 214] width 279 height 24
click at [1193, 219] on span "[URL][DOMAIN_NAME]" at bounding box center [1319, 214] width 279 height 24
drag, startPoint x: 1219, startPoint y: 222, endPoint x: 1337, endPoint y: 222, distance: 118.0
click at [1337, 222] on span "[URL][DOMAIN_NAME]" at bounding box center [1319, 214] width 279 height 24
